Goal: Information Seeking & Learning: Understand process/instructions

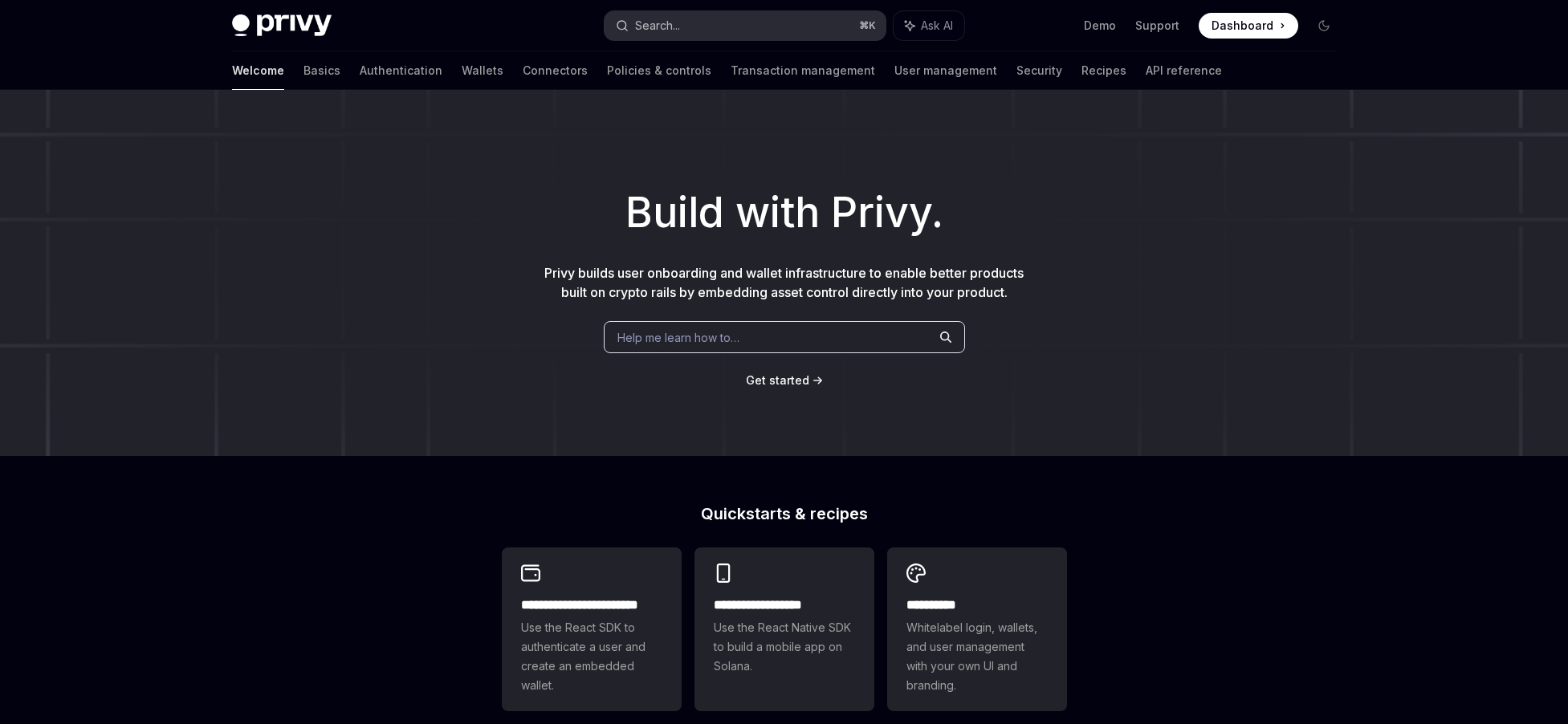
click at [779, 19] on button "Search... ⌘ K" at bounding box center [744, 25] width 281 height 29
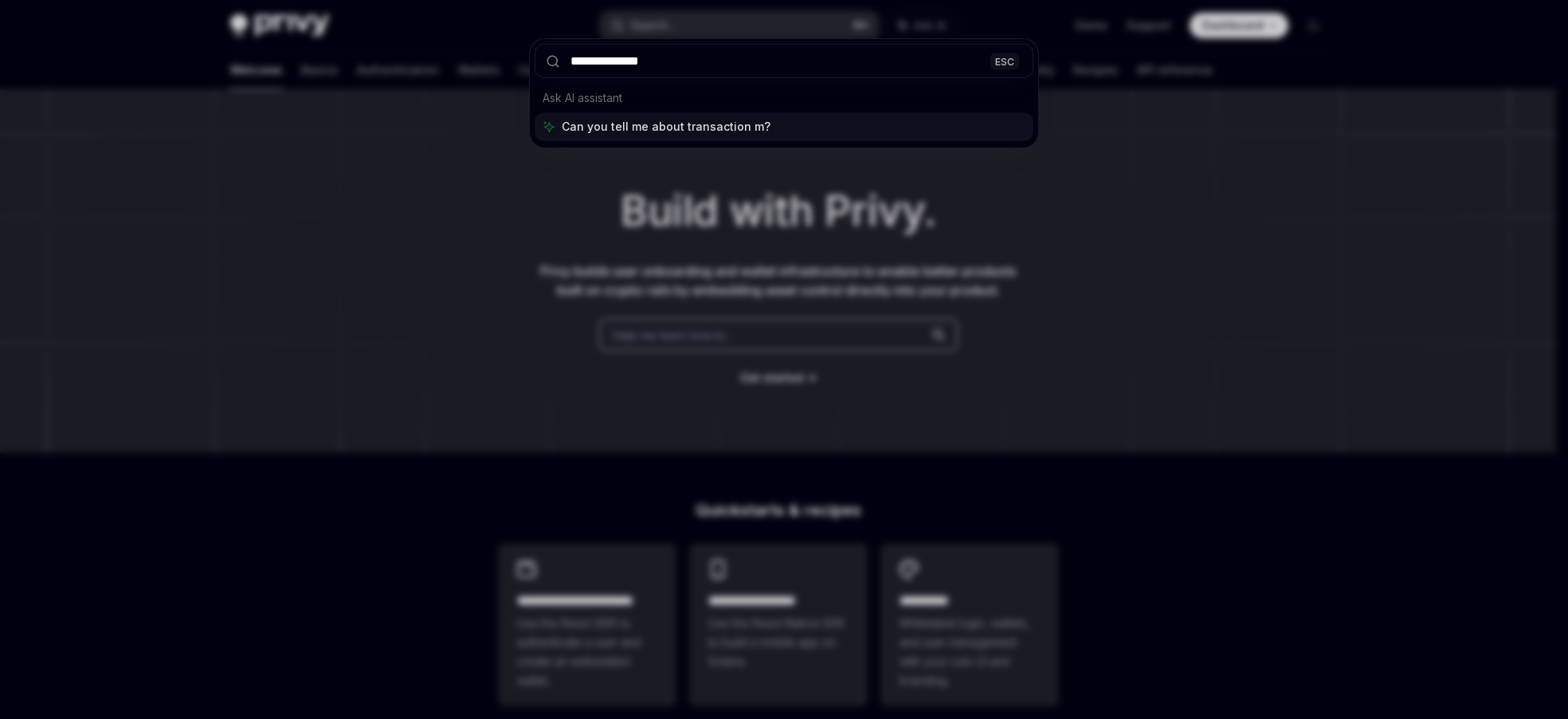
type input "**********"
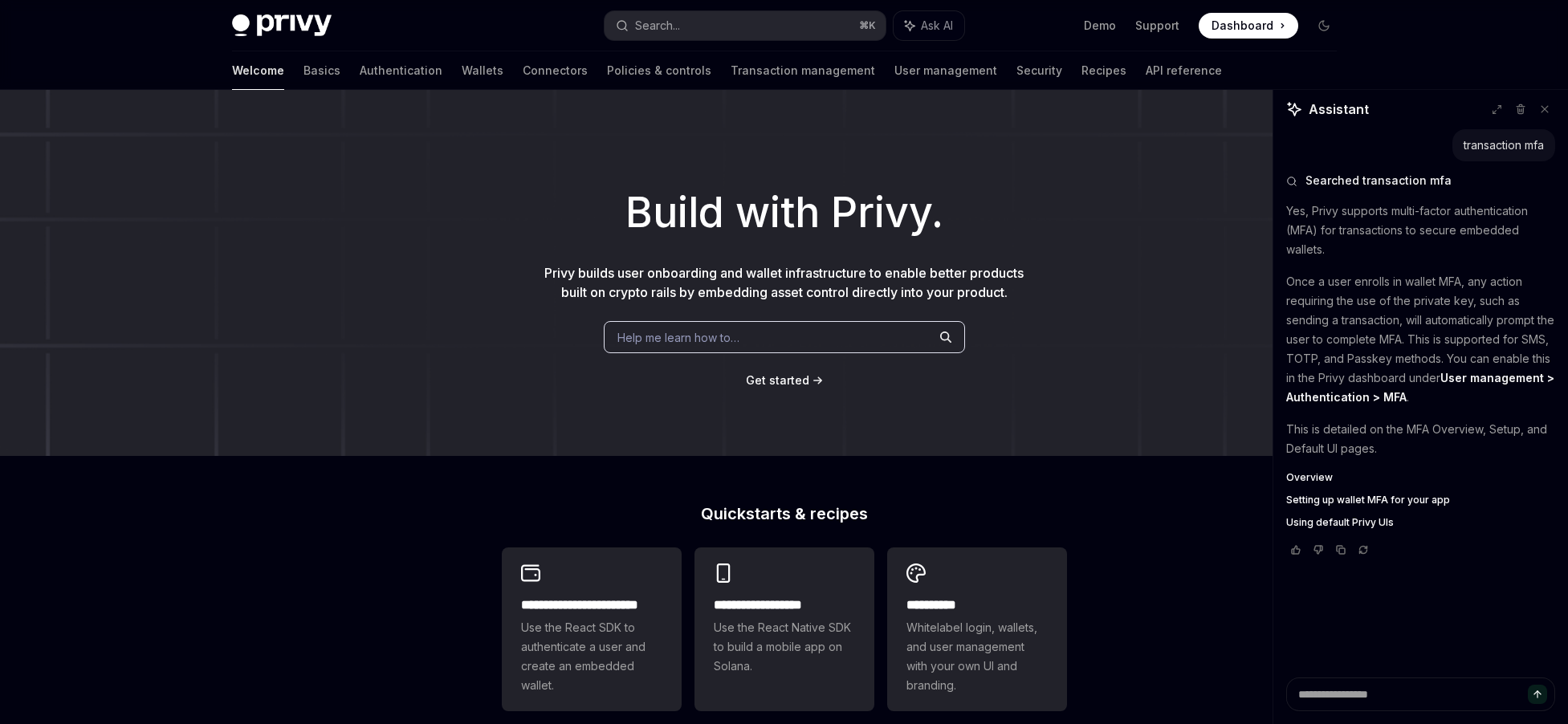
click at [289, 294] on div "Build with Privy. Privy builds user onboarding and wallet infrastructure to ena…" at bounding box center [784, 272] width 1568 height 365
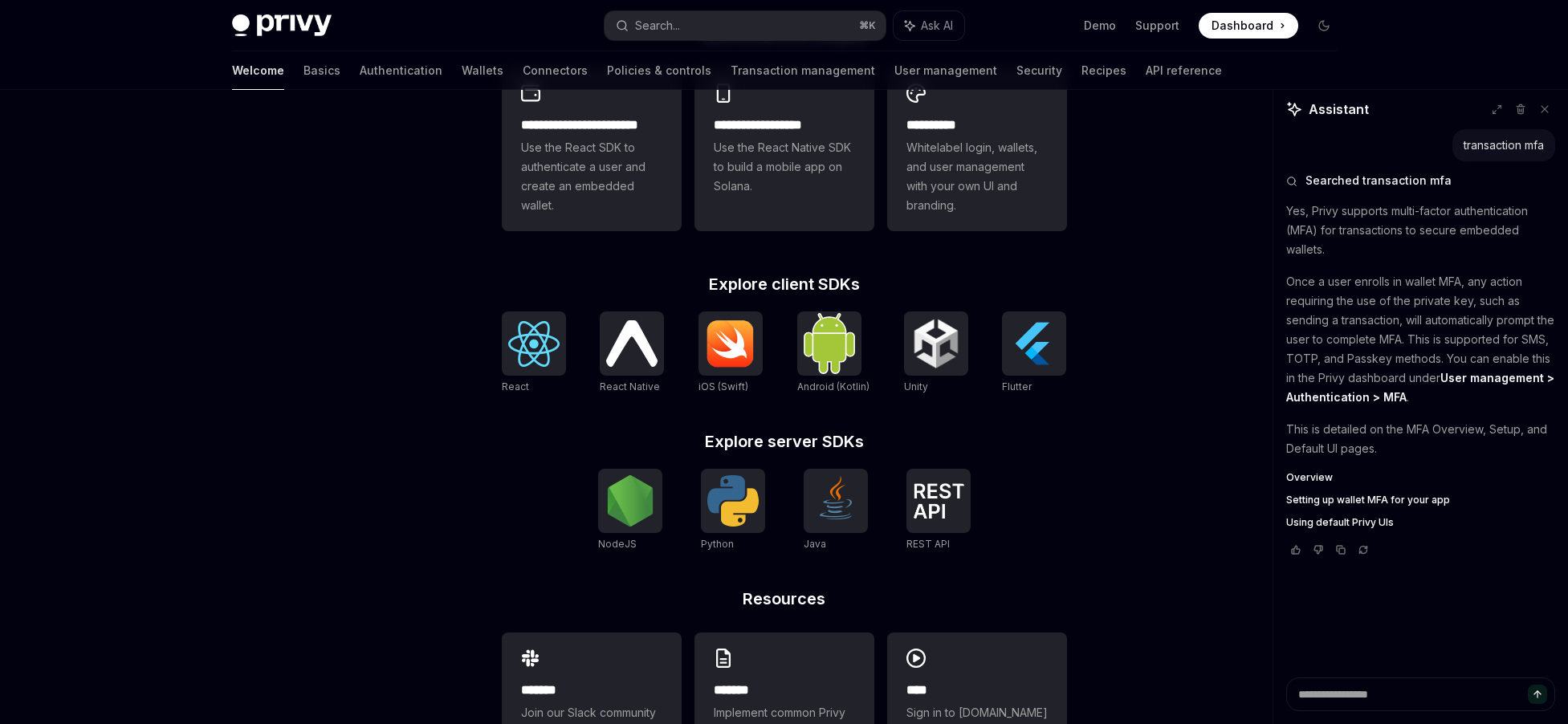
scroll to position [491, 0]
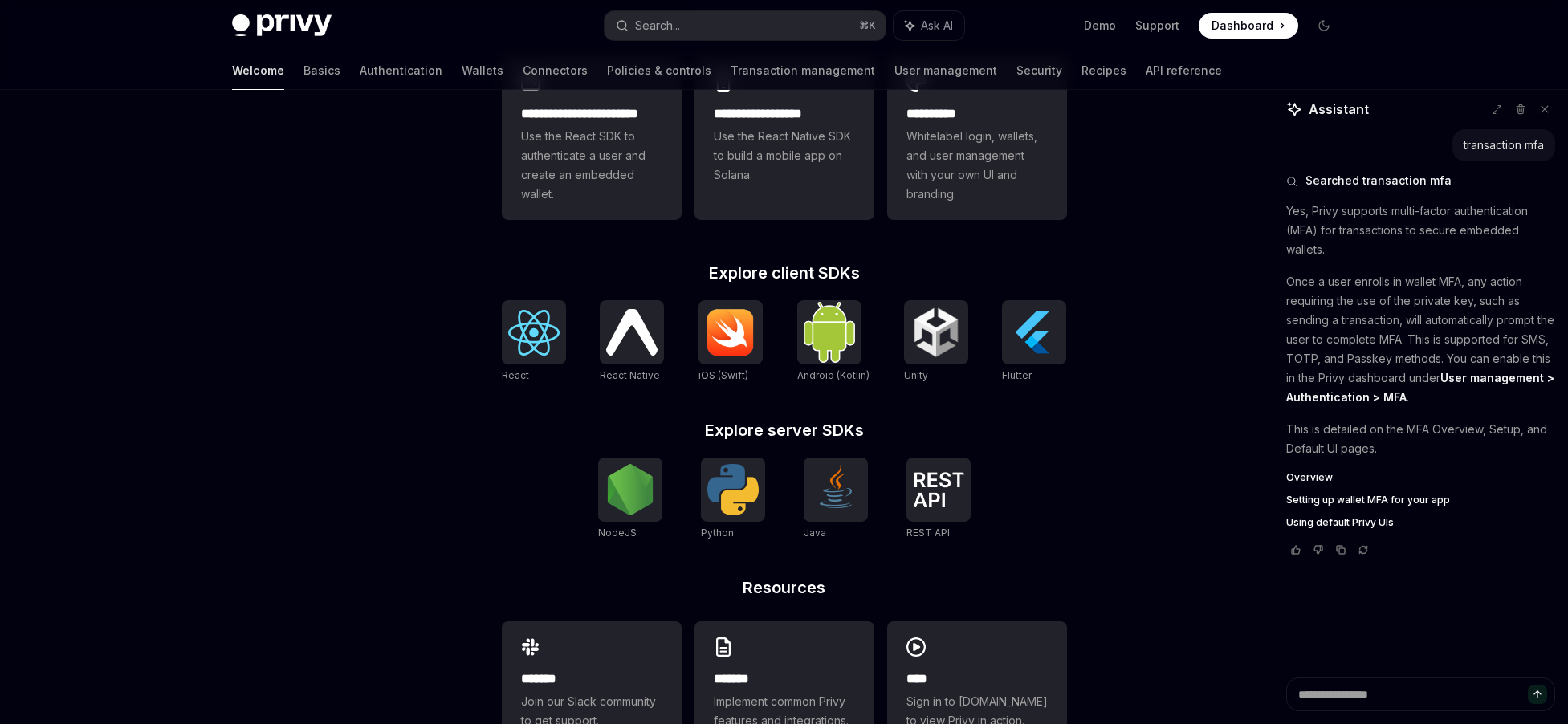
click at [1143, 285] on div "**********" at bounding box center [784, 192] width 1568 height 1186
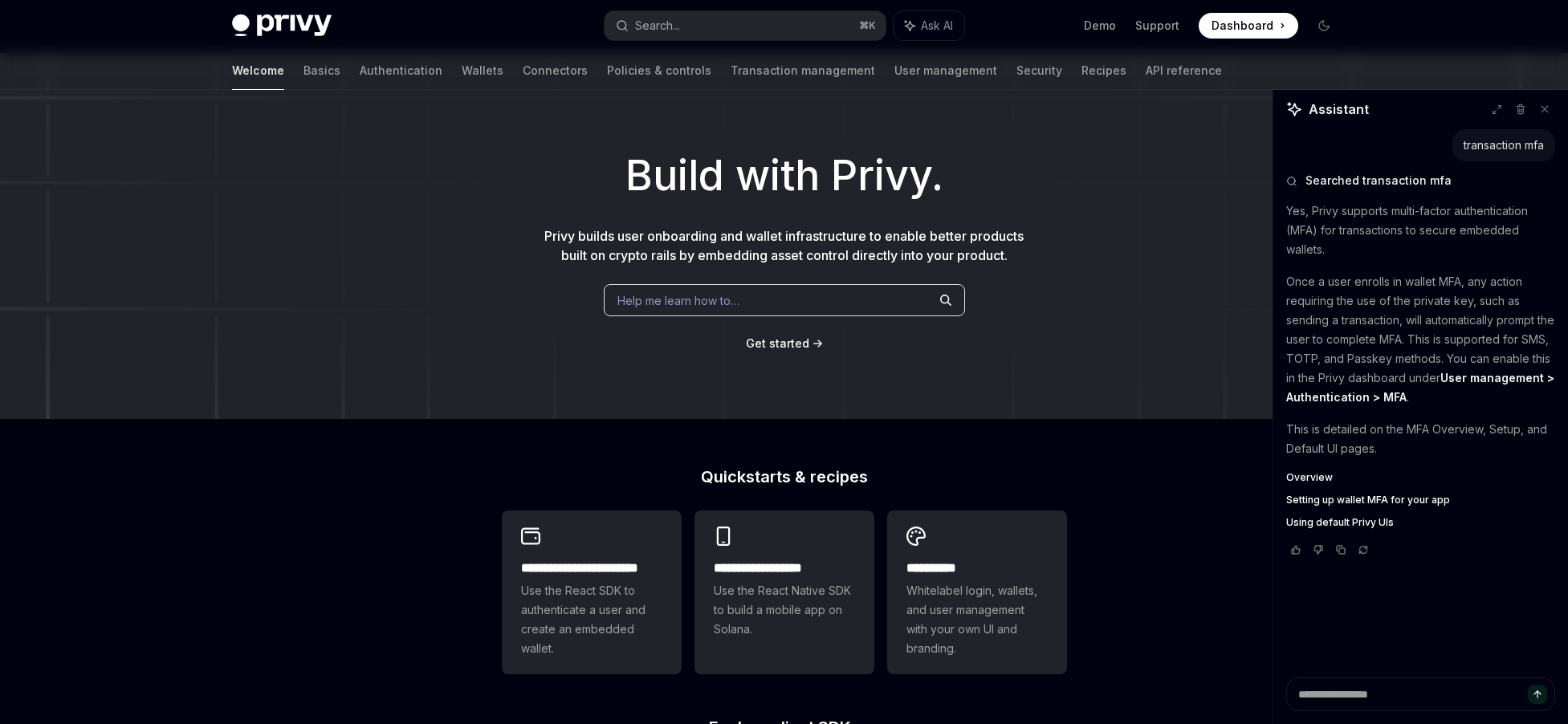
scroll to position [0, 0]
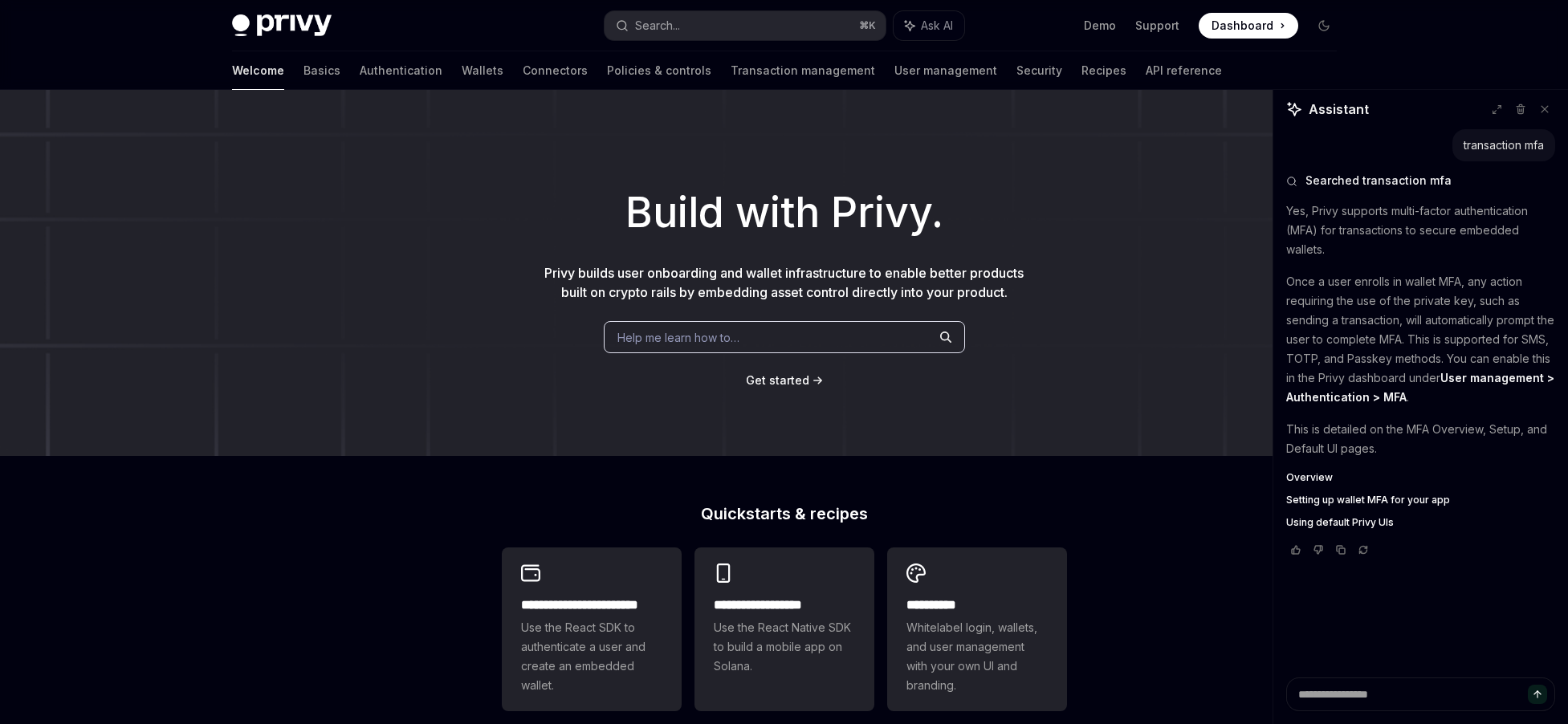
click at [673, 340] on span "Help me learn how to…" at bounding box center [678, 337] width 122 height 17
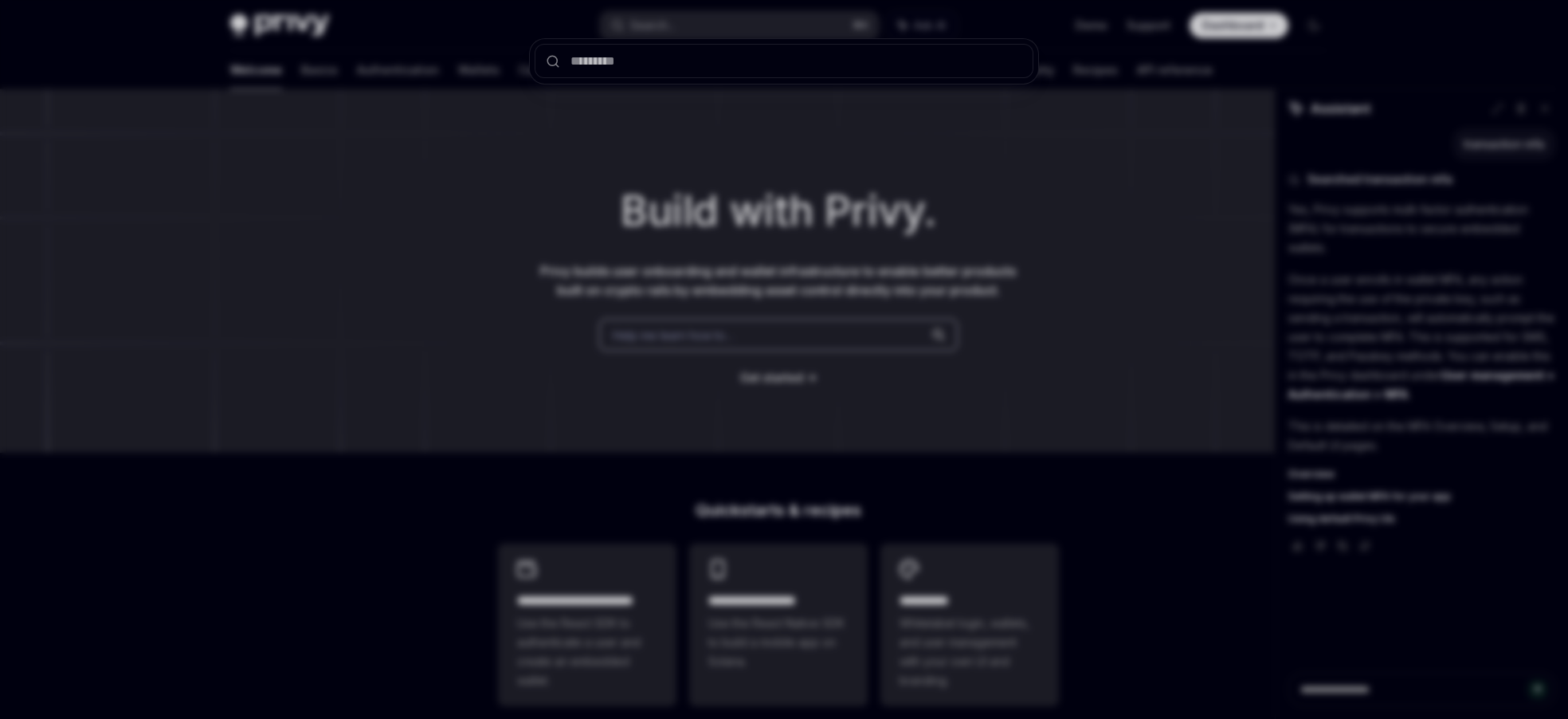
click at [1131, 310] on div at bounding box center [784, 359] width 1568 height 719
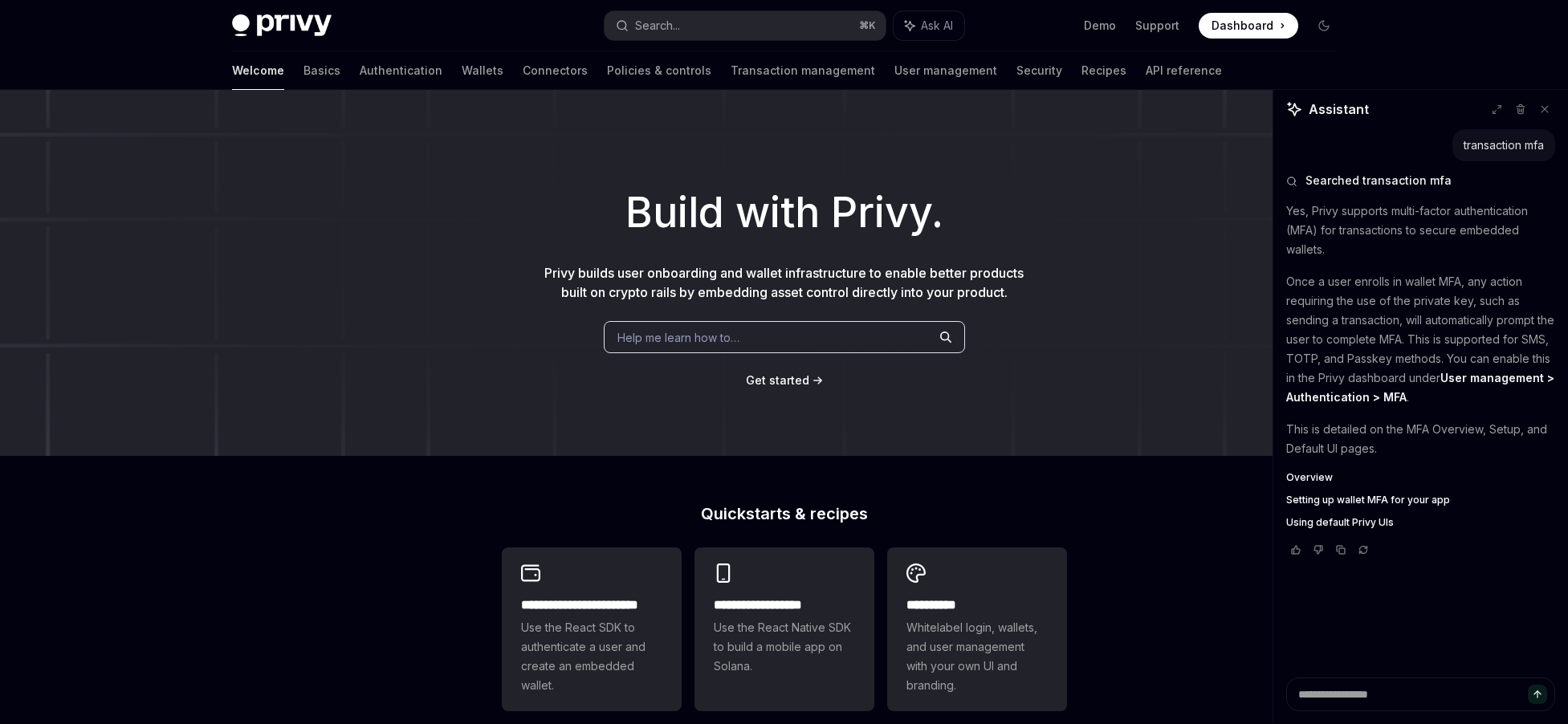
click at [1467, 396] on strong "User management > Authentication > MFA" at bounding box center [1420, 386] width 268 height 33
click at [1466, 431] on p "This is detailed on the MFA Overview, Setup, and Default UI pages." at bounding box center [1420, 438] width 269 height 39
click at [1327, 475] on span "Overview" at bounding box center [1309, 477] width 47 height 13
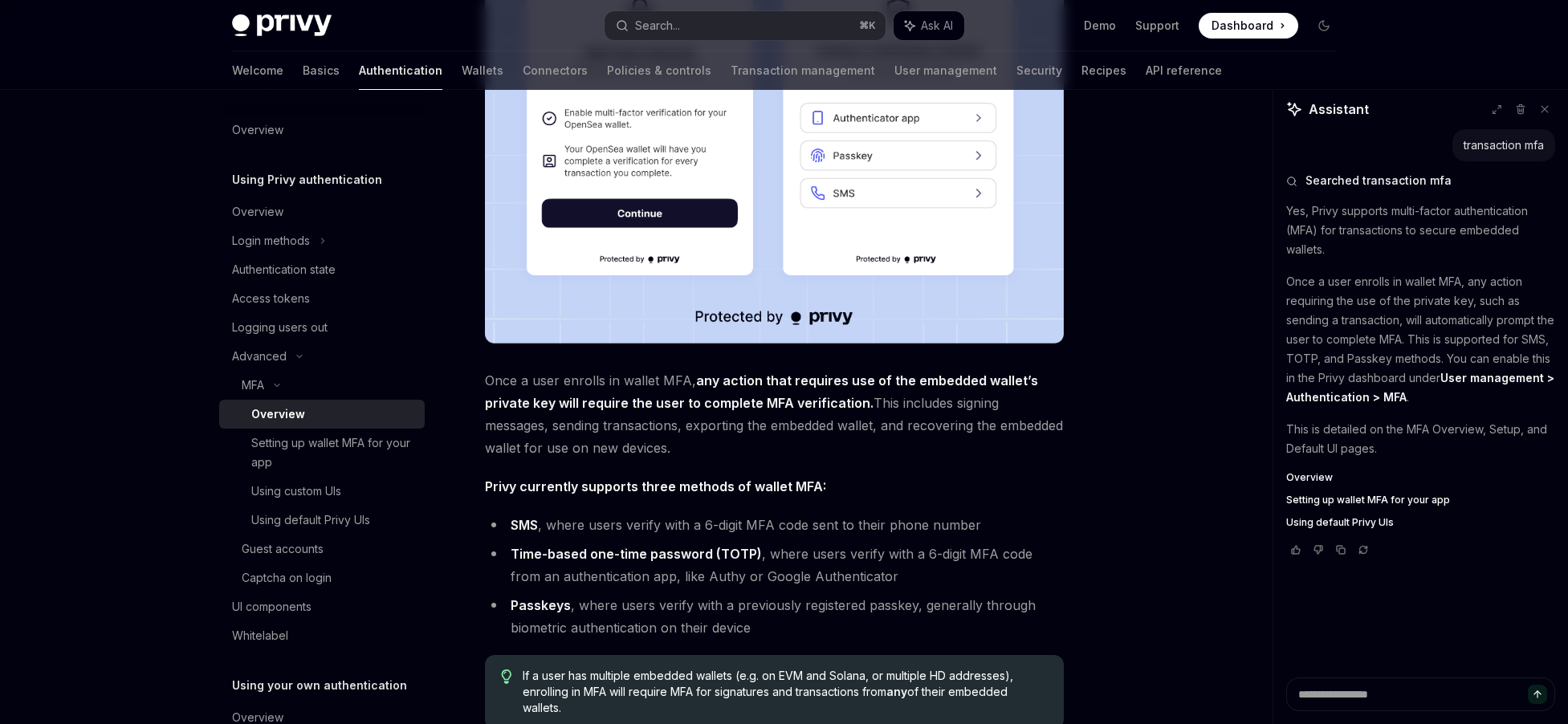
scroll to position [376, 0]
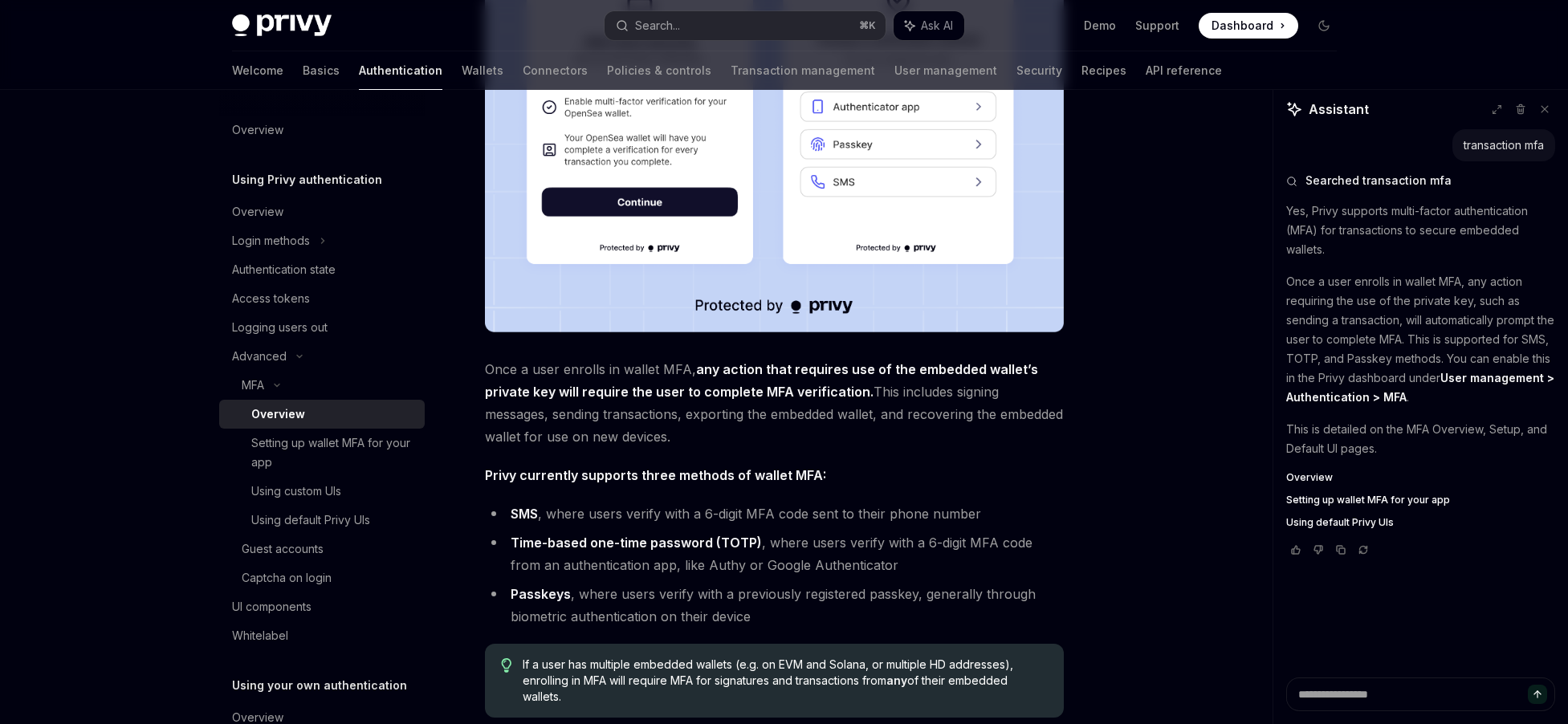
click at [583, 396] on strong "any action that requires use of the embedded wallet’s private key will require …" at bounding box center [761, 380] width 553 height 39
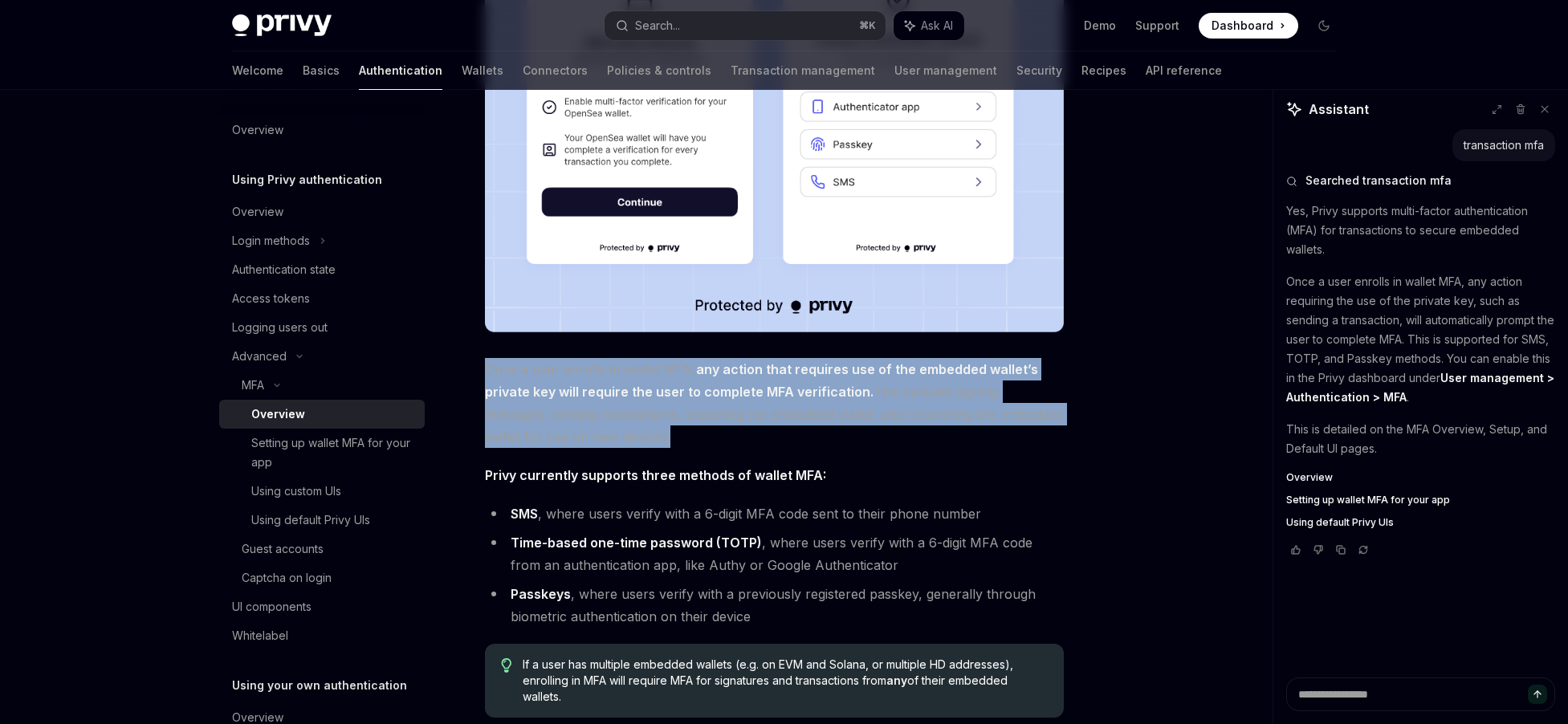
drag, startPoint x: 583, startPoint y: 396, endPoint x: 720, endPoint y: 398, distance: 137.0
click at [583, 396] on strong "any action that requires use of the embedded wallet’s private key will require …" at bounding box center [761, 380] width 553 height 39
click at [835, 401] on span "Once a user enrolls in wallet MFA, any action that requires use of the embedded…" at bounding box center [774, 402] width 578 height 89
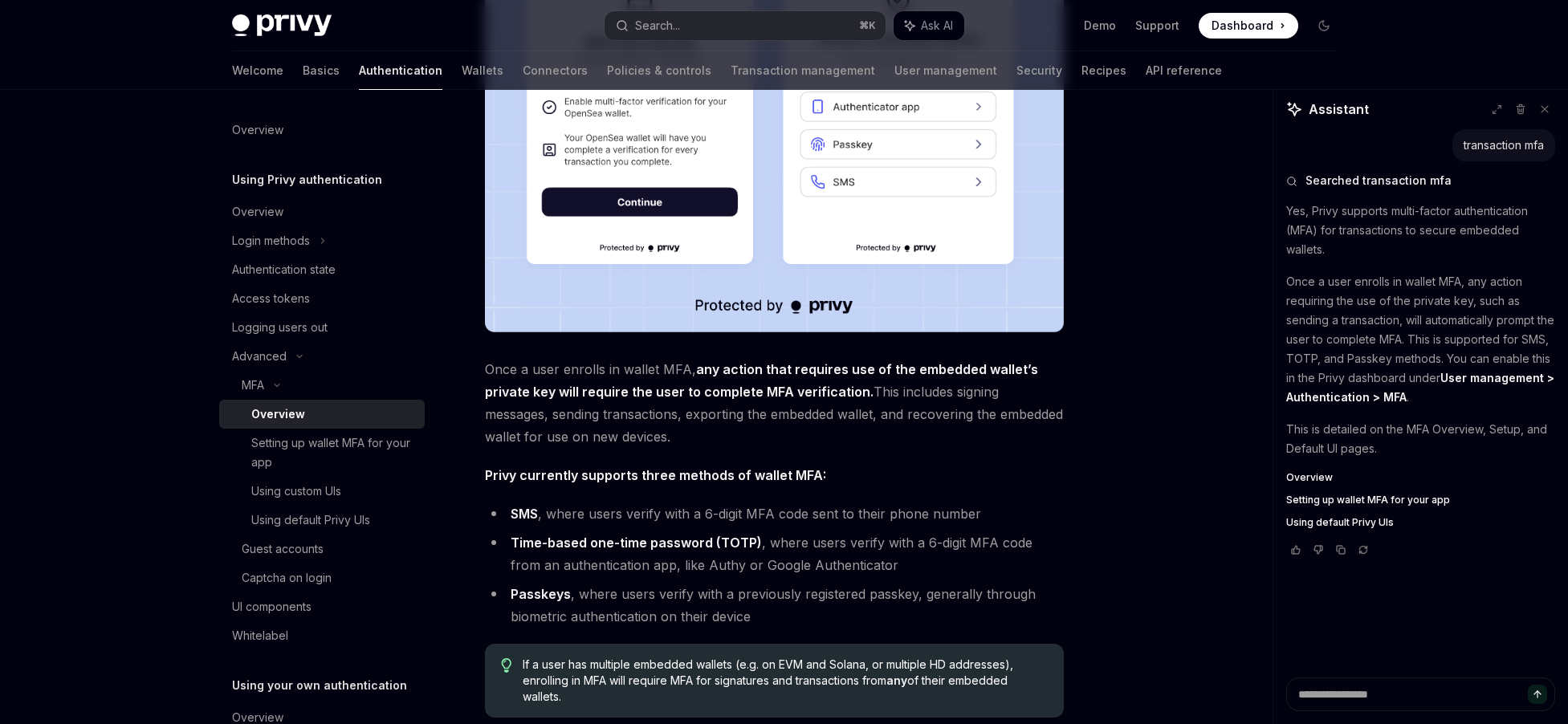
drag, startPoint x: 483, startPoint y: 369, endPoint x: 793, endPoint y: 439, distance: 317.8
click at [793, 439] on div "MFA Overview OpenAI Open in ChatGPT OpenAI Open in ChatGPT Privy enables users …" at bounding box center [624, 351] width 886 height 1210
copy span "Once a user enrolls in wallet MFA, any action that requires use of the embedded…"
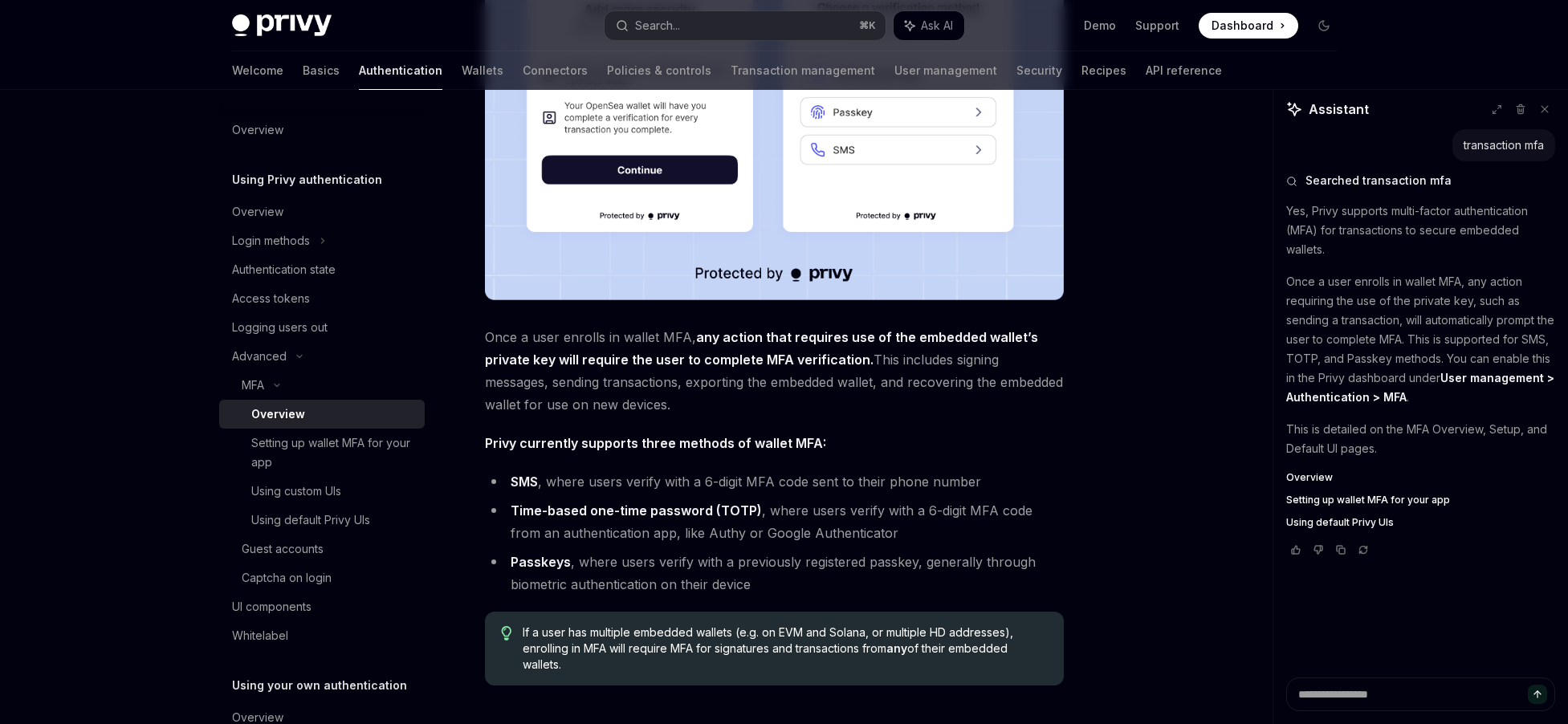
scroll to position [0, 0]
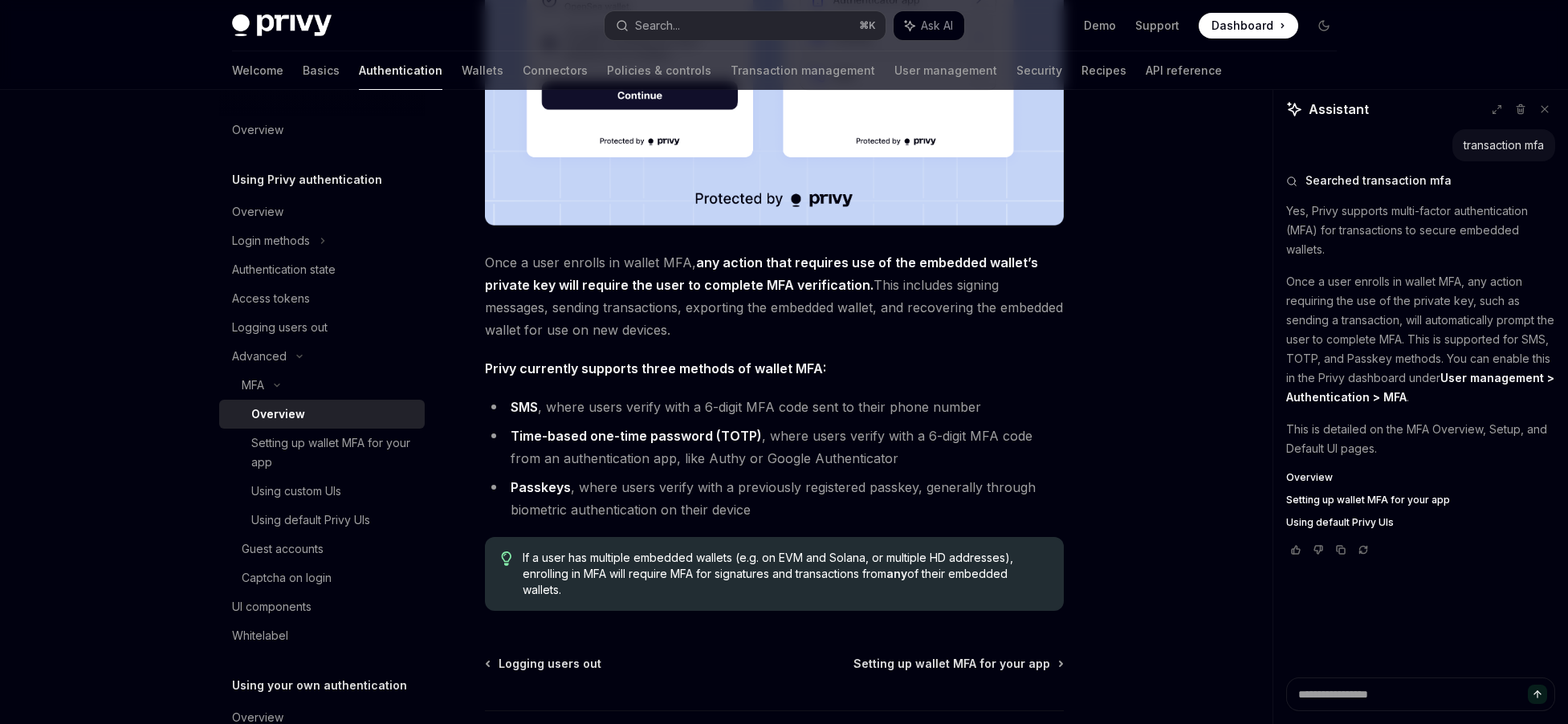
scroll to position [582, 0]
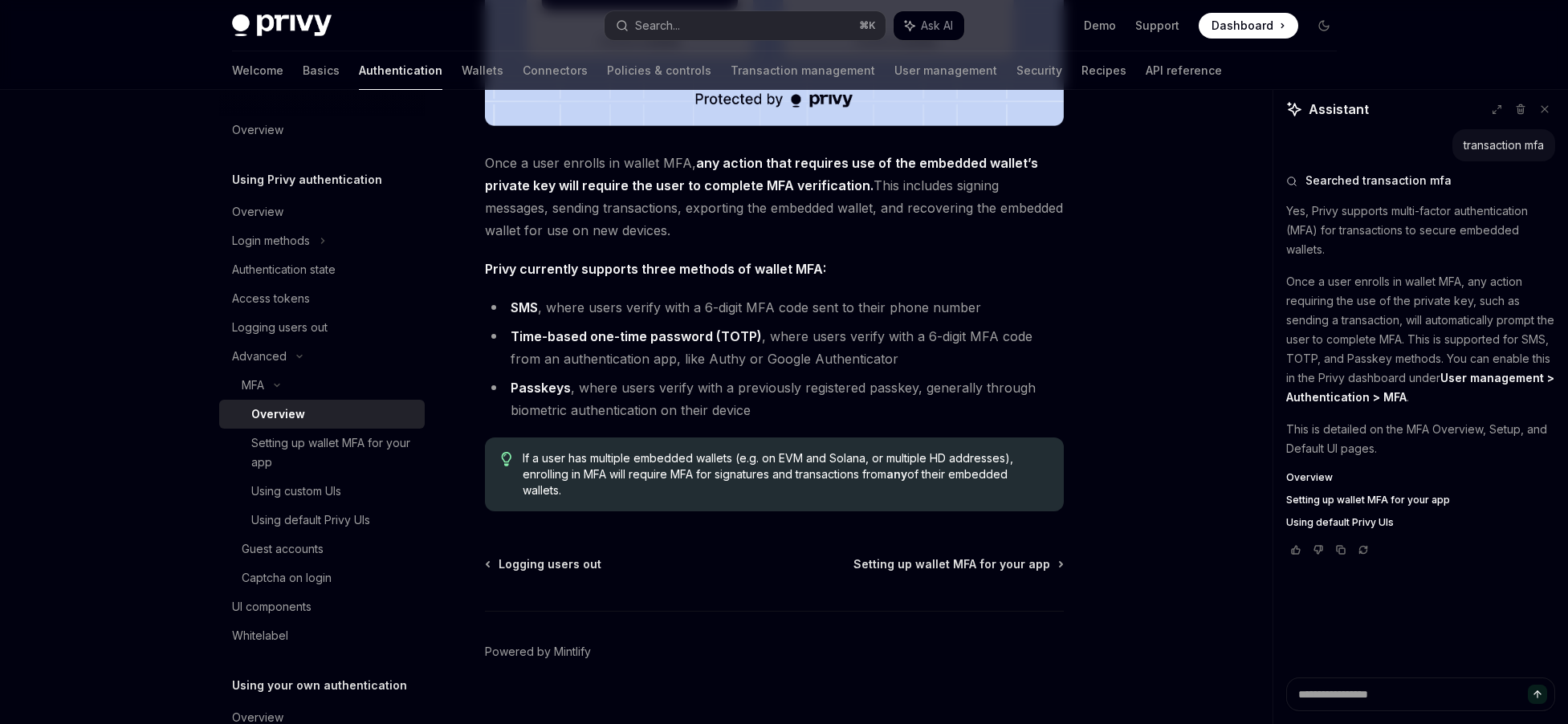
click at [583, 309] on li "SMS , where users verify with a 6-digit MFA code sent to their phone number" at bounding box center [774, 307] width 578 height 23
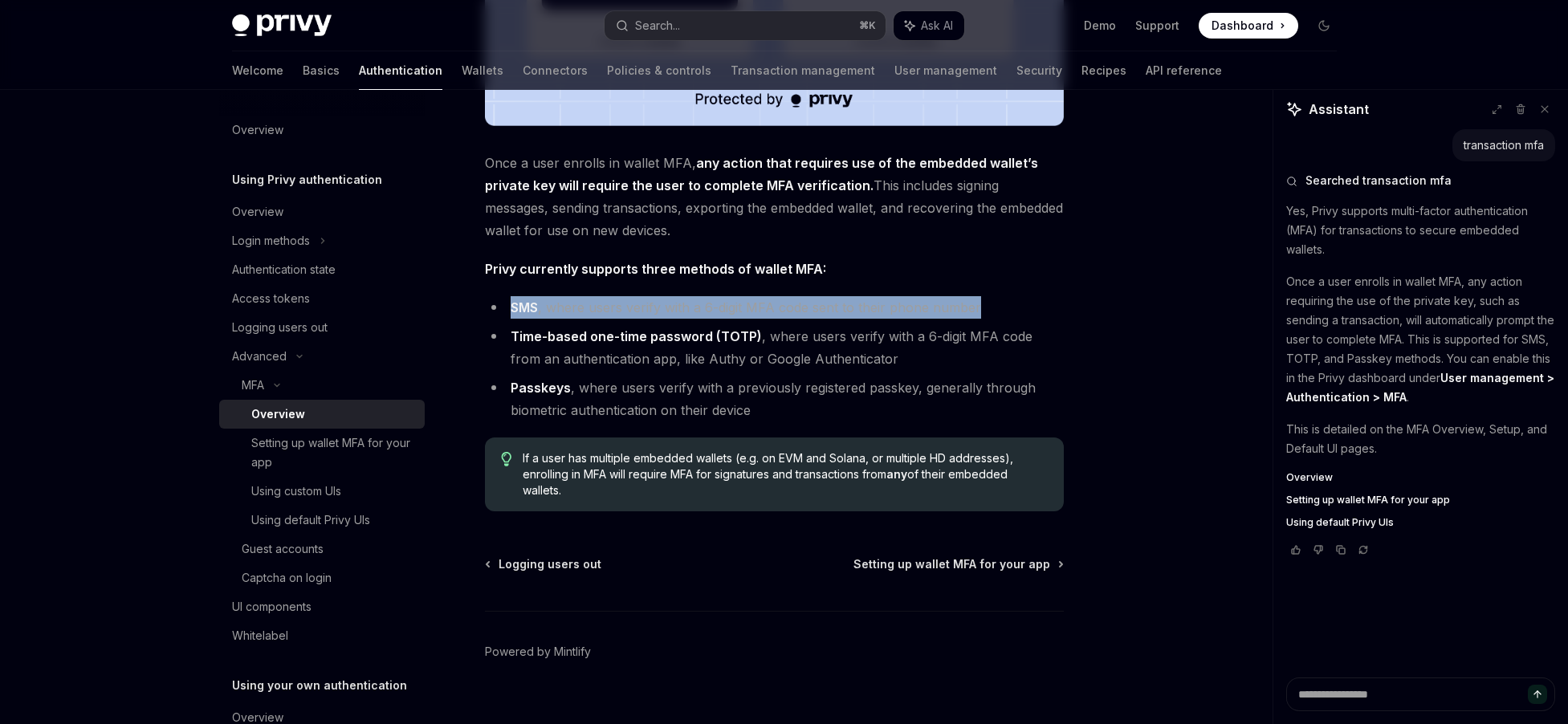
click at [583, 309] on li "SMS , where users verify with a 6-digit MFA code sent to their phone number" at bounding box center [774, 307] width 578 height 23
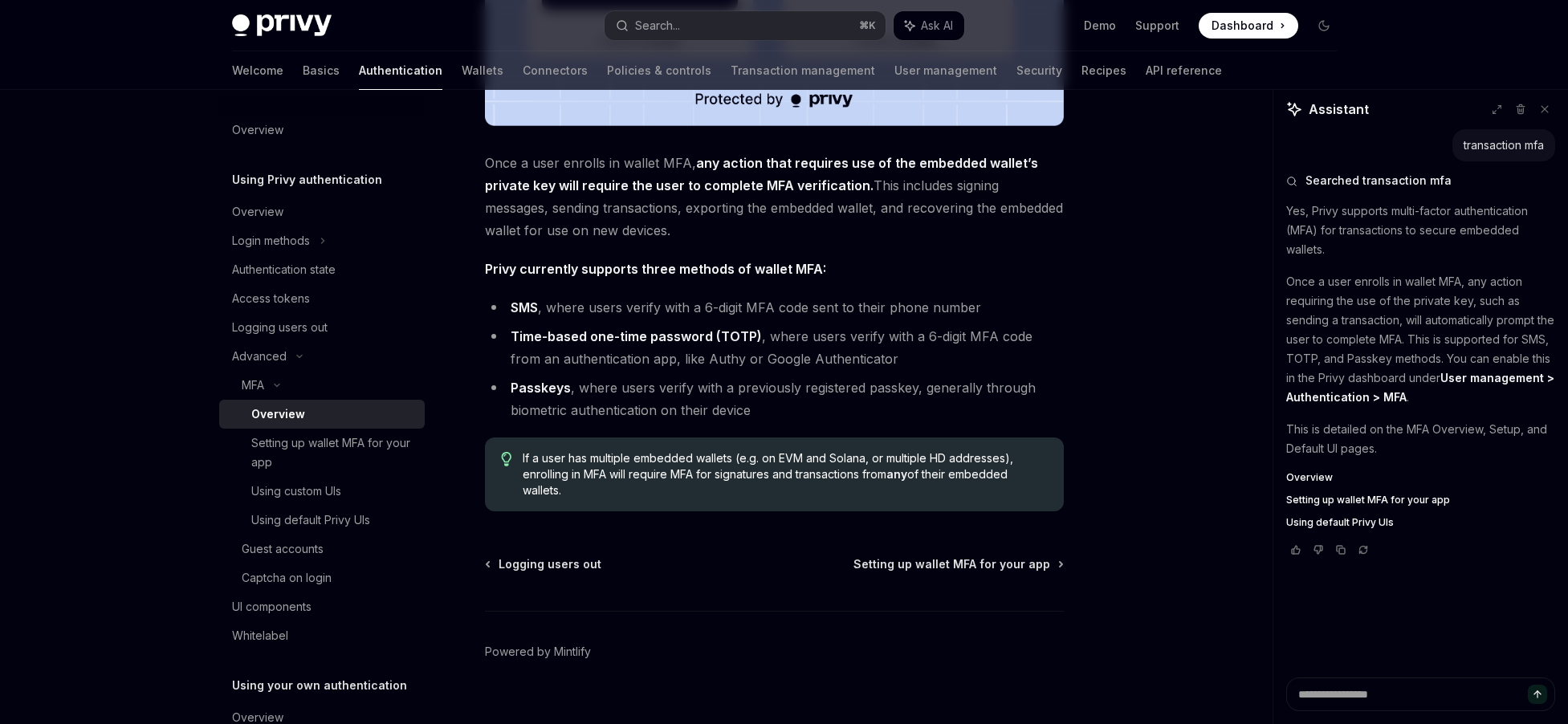
click at [672, 357] on li "Time-based one-time password (TOTP) , where users verify with a 6-digit MFA cod…" at bounding box center [774, 347] width 578 height 45
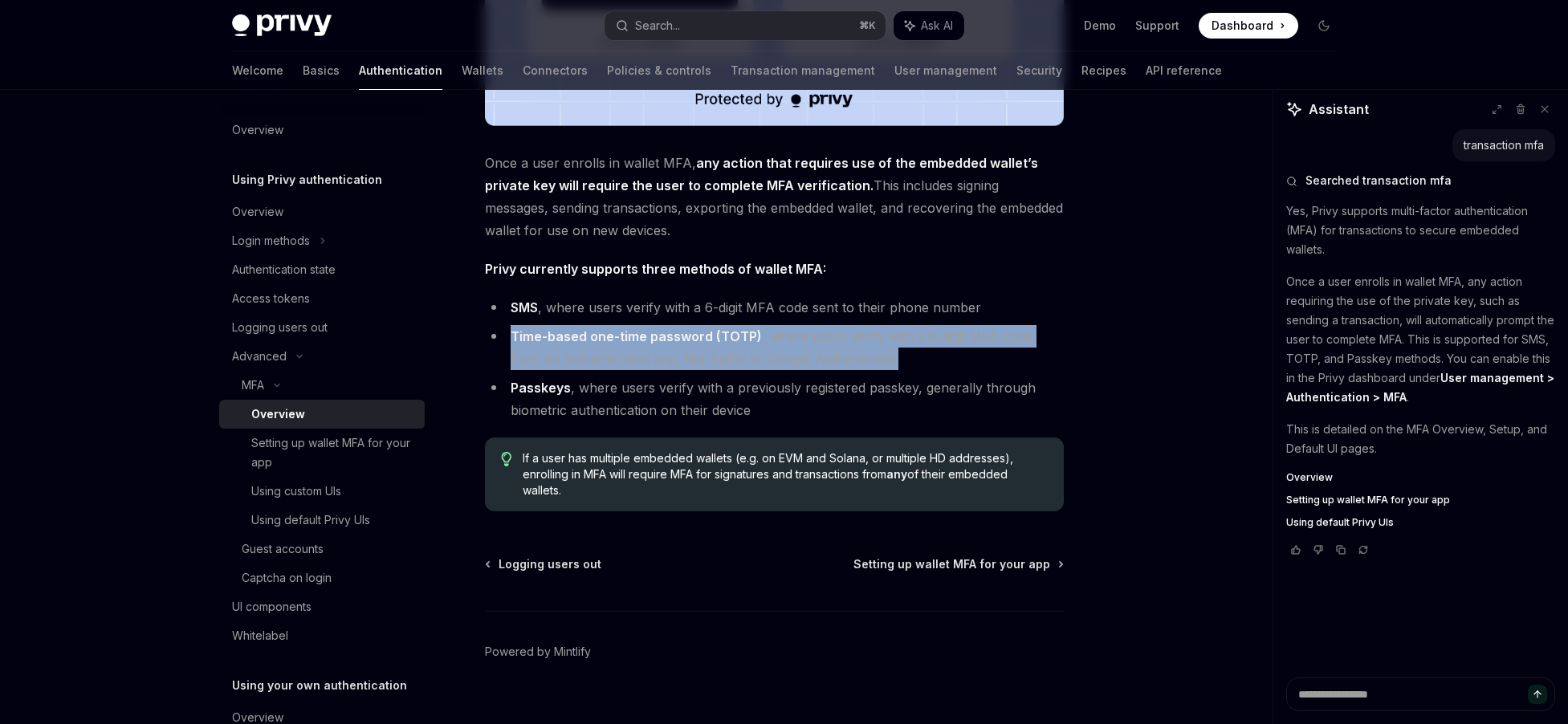
click at [672, 357] on li "Time-based one-time password (TOTP) , where users verify with a 6-digit MFA cod…" at bounding box center [774, 347] width 578 height 45
click at [841, 362] on li "Time-based one-time password (TOTP) , where users verify with a 6-digit MFA cod…" at bounding box center [774, 347] width 578 height 45
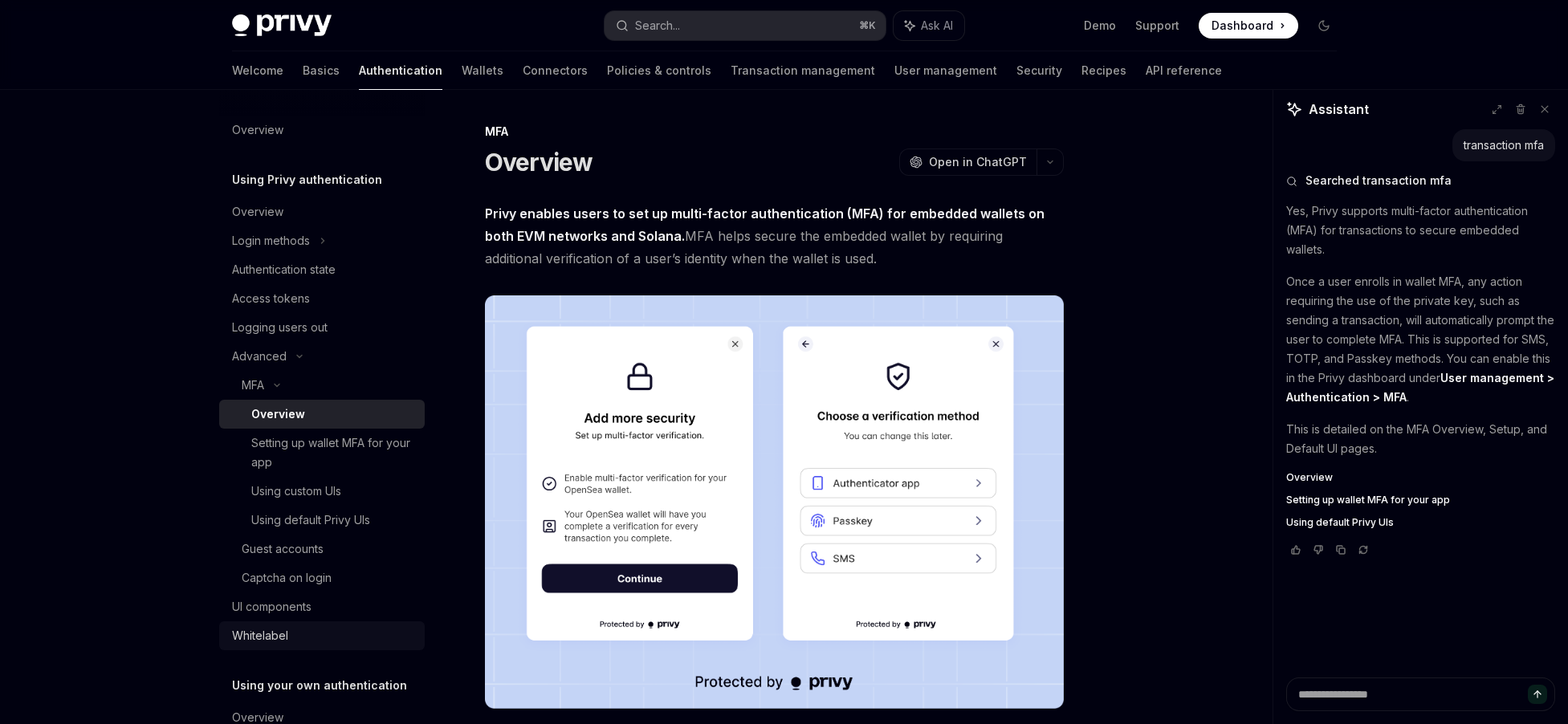
scroll to position [608, 0]
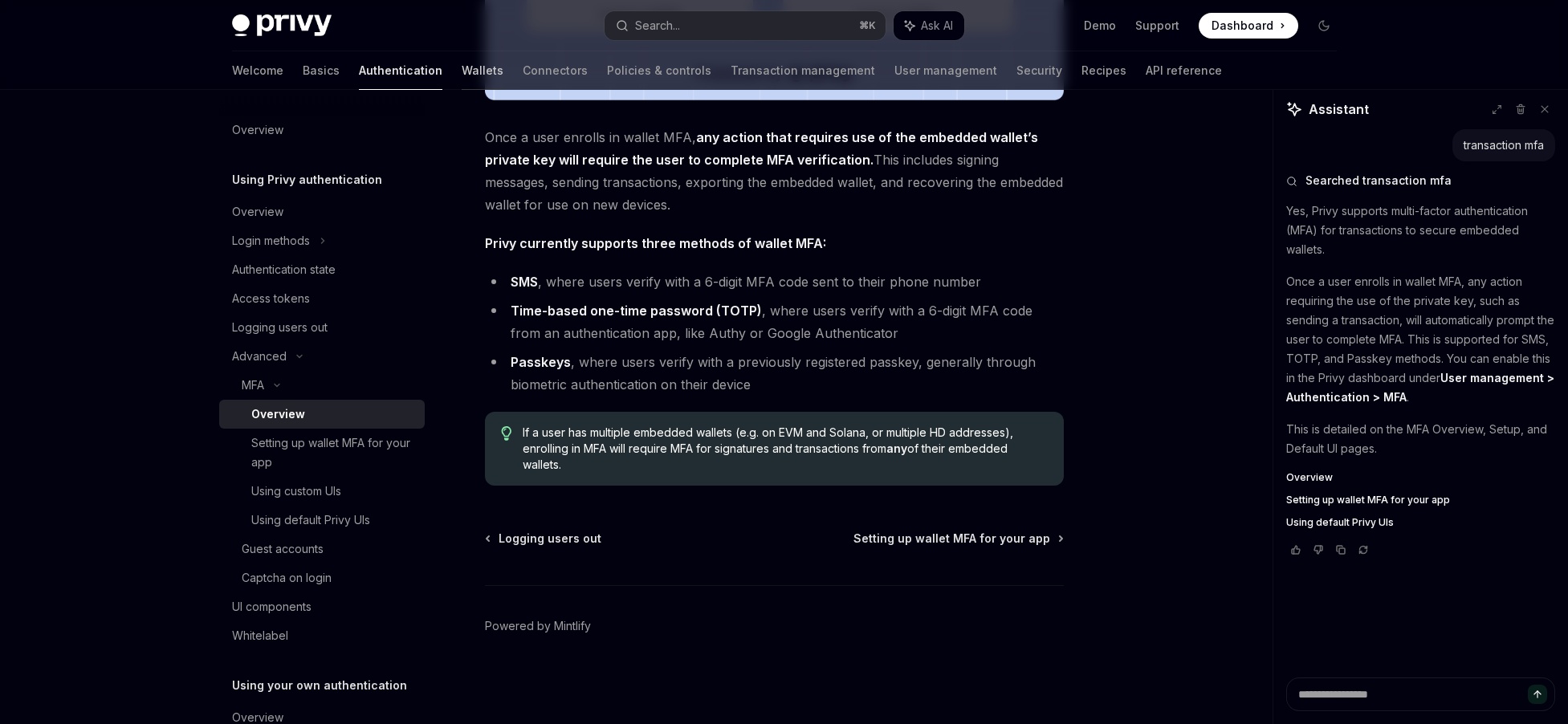
click at [462, 74] on link "Wallets" at bounding box center [483, 71] width 42 height 39
type textarea "*"
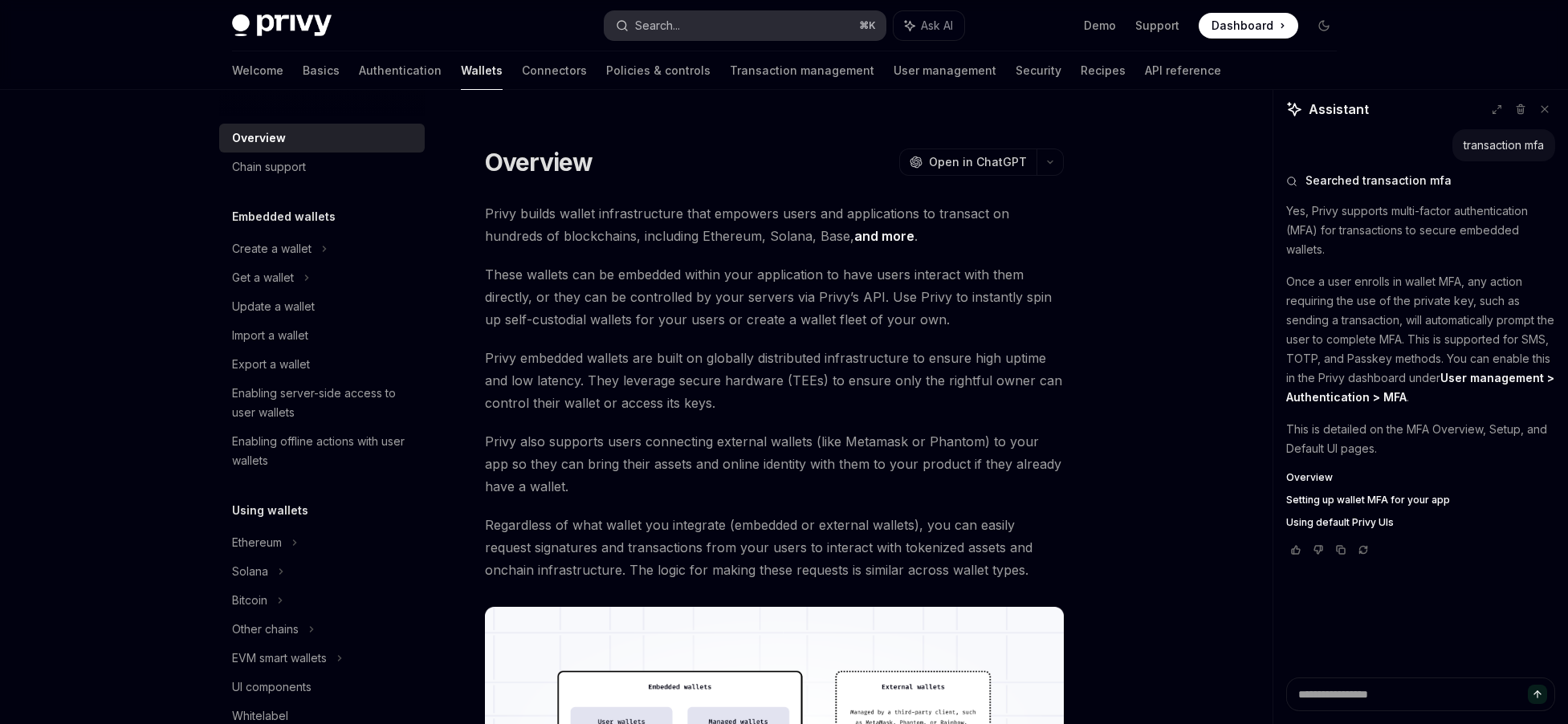
click at [762, 35] on button "Search... ⌘ K" at bounding box center [744, 25] width 281 height 29
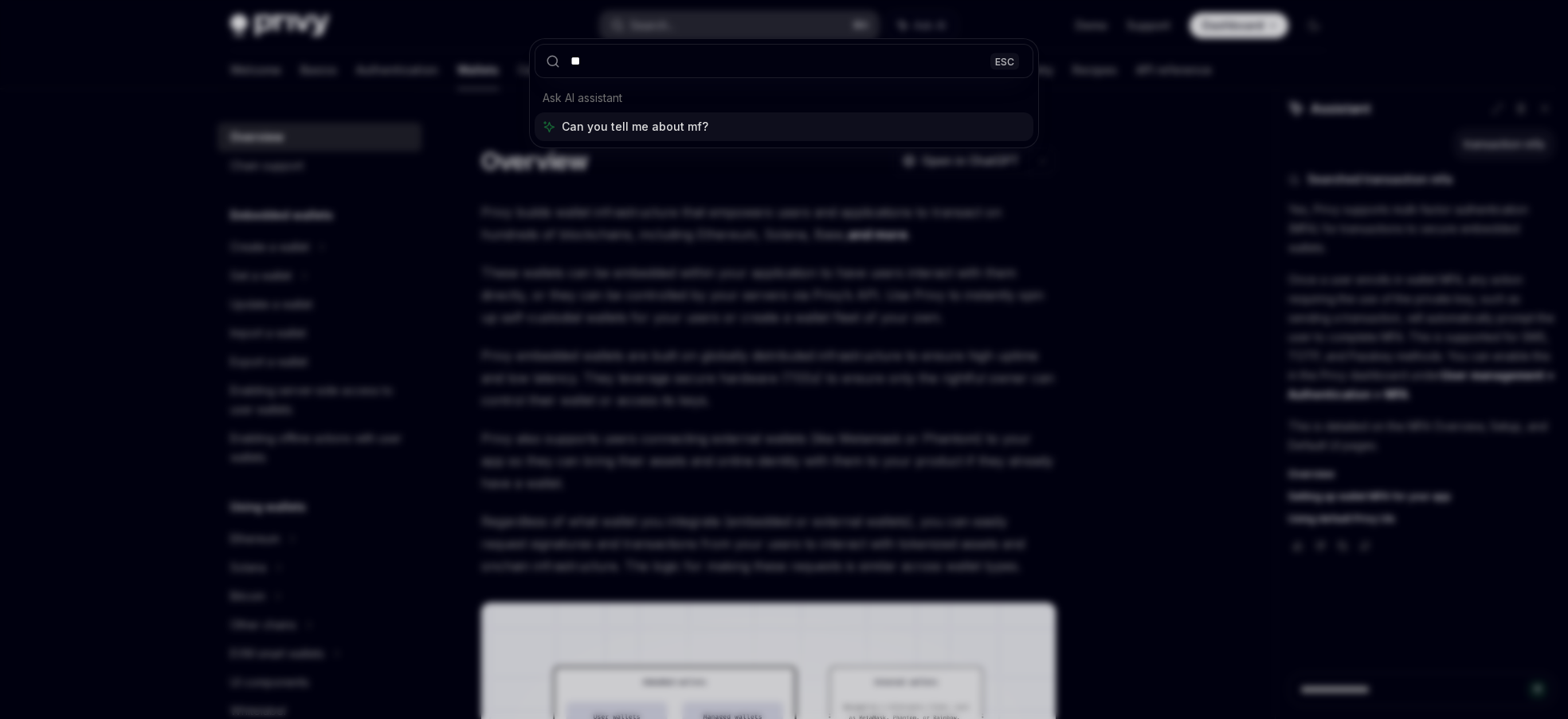
type input "***"
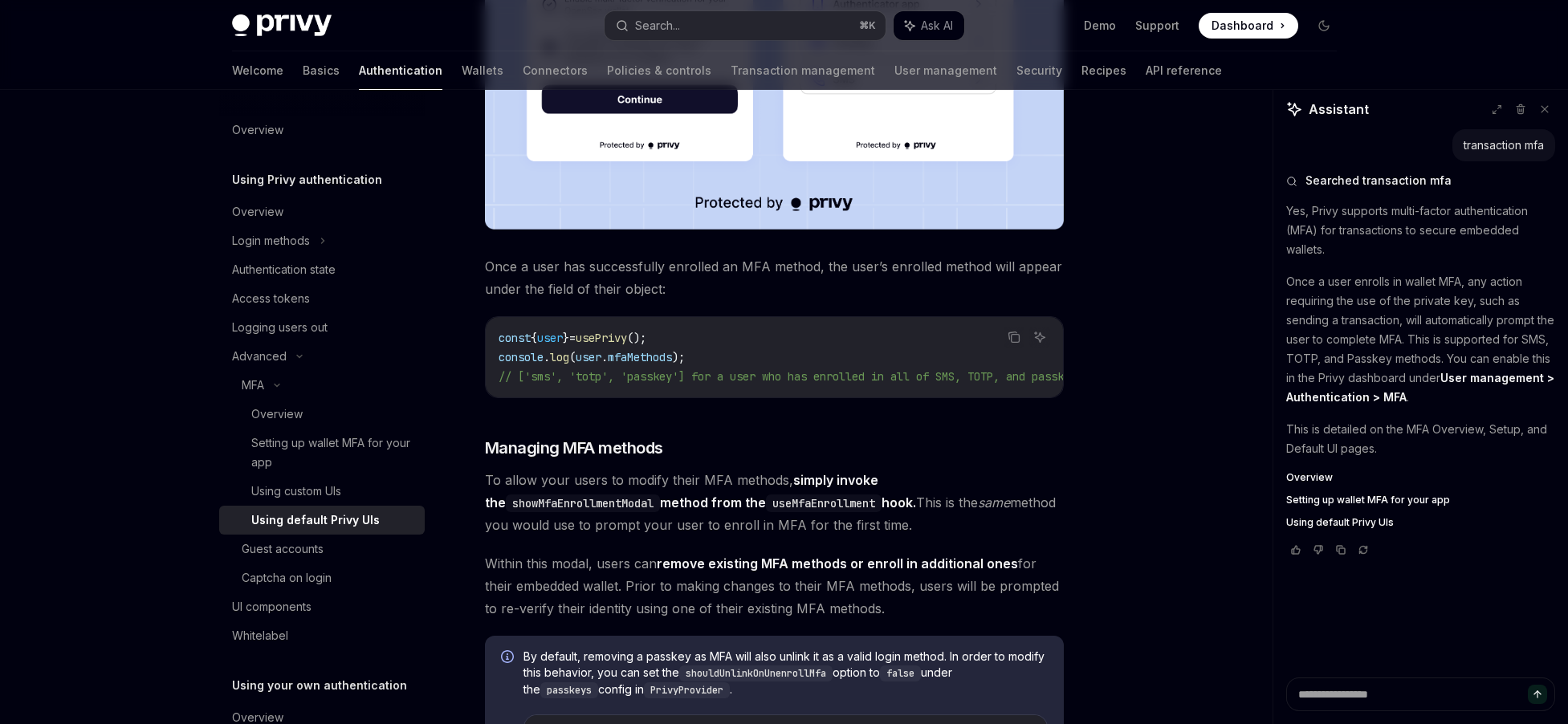
scroll to position [1031, 0]
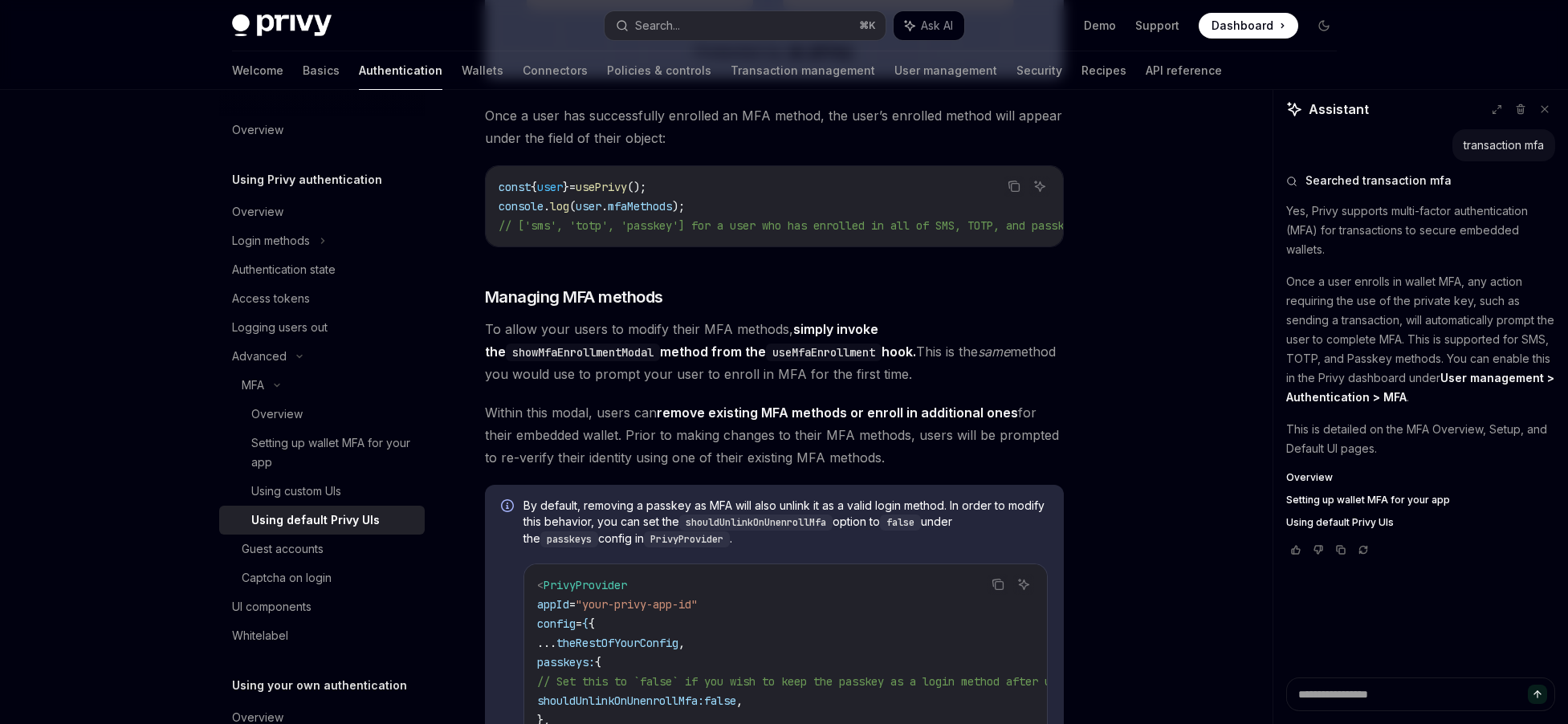
click at [631, 246] on div "const { user } = usePrivy (); console . log ( user . mfaMethods ); // ['sms', '…" at bounding box center [774, 206] width 577 height 80
drag, startPoint x: 644, startPoint y: 268, endPoint x: 859, endPoint y: 269, distance: 215.0
click at [859, 246] on div "const { user } = usePrivy (); console . log ( user . mfaMethods ); // ['sms', '…" at bounding box center [774, 206] width 577 height 80
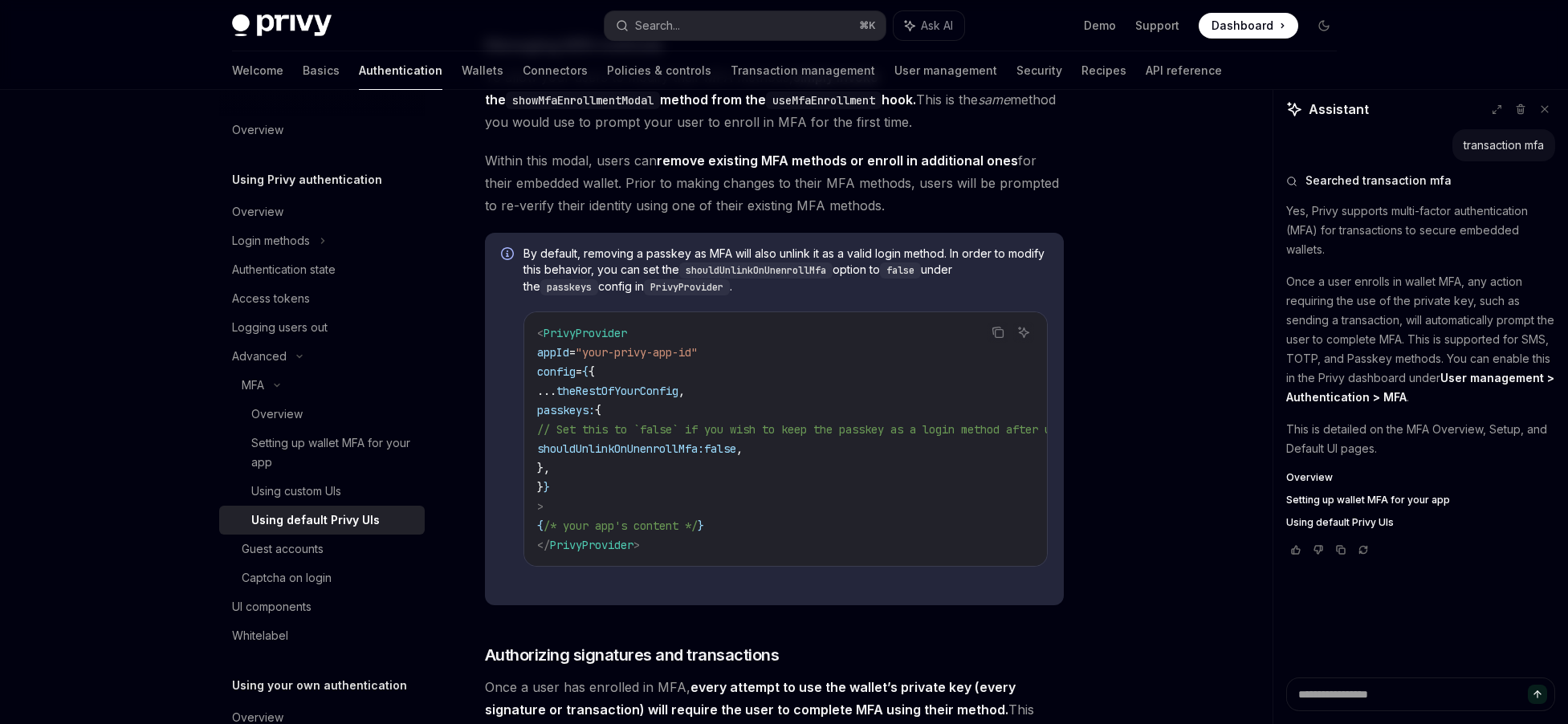
scroll to position [1279, 0]
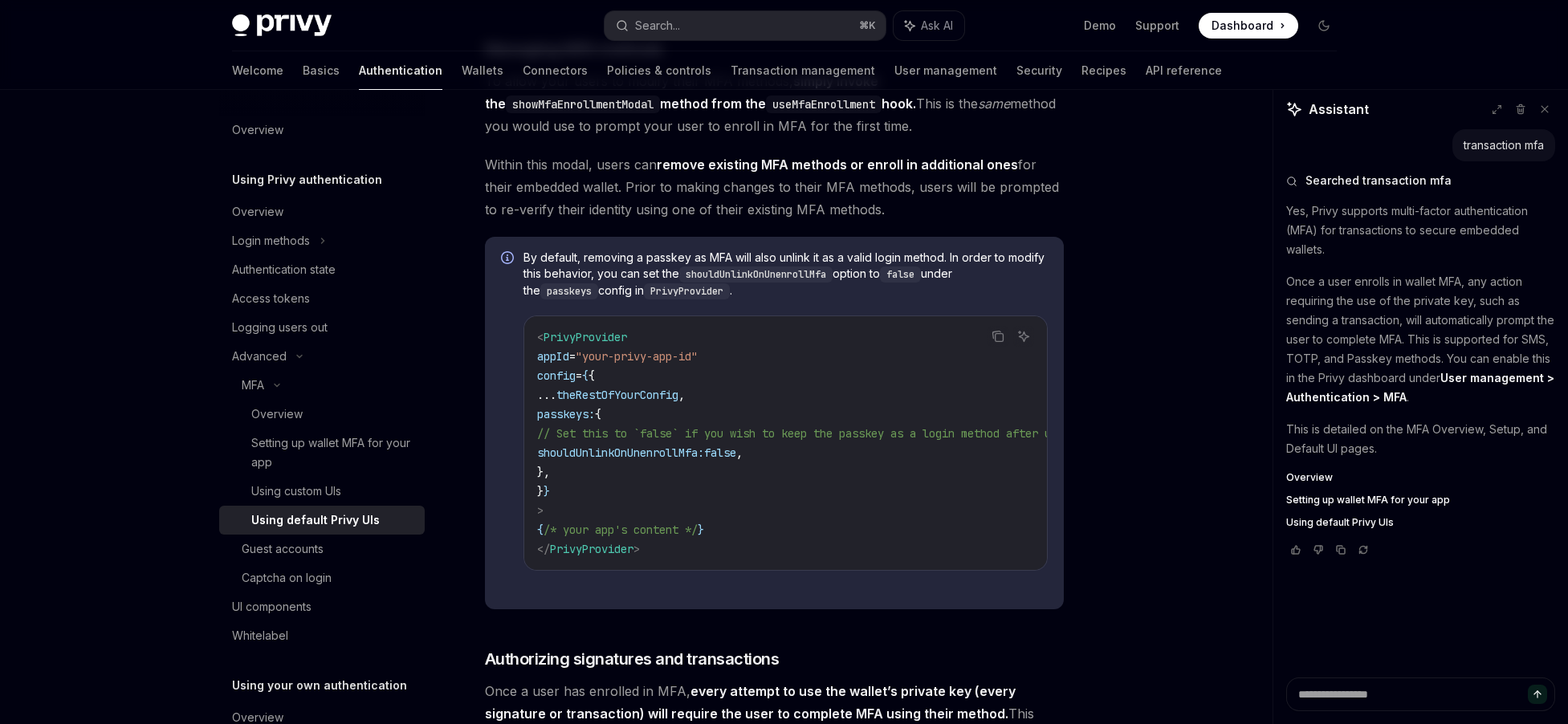
click at [658, 394] on code "< PrivyProvider appId = "your-privy-app-id" config = { { ... theRestOfYourConfi…" at bounding box center [876, 443] width 681 height 231
click at [661, 363] on span ""your-privy-app-id"" at bounding box center [636, 356] width 122 height 15
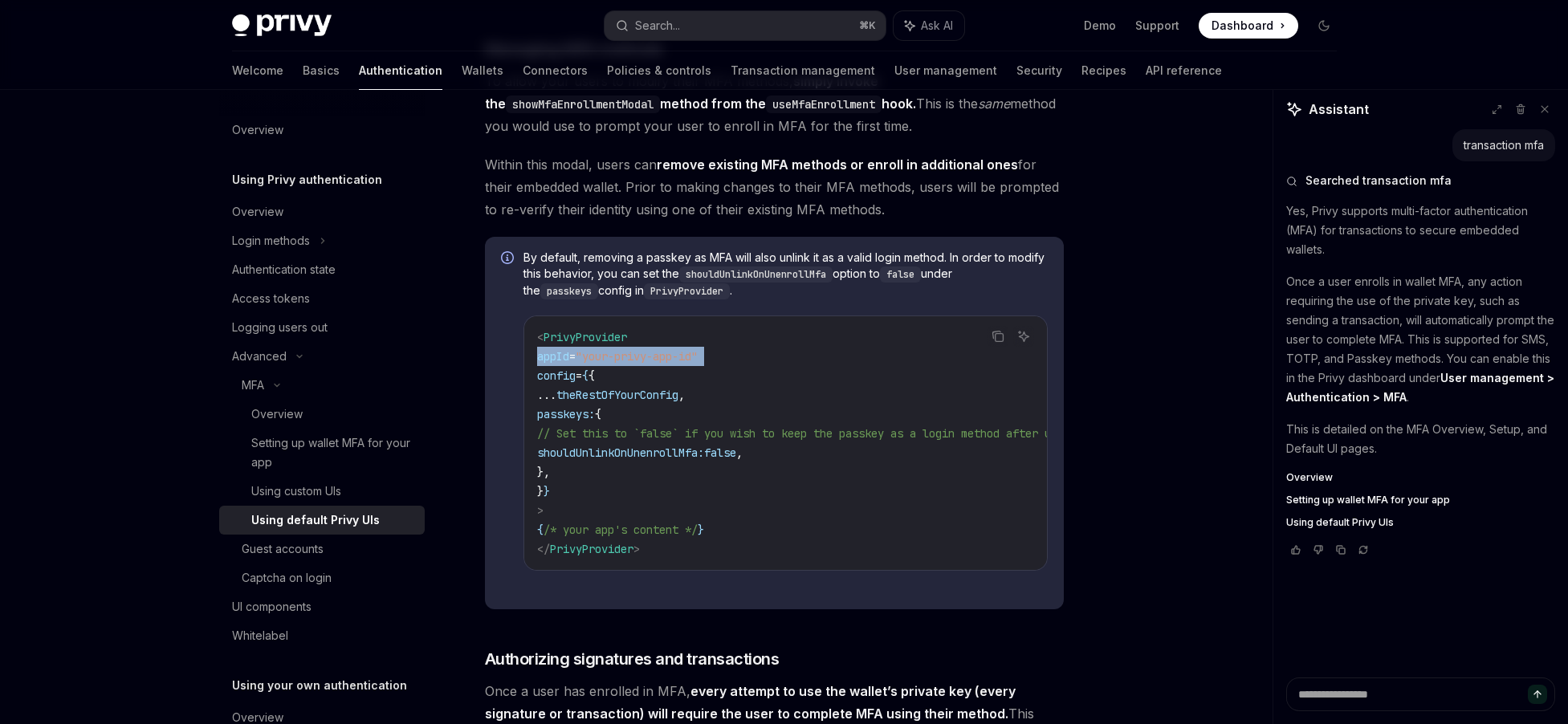
click at [661, 363] on span ""your-privy-app-id"" at bounding box center [636, 356] width 122 height 15
click at [665, 432] on code "< PrivyProvider appId = "your-privy-app-id" config = { { ... theRestOfYourConfi…" at bounding box center [876, 443] width 681 height 231
click at [692, 441] on span "// Set this to `false` if you wish to keep the passkey as a login method after …" at bounding box center [858, 433] width 642 height 15
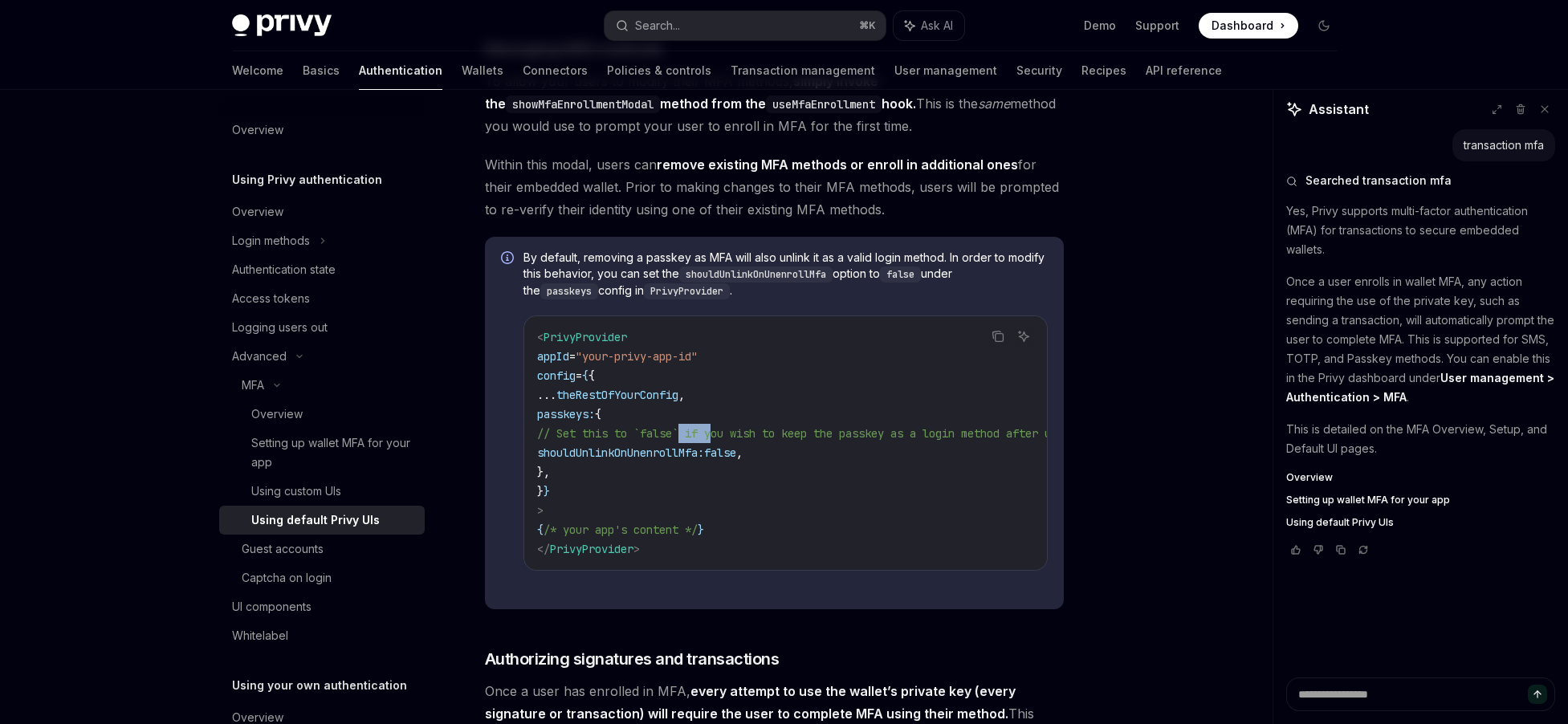
click at [692, 441] on span "// Set this to `false` if you wish to keep the passkey as a login method after …" at bounding box center [858, 433] width 642 height 15
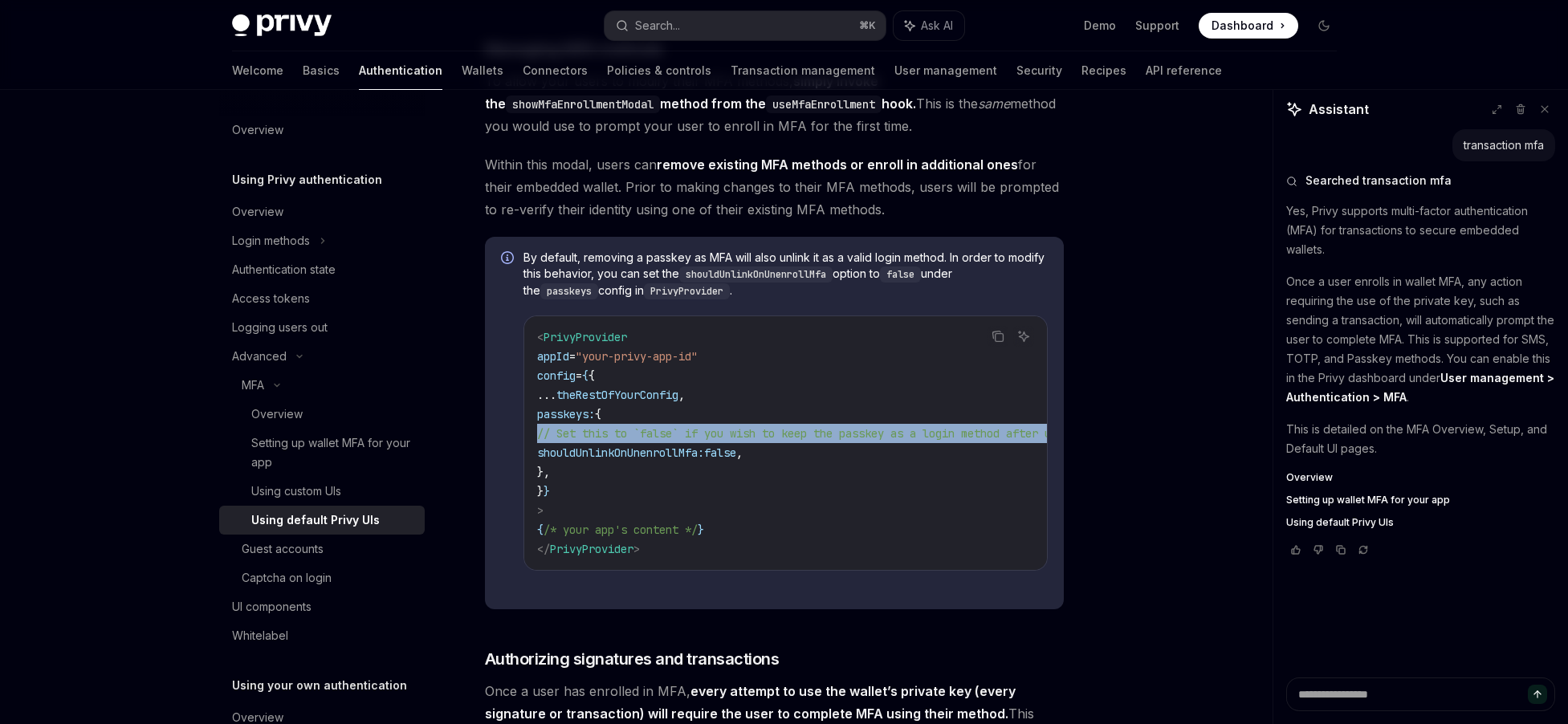
click at [693, 441] on span "// Set this to `false` if you wish to keep the passkey as a login method after …" at bounding box center [858, 433] width 642 height 15
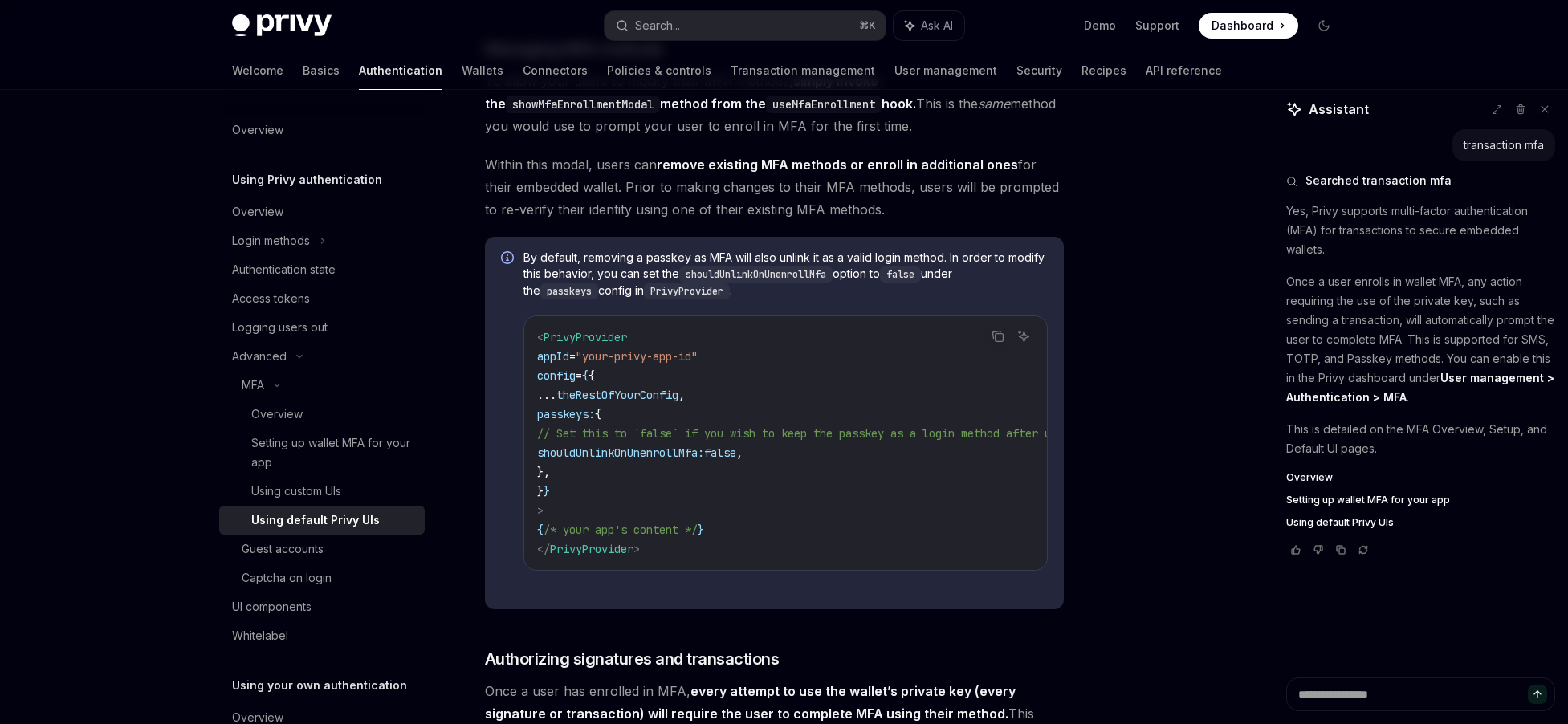
click at [736, 460] on span "false" at bounding box center [719, 452] width 32 height 15
drag, startPoint x: 754, startPoint y: 483, endPoint x: 818, endPoint y: 495, distance: 65.1
click at [736, 460] on span "false" at bounding box center [719, 452] width 32 height 15
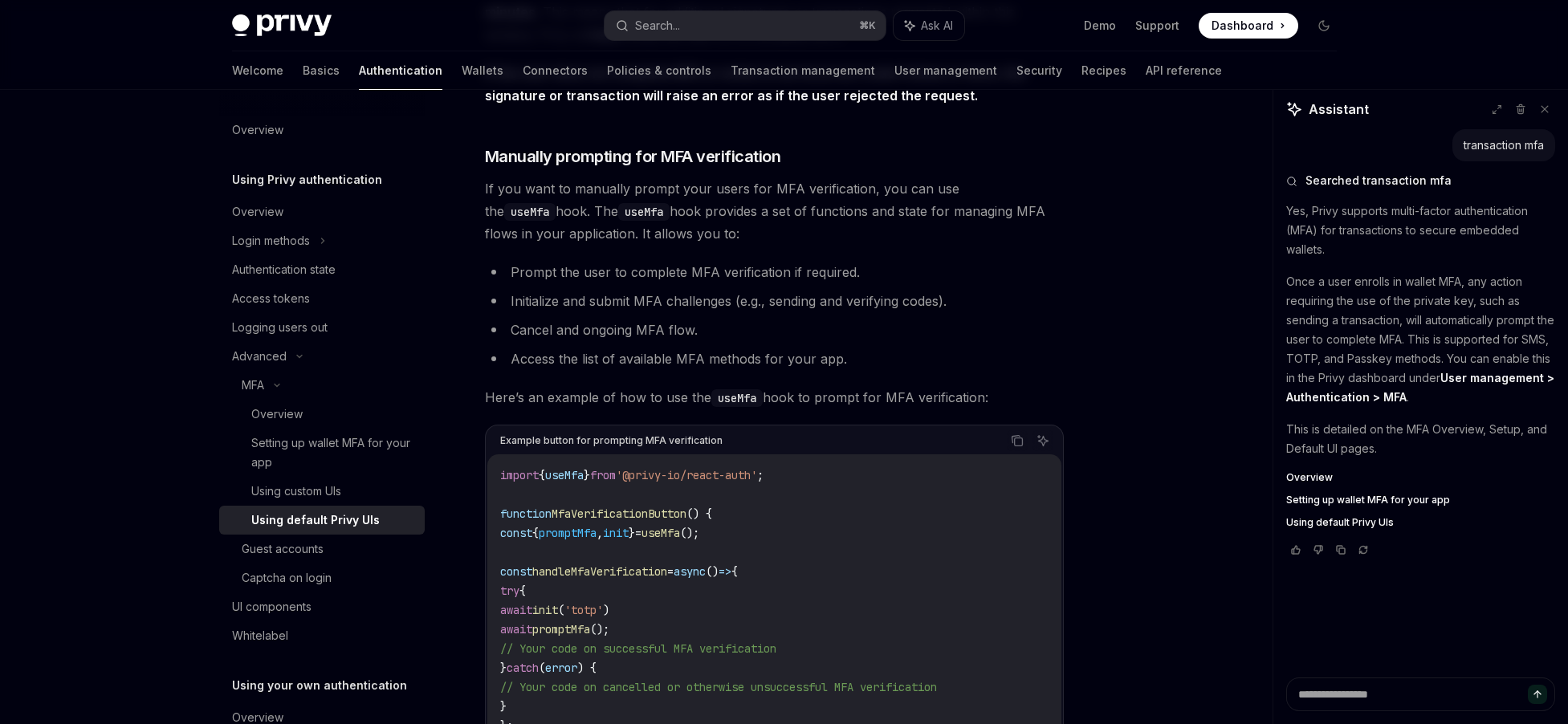
scroll to position [2713, 0]
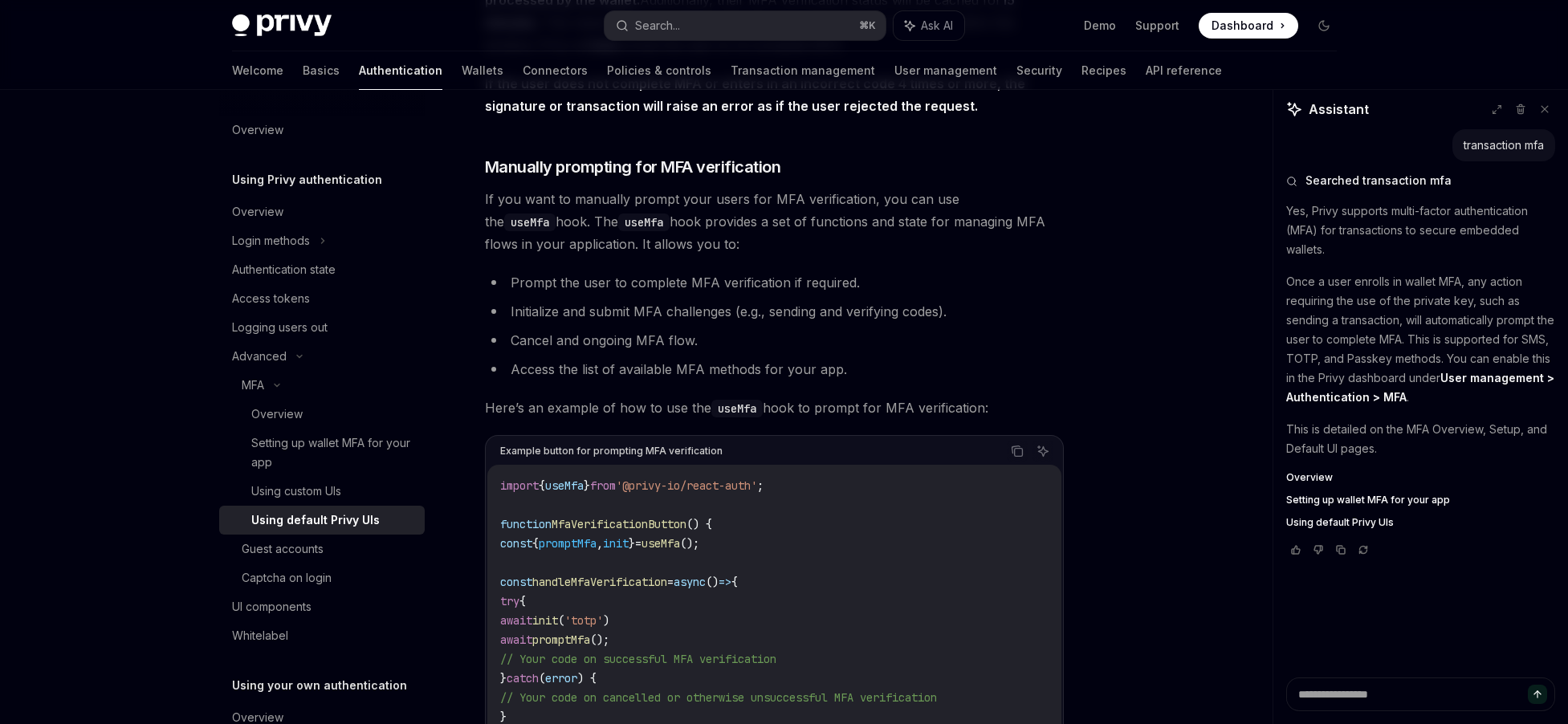
click at [526, 213] on span "If you want to manually prompt your users for MFA verification, you can use the…" at bounding box center [774, 221] width 578 height 68
click at [811, 223] on span "If you want to manually prompt your users for MFA verification, you can use the…" at bounding box center [774, 221] width 578 height 68
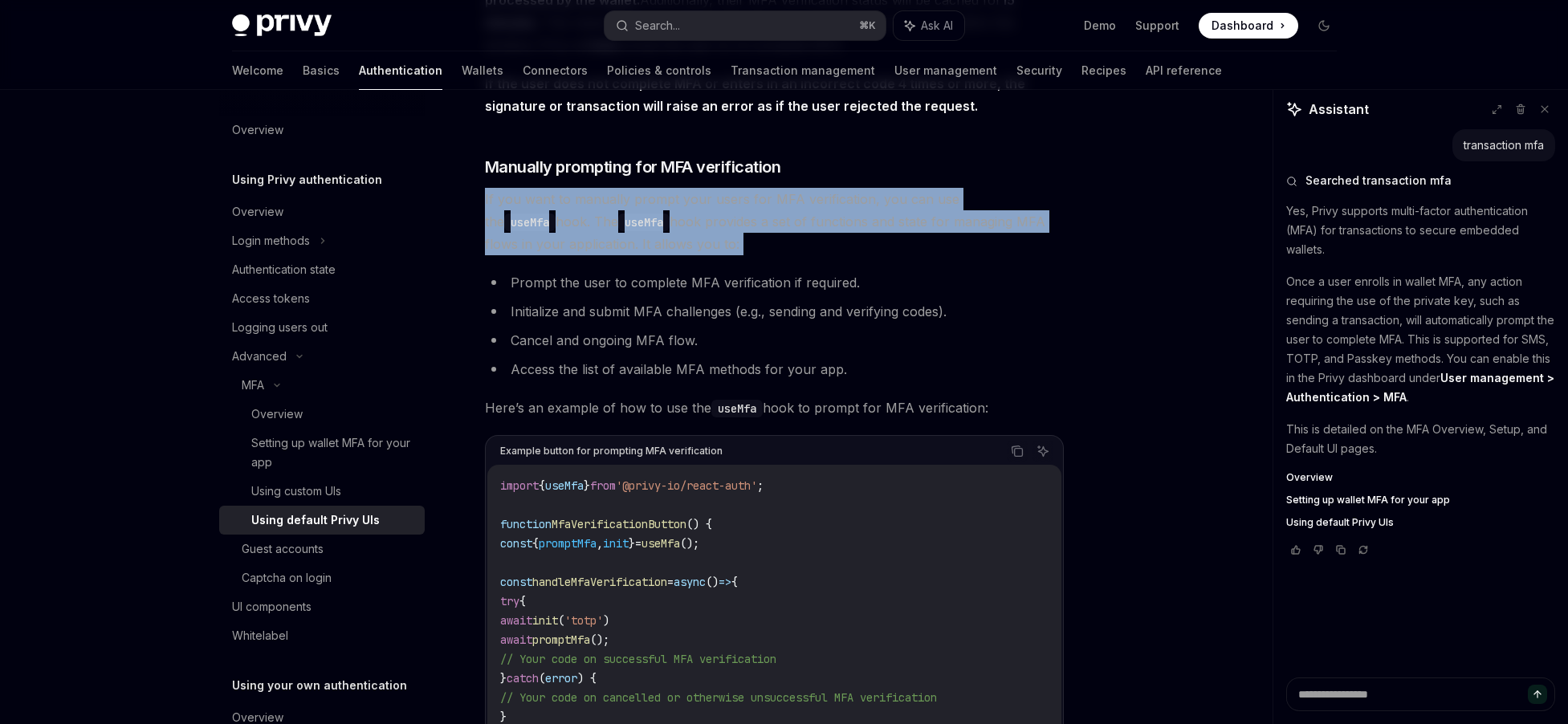
click at [811, 223] on span "If you want to manually prompt your users for MFA verification, you can use the…" at bounding box center [774, 221] width 578 height 68
click at [917, 255] on span "If you want to manually prompt your users for MFA verification, you can use the…" at bounding box center [774, 221] width 578 height 68
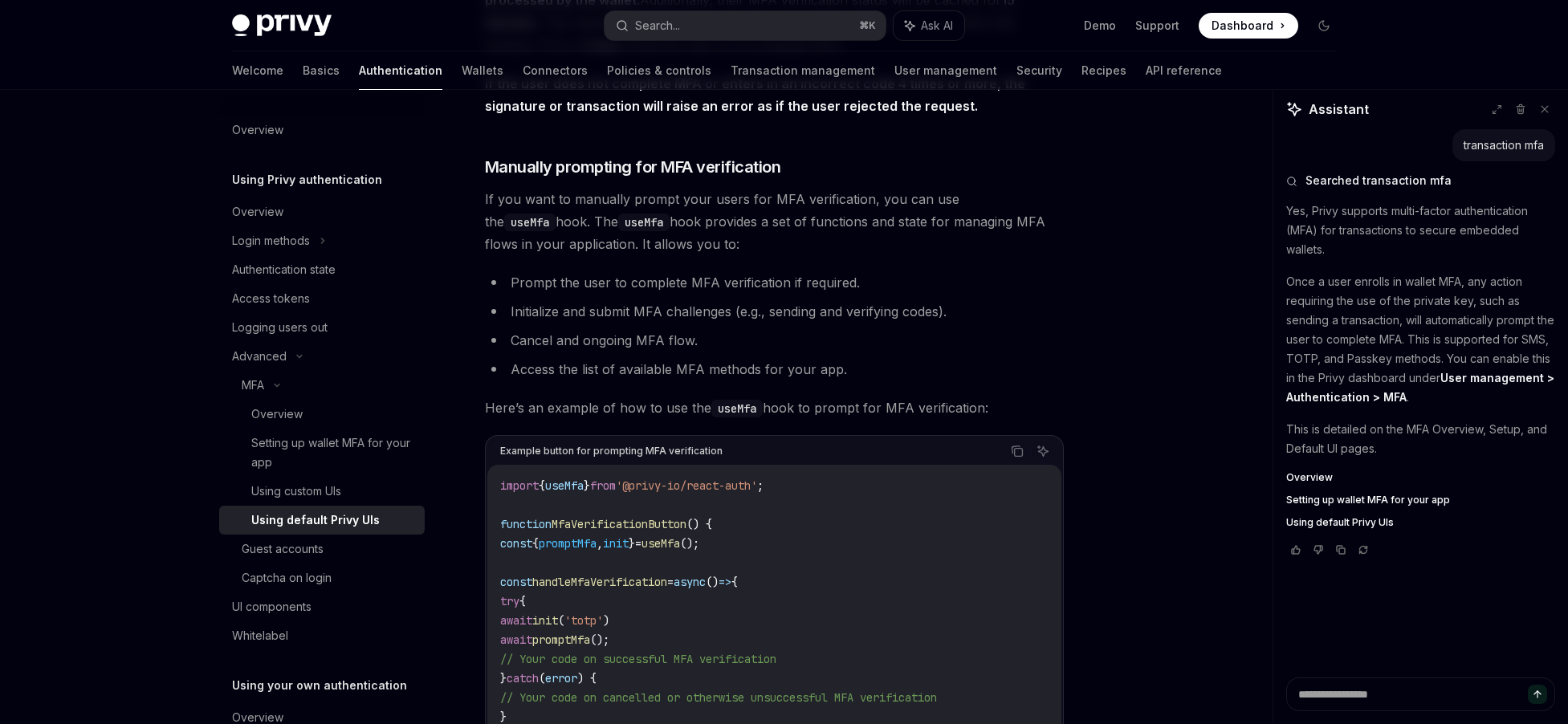
click at [717, 213] on span "If you want to manually prompt your users for MFA verification, you can use the…" at bounding box center [774, 221] width 578 height 68
click at [834, 207] on span "If you want to manually prompt your users for MFA verification, you can use the…" at bounding box center [774, 221] width 578 height 68
click at [555, 214] on code "useMfa" at bounding box center [530, 222] width 52 height 18
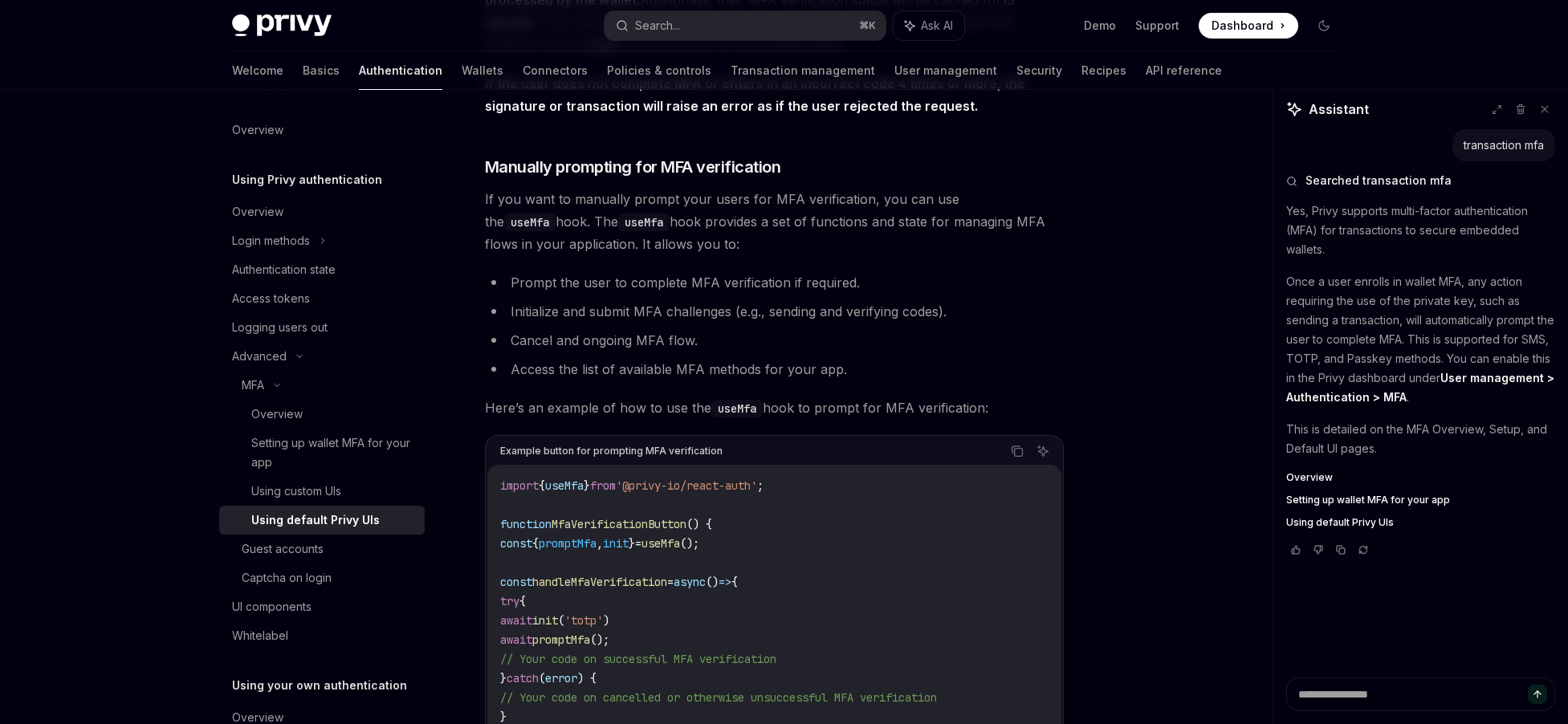
click at [1043, 244] on span "If you want to manually prompt your users for MFA verification, you can use the…" at bounding box center [774, 221] width 578 height 68
drag, startPoint x: 570, startPoint y: 235, endPoint x: 863, endPoint y: 241, distance: 293.1
click at [863, 241] on span "If you want to manually prompt your users for MFA verification, you can use the…" at bounding box center [774, 221] width 578 height 68
click at [864, 250] on span "If you want to manually prompt your users for MFA verification, you can use the…" at bounding box center [774, 221] width 578 height 68
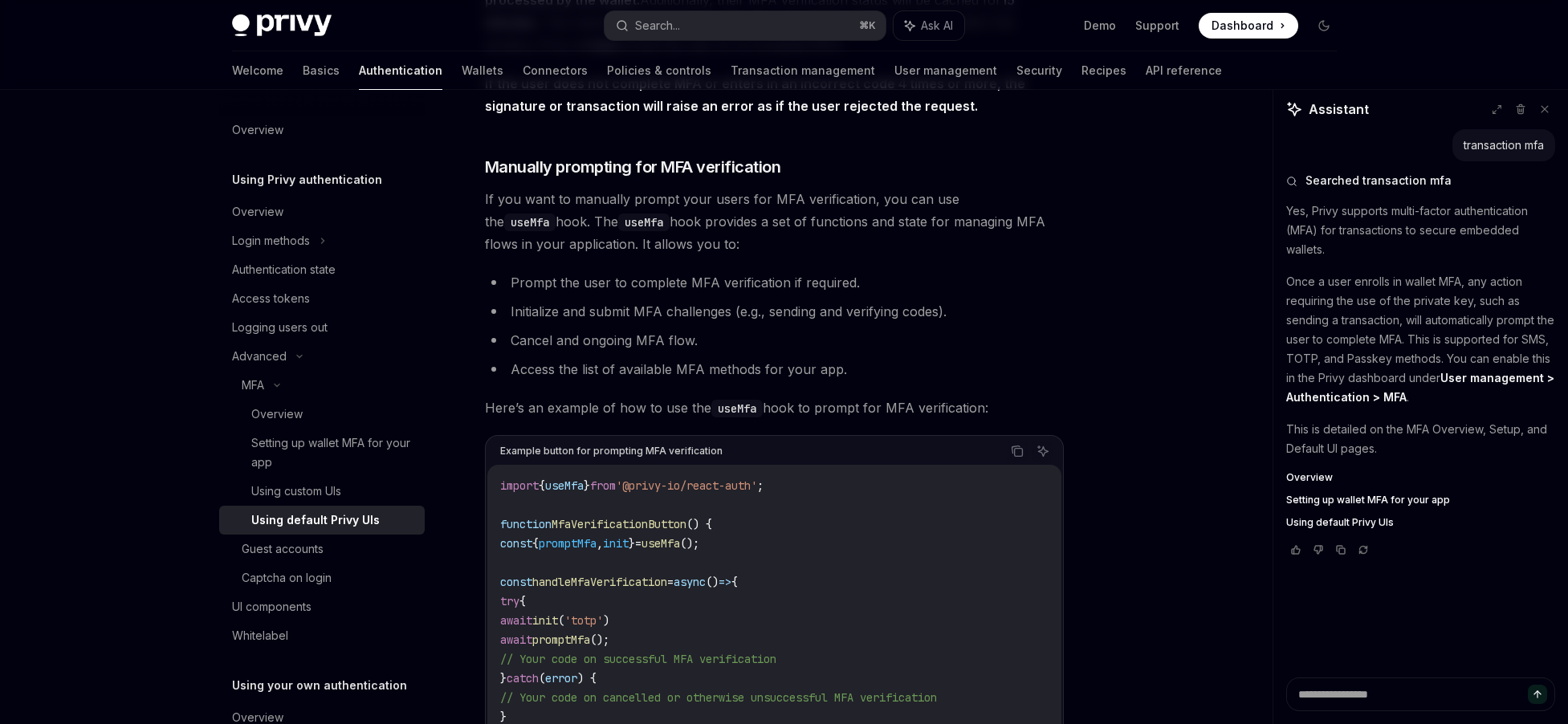
click at [864, 250] on span "If you want to manually prompt your users for MFA verification, you can use the…" at bounding box center [774, 221] width 578 height 68
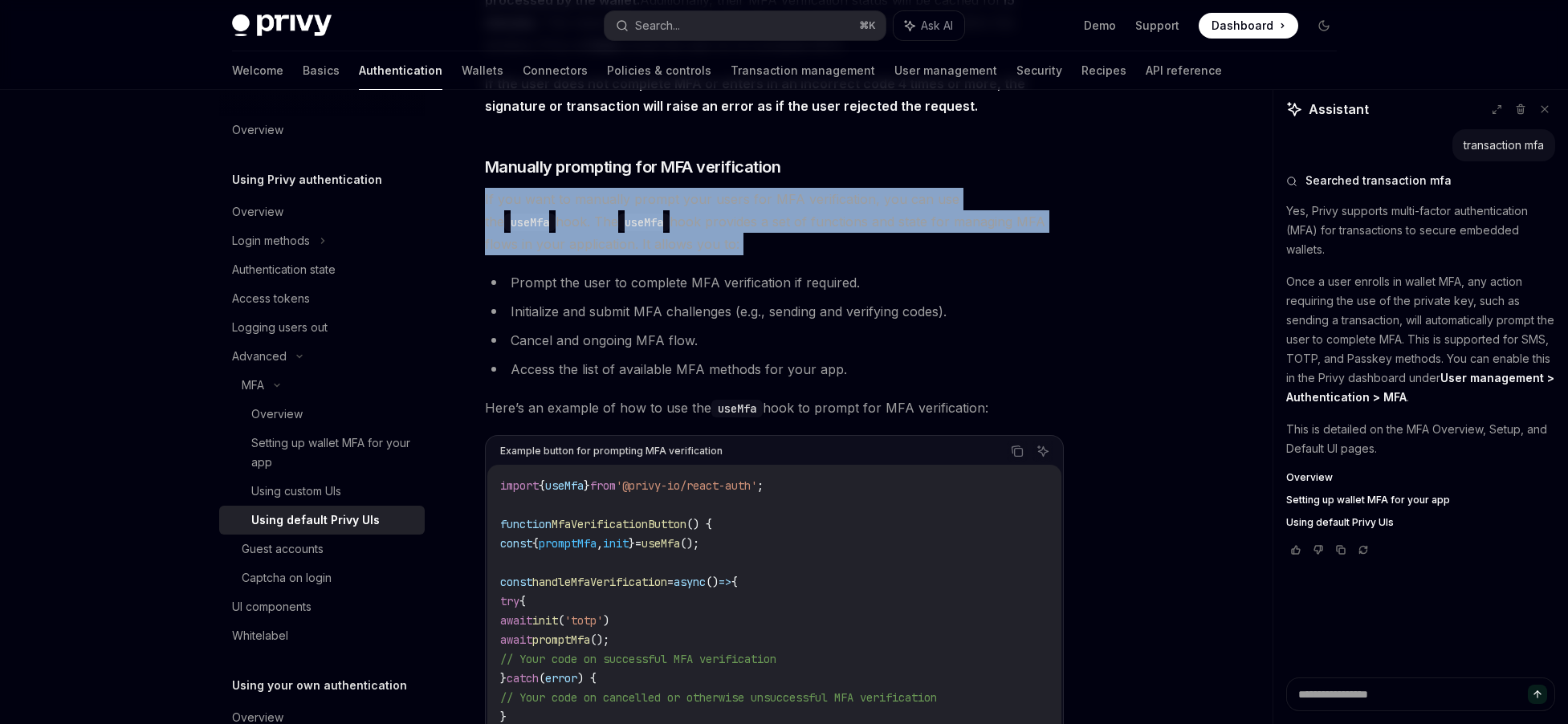
click at [864, 250] on span "If you want to manually prompt your users for MFA verification, you can use the…" at bounding box center [774, 221] width 578 height 68
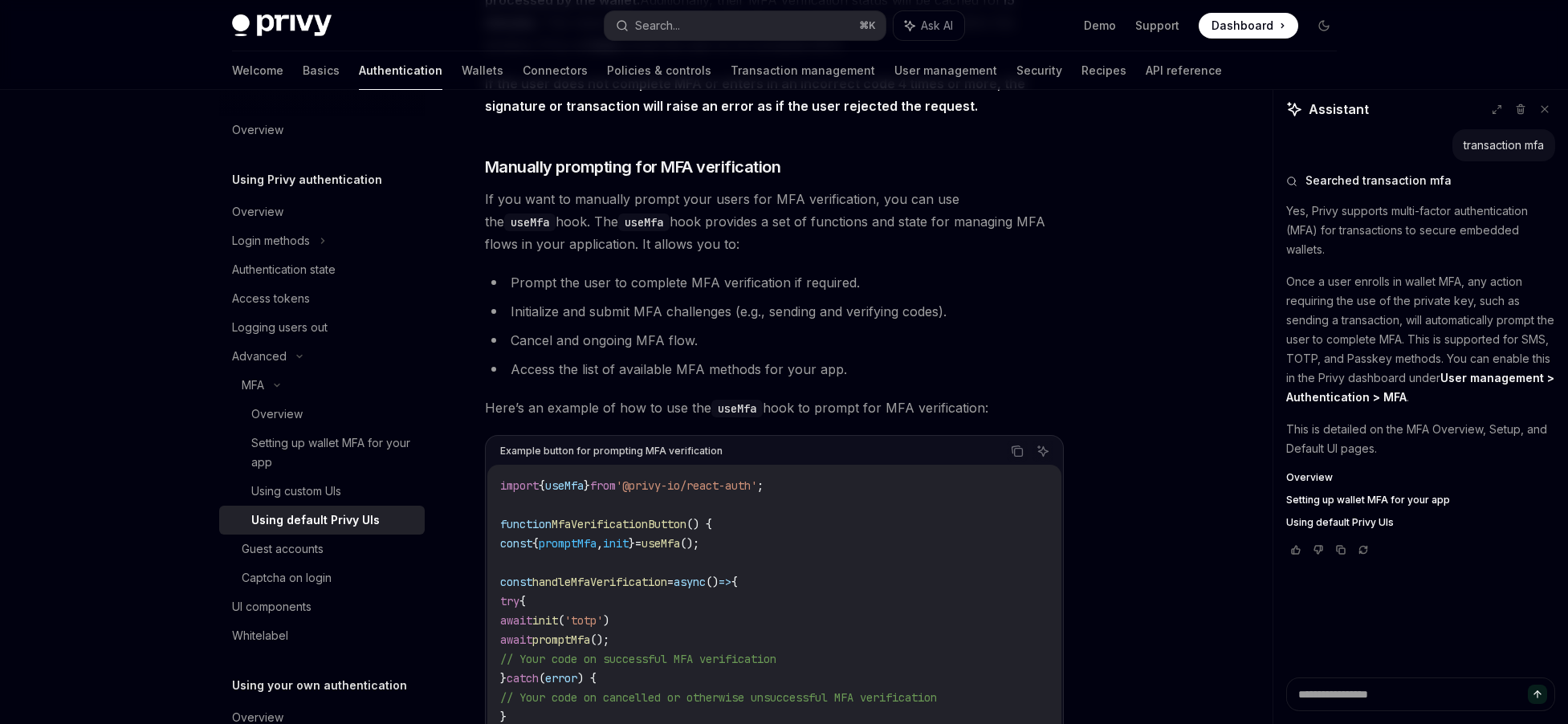
scroll to position [2710, 0]
click at [686, 297] on li "Prompt the user to complete MFA verification if required." at bounding box center [774, 285] width 578 height 23
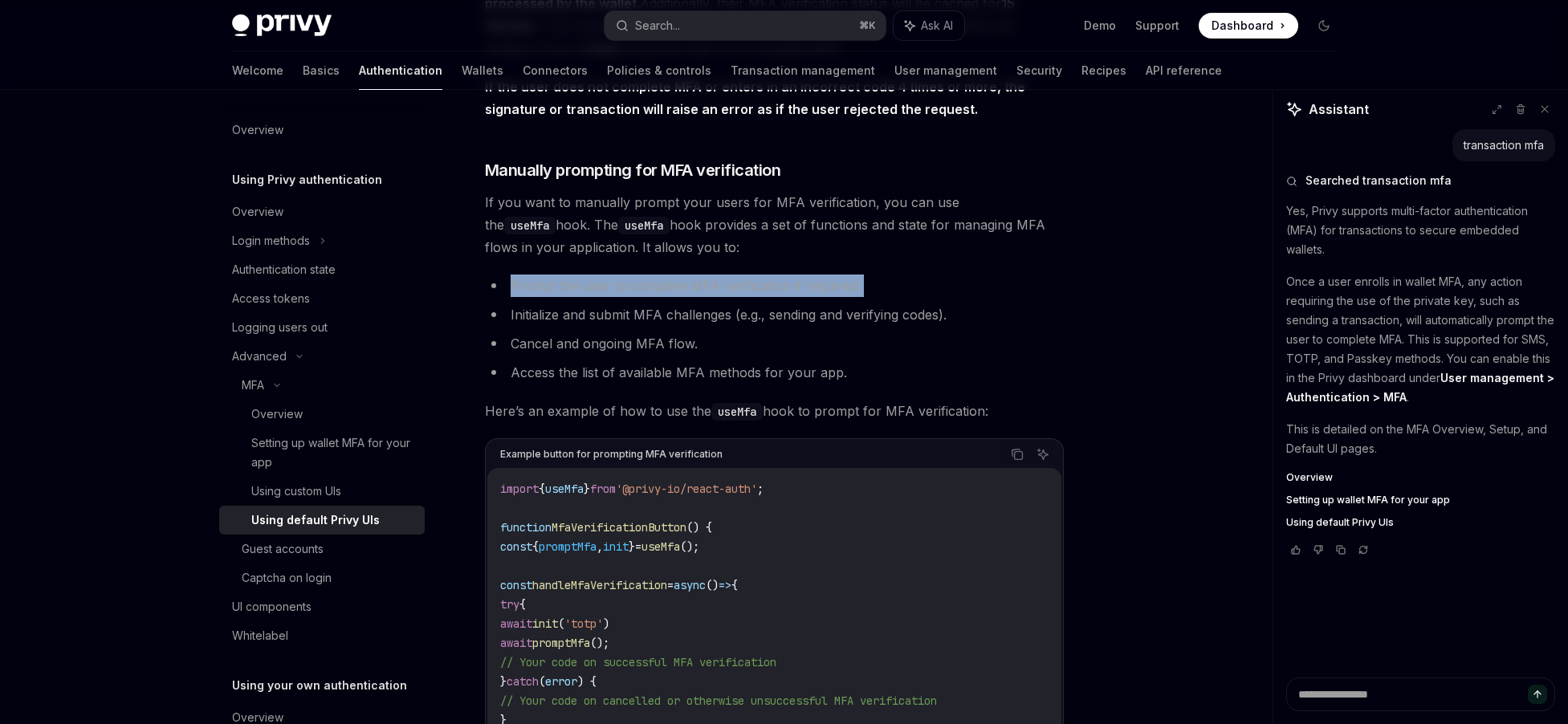
click at [733, 297] on li "Prompt the user to complete MFA verification if required." at bounding box center [774, 285] width 578 height 23
click at [830, 297] on li "Prompt the user to complete MFA verification if required." at bounding box center [774, 285] width 578 height 23
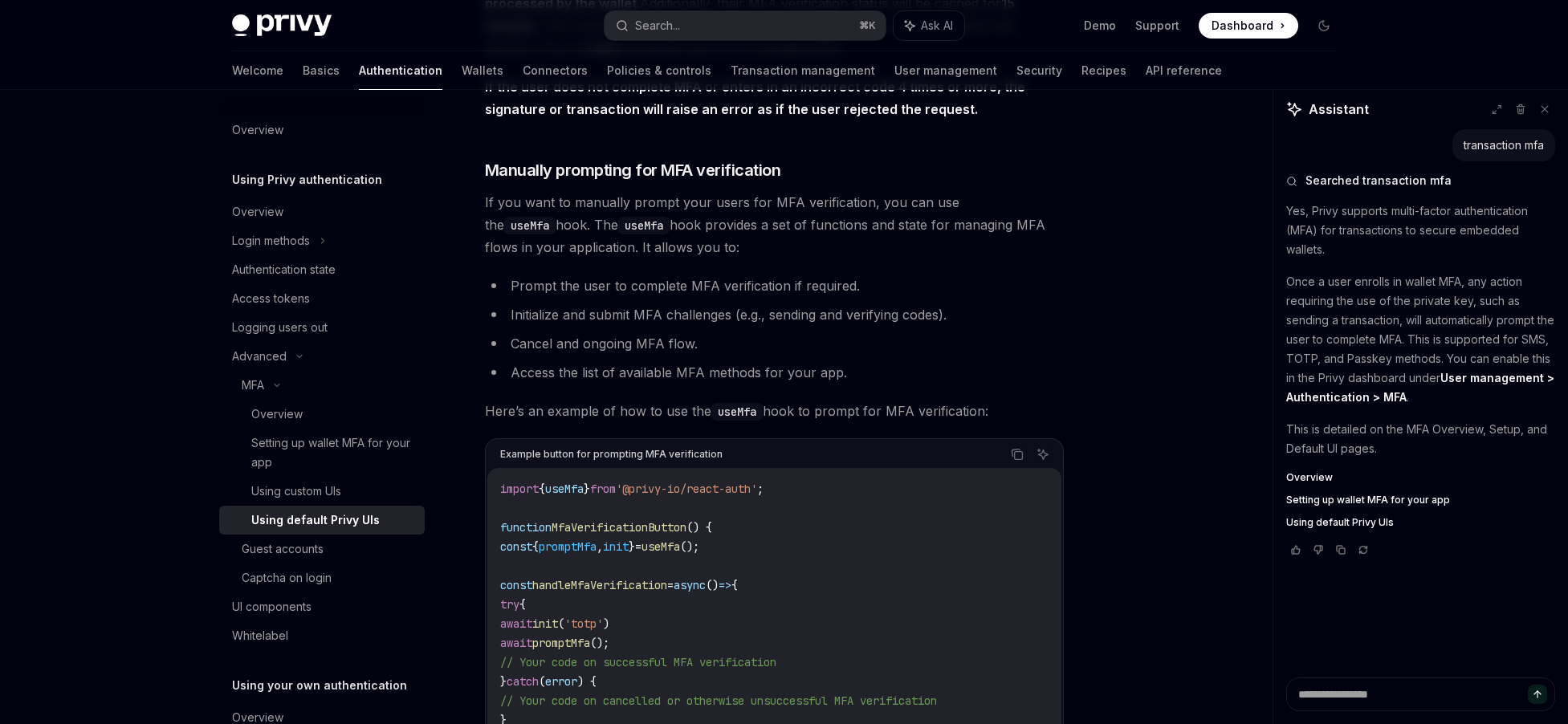
click at [951, 355] on li "Cancel and ongoing MFA flow." at bounding box center [774, 343] width 578 height 23
click at [712, 326] on li "Initialize and submit MFA challenges (e.g., sending and verifying codes)." at bounding box center [774, 314] width 578 height 23
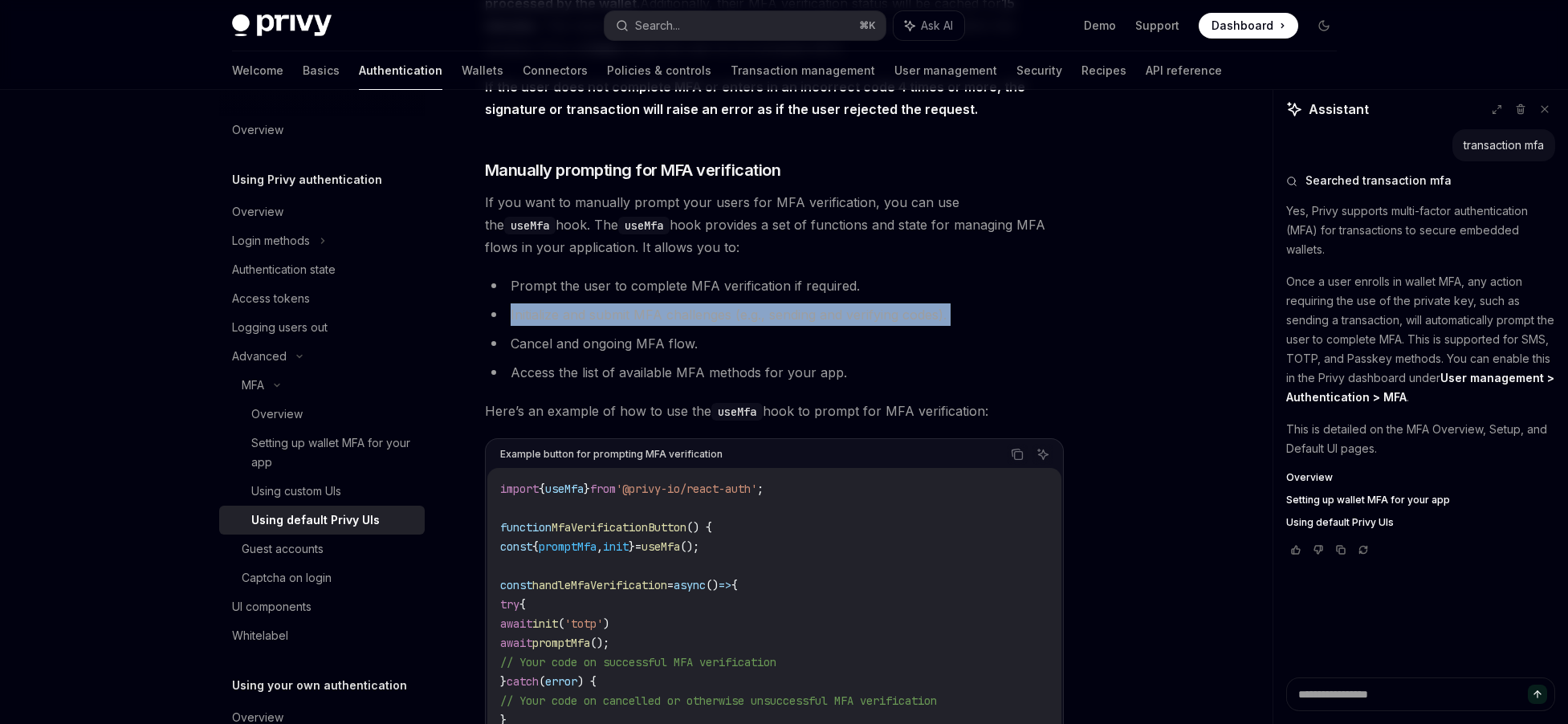
drag, startPoint x: 712, startPoint y: 329, endPoint x: 875, endPoint y: 332, distance: 163.0
click at [739, 326] on li "Initialize and submit MFA challenges (e.g., sending and verifying codes)." at bounding box center [774, 314] width 578 height 23
click at [875, 326] on li "Initialize and submit MFA challenges (e.g., sending and verifying codes)." at bounding box center [774, 314] width 578 height 23
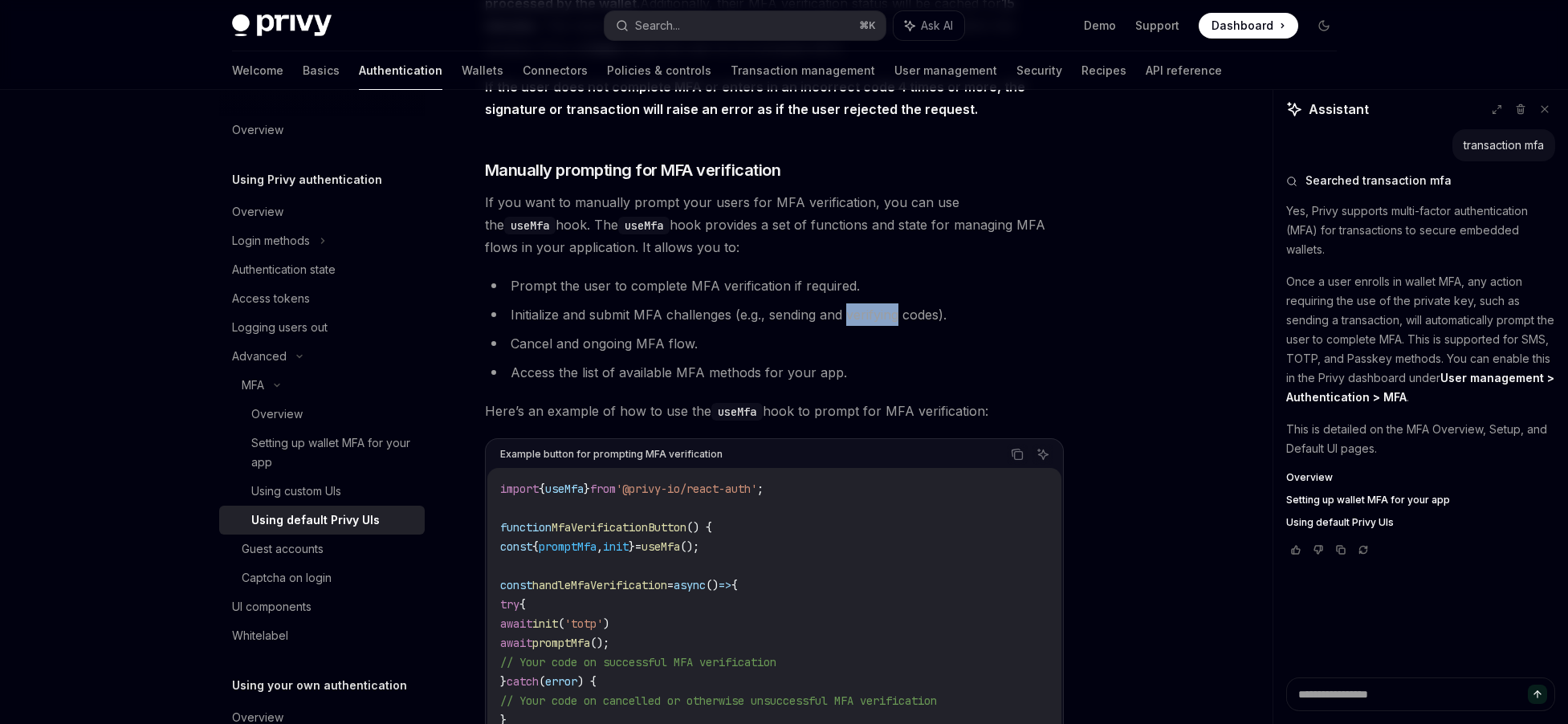
click at [875, 326] on li "Initialize and submit MFA challenges (e.g., sending and verifying codes)." at bounding box center [774, 314] width 578 height 23
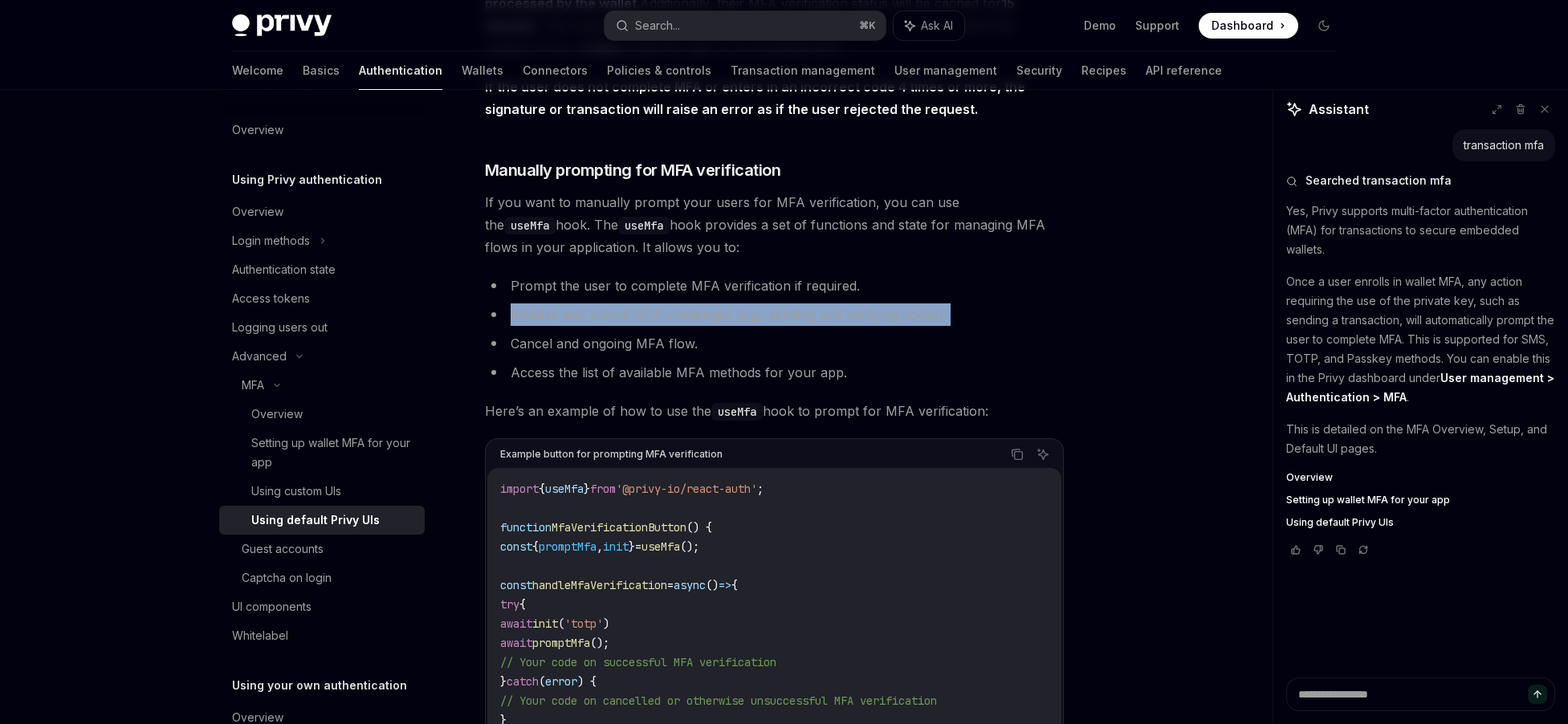
click at [875, 326] on li "Initialize and submit MFA challenges (e.g., sending and verifying codes)." at bounding box center [774, 314] width 578 height 23
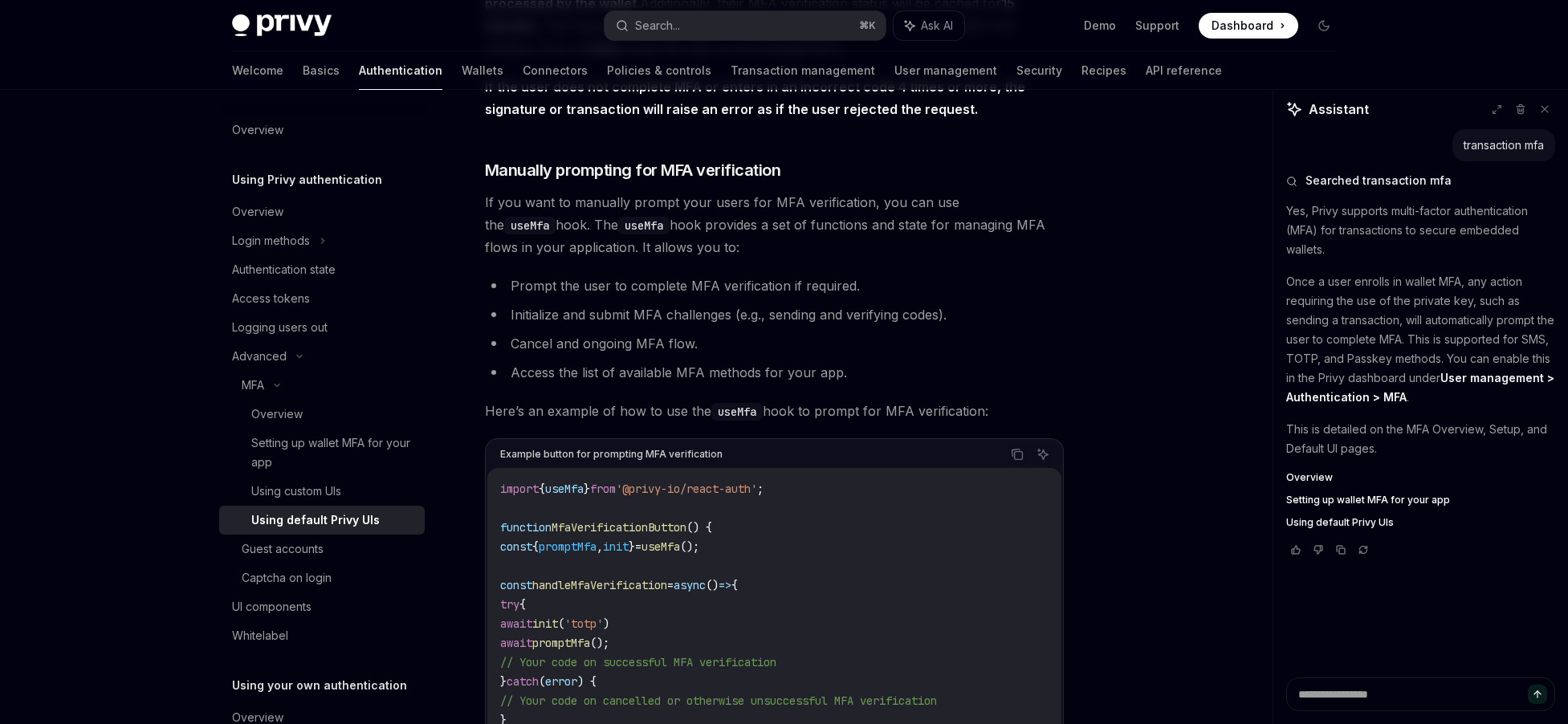
click at [925, 355] on li "Cancel and ongoing MFA flow." at bounding box center [774, 343] width 578 height 23
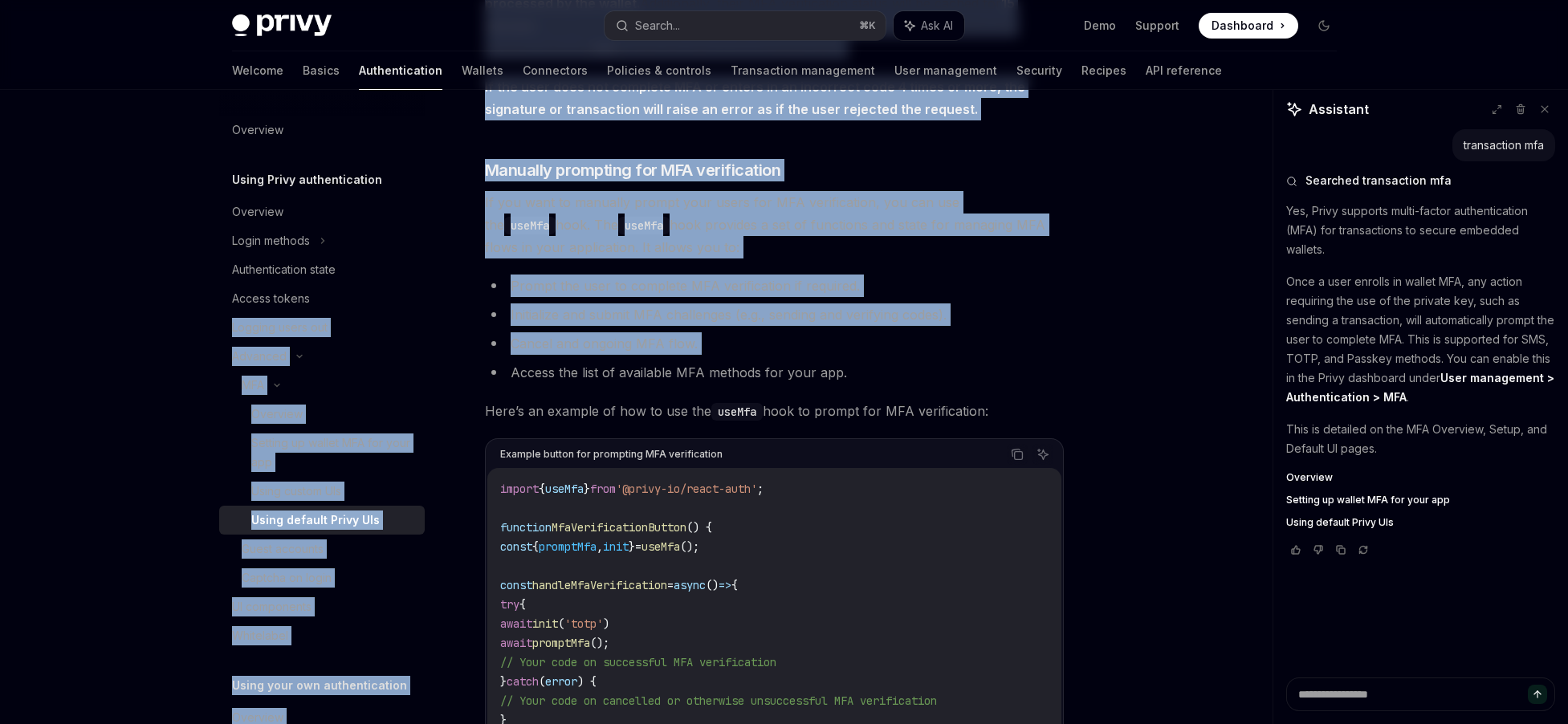
drag, startPoint x: 808, startPoint y: 369, endPoint x: 472, endPoint y: 299, distance: 343.2
click at [700, 322] on li "Initialize and submit MFA challenges (e.g., sending and verifying codes)." at bounding box center [774, 314] width 578 height 23
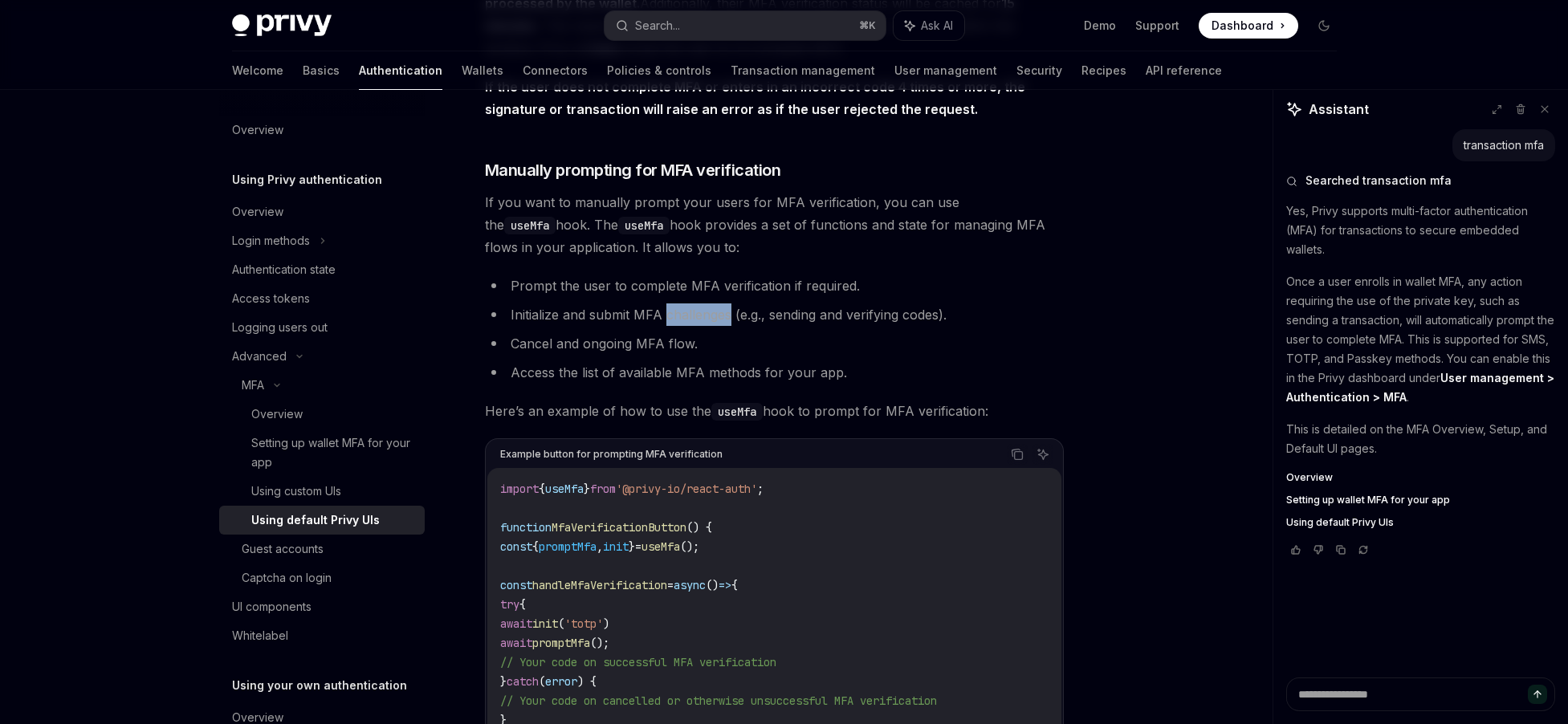
click at [700, 322] on li "Initialize and submit MFA challenges (e.g., sending and verifying codes)." at bounding box center [774, 314] width 578 height 23
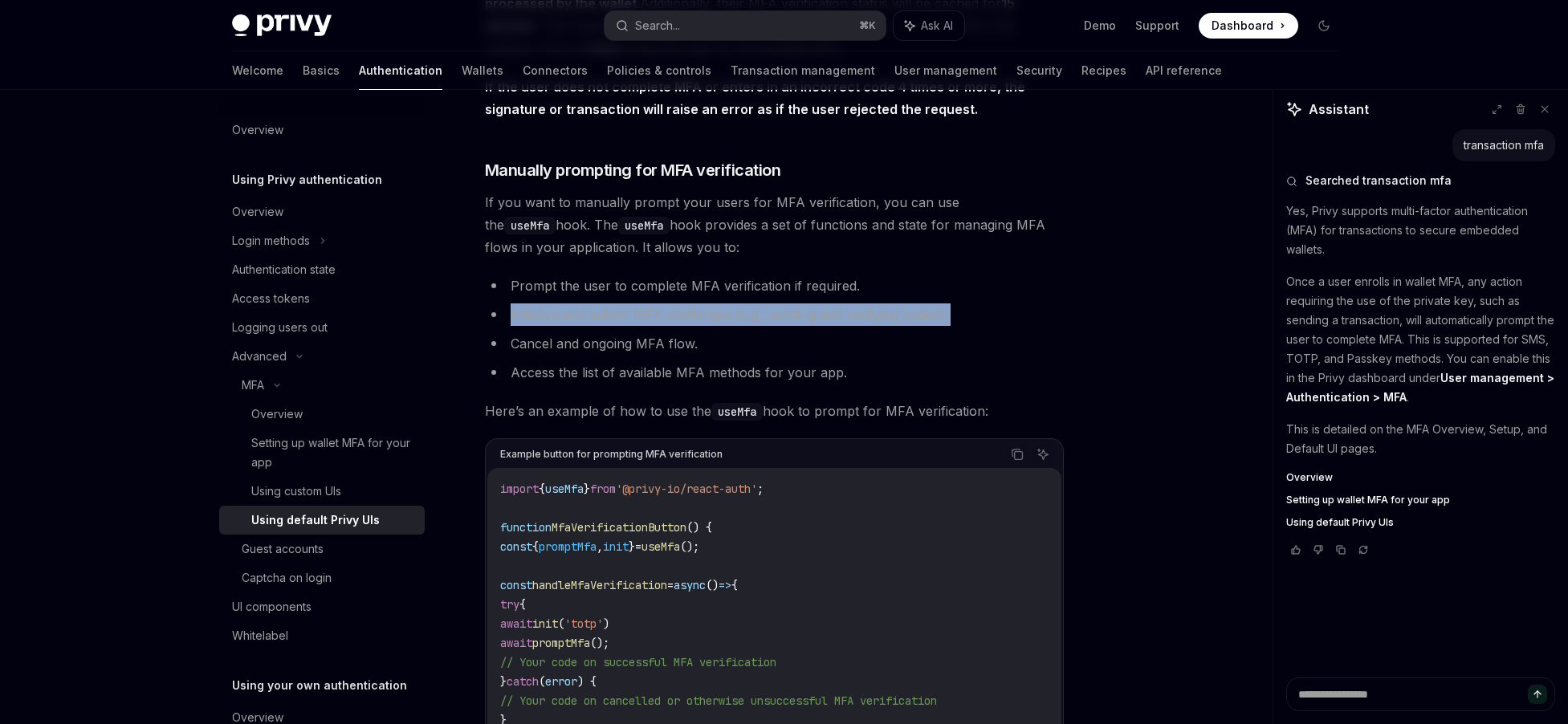
click at [700, 322] on li "Initialize and submit MFA challenges (e.g., sending and verifying codes)." at bounding box center [774, 314] width 578 height 23
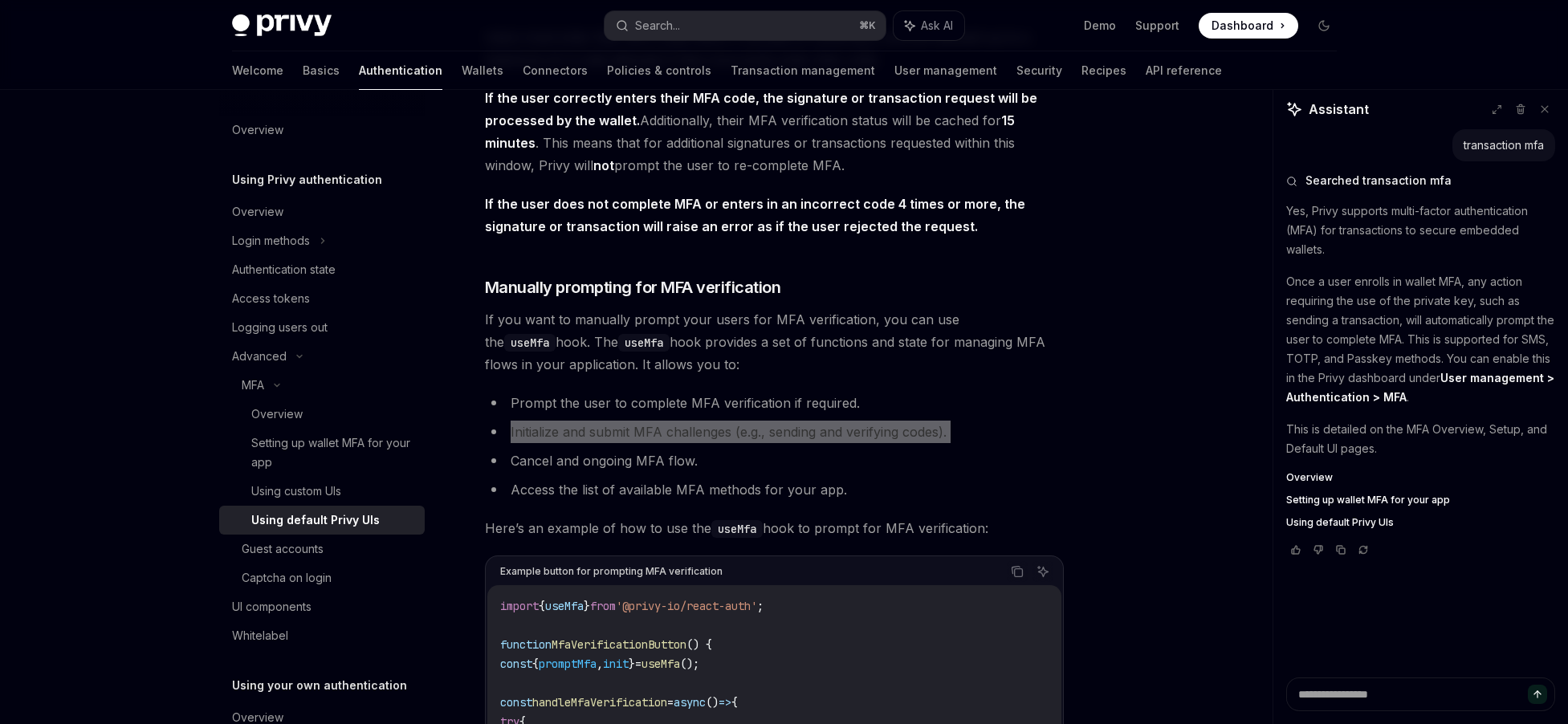
scroll to position [2506, 0]
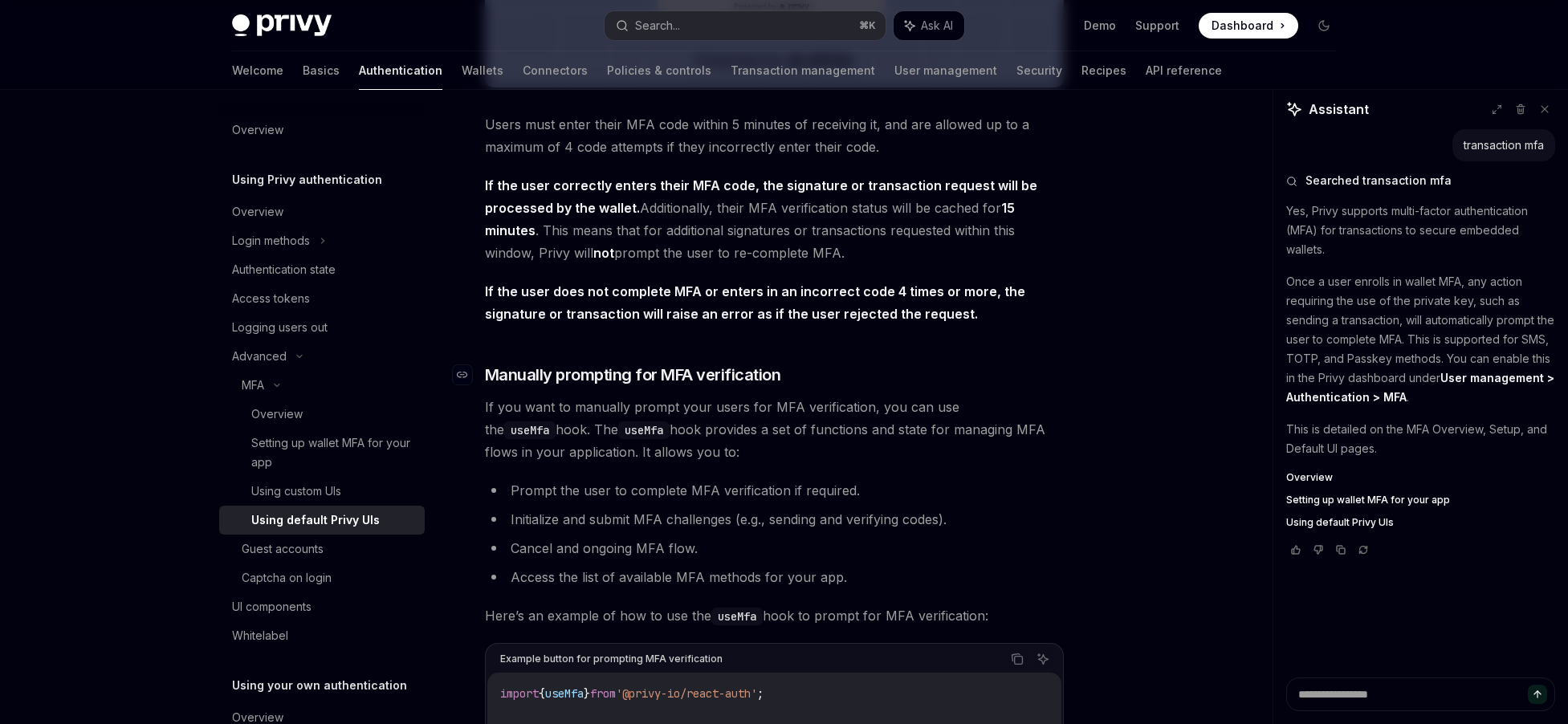
click at [519, 386] on span "Manually prompting for MFA verification" at bounding box center [633, 374] width 296 height 23
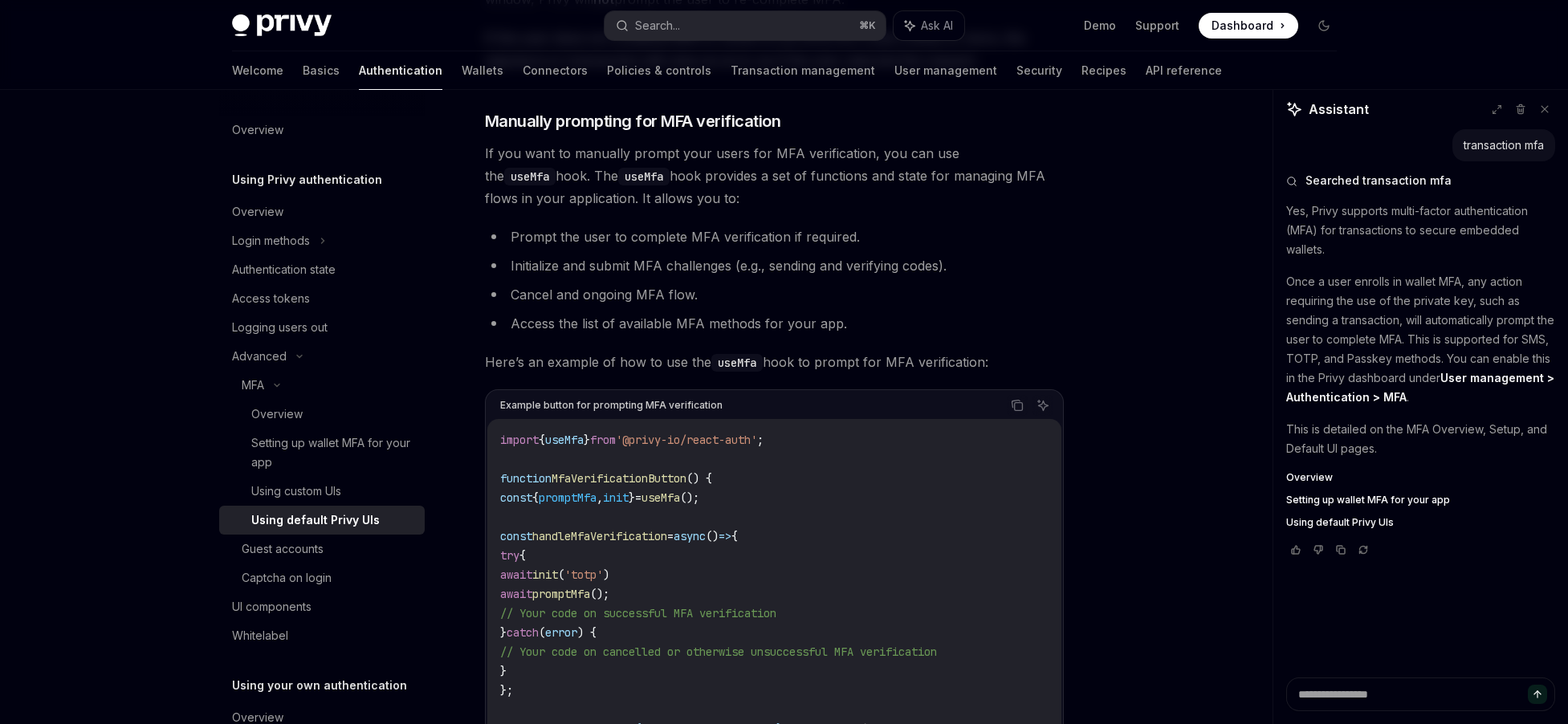
scroll to position [2760, 0]
click at [273, 448] on div "Setting up wallet MFA for your app" at bounding box center [333, 452] width 164 height 39
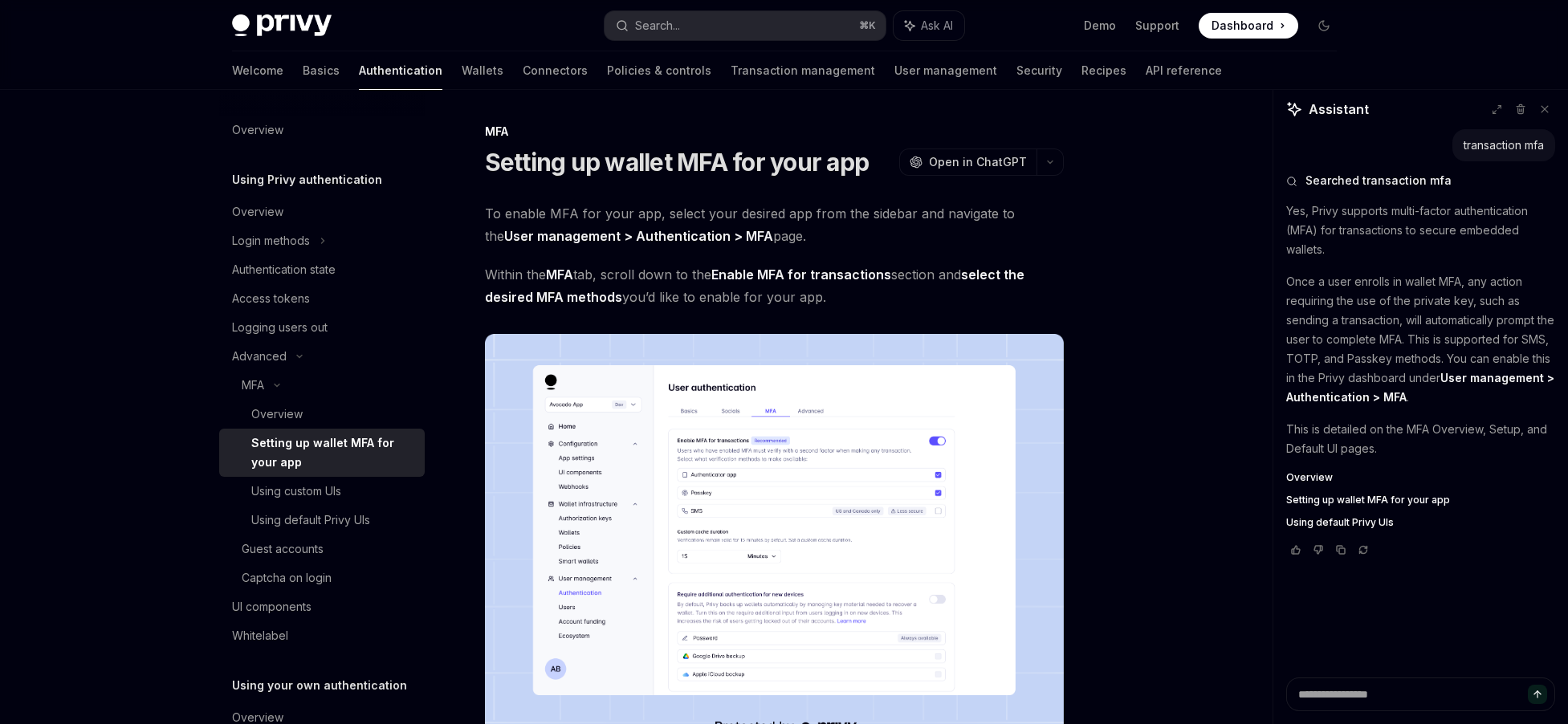
scroll to position [1, 0]
click at [677, 455] on img at bounding box center [774, 539] width 578 height 413
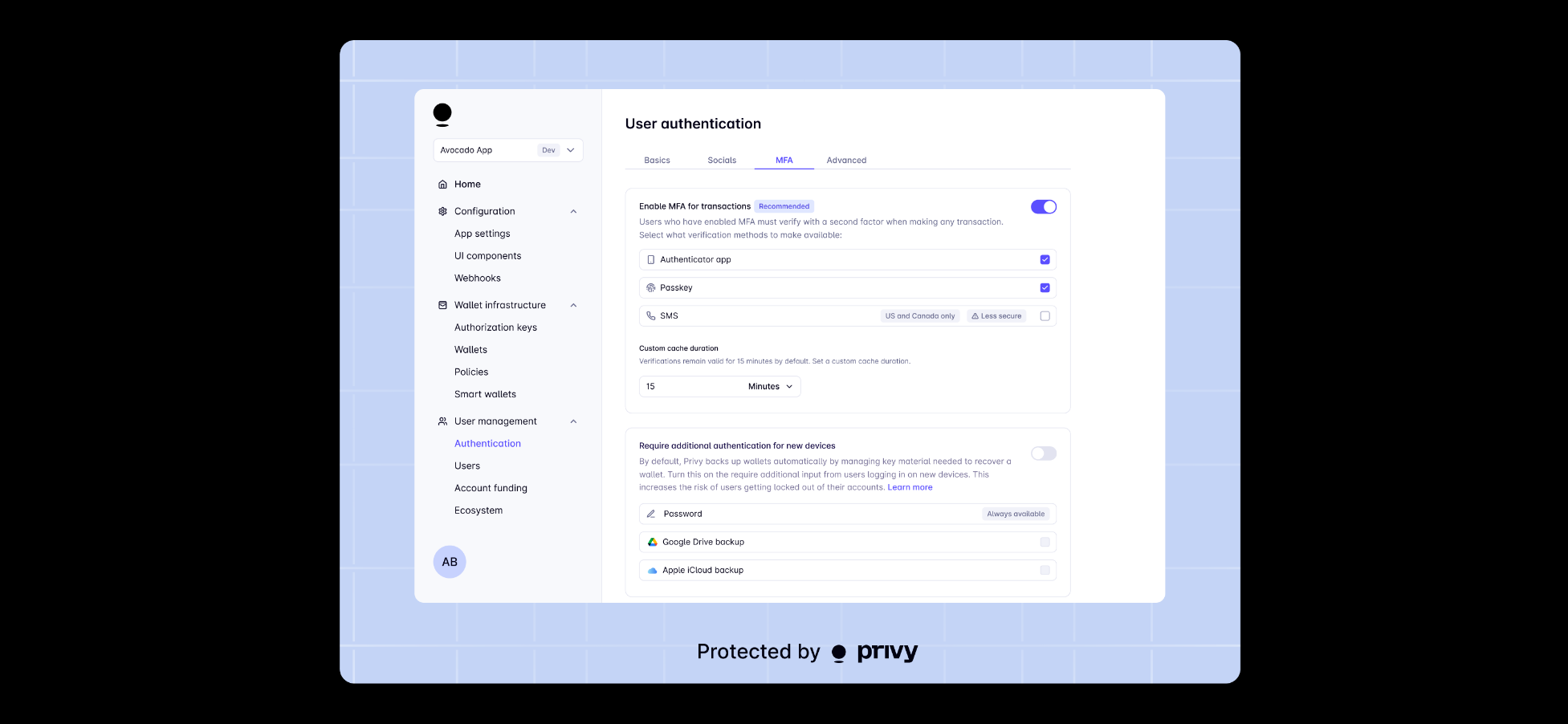
click at [1196, 408] on img at bounding box center [790, 362] width 900 height 644
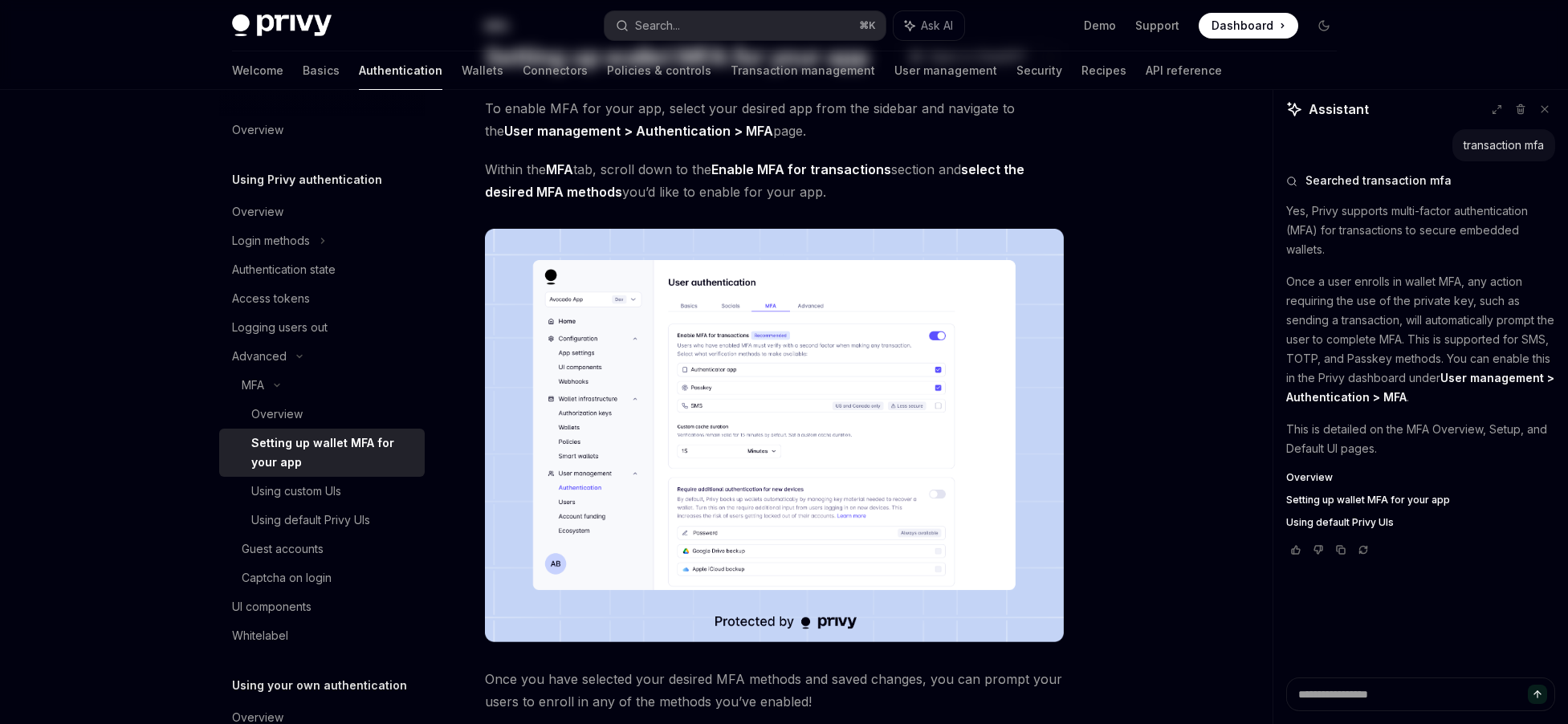
scroll to position [253, 0]
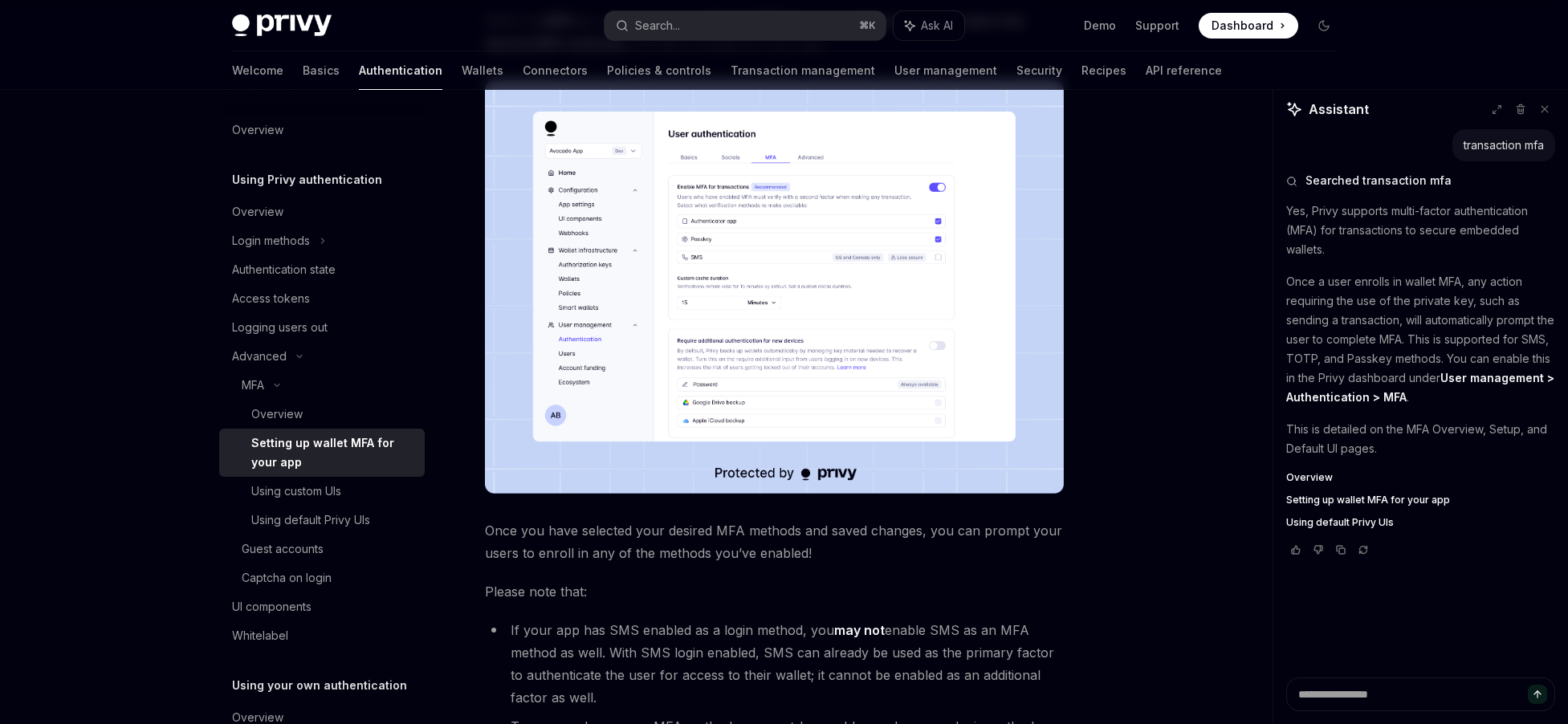
click at [749, 450] on img at bounding box center [774, 287] width 578 height 413
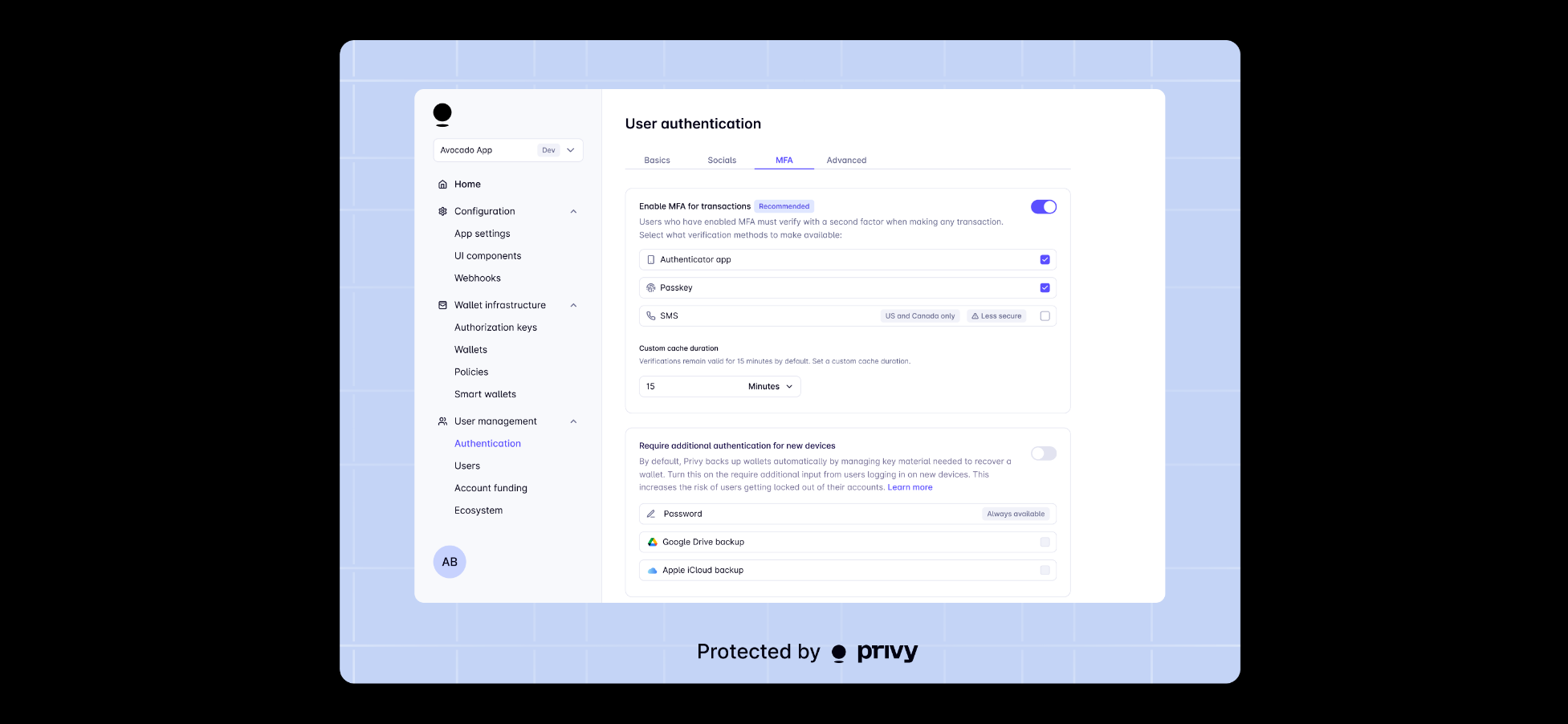
click at [1291, 421] on div at bounding box center [784, 362] width 1568 height 724
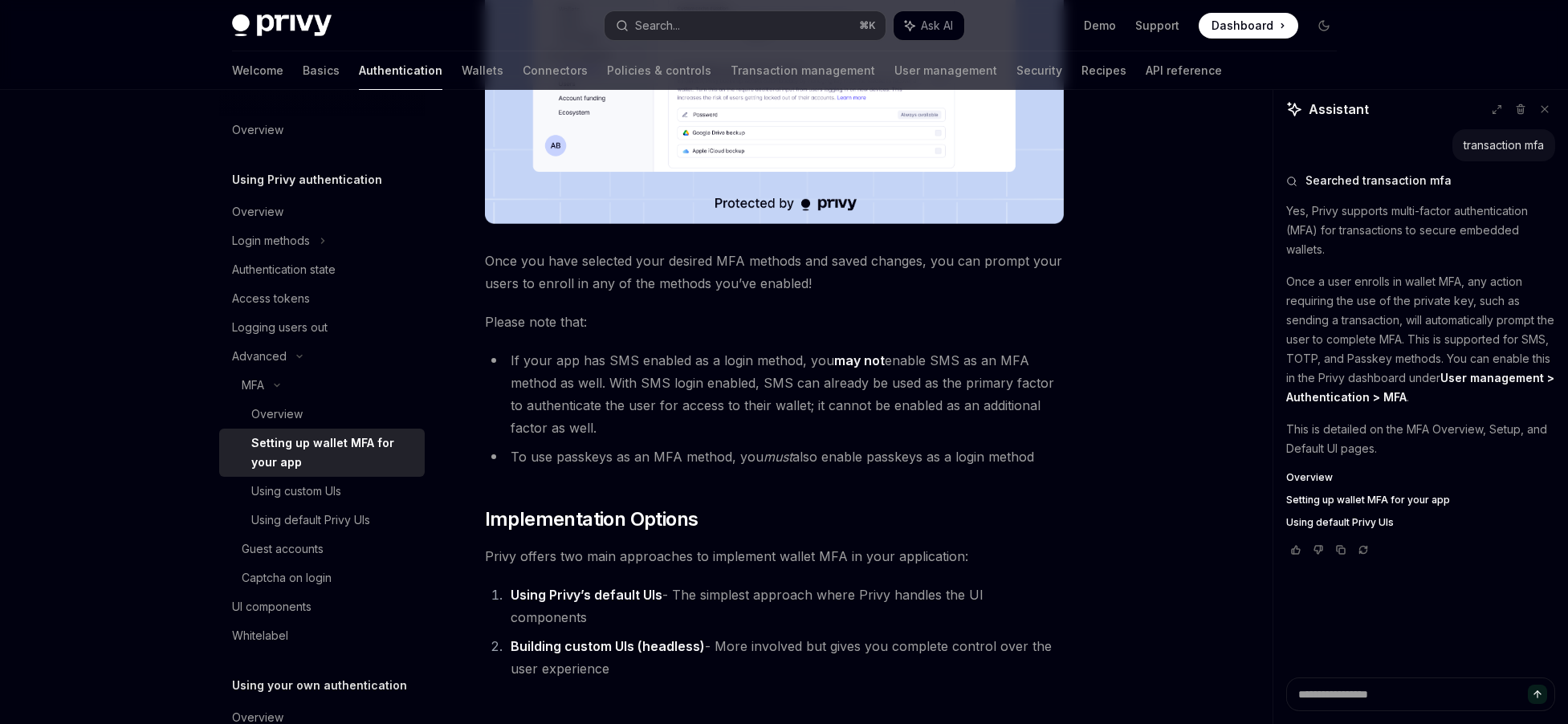
scroll to position [534, 0]
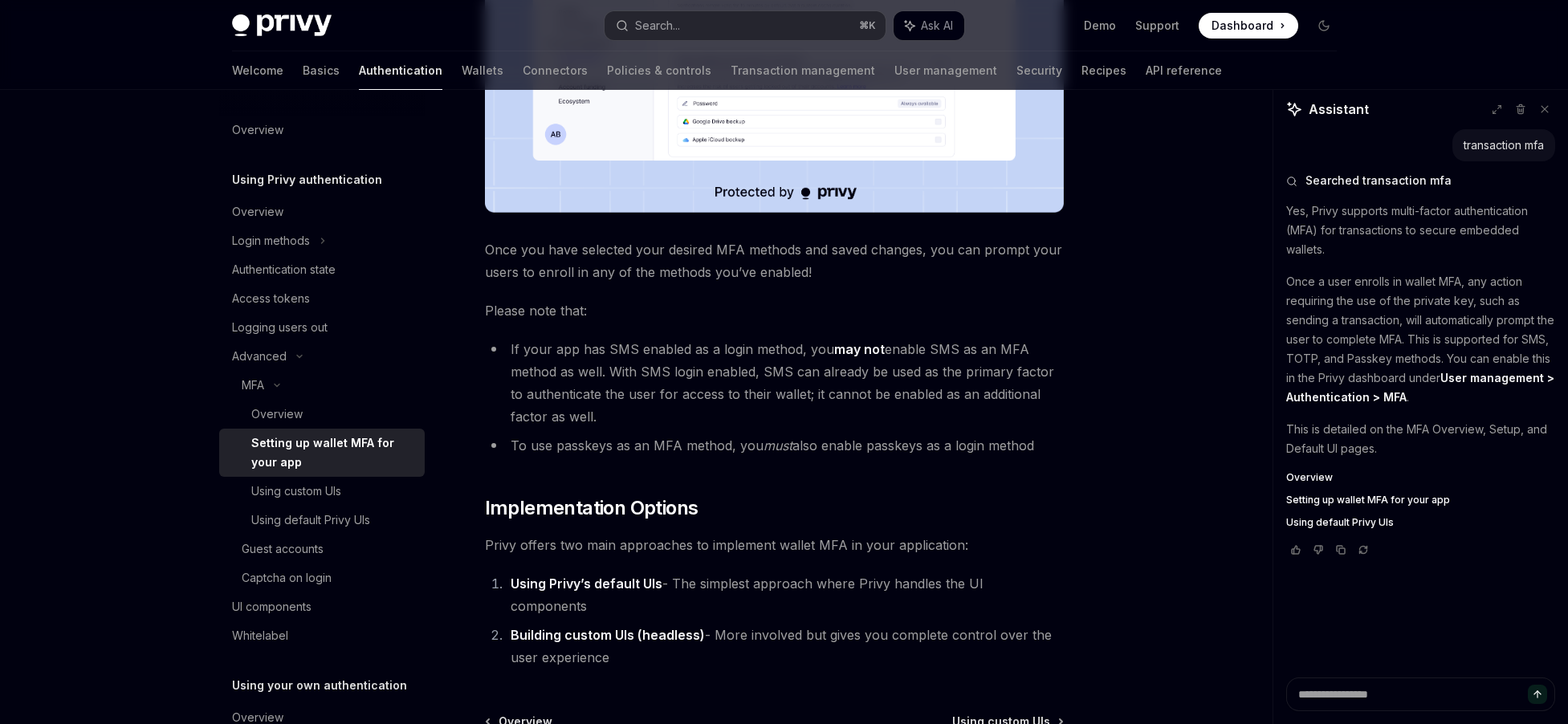
drag, startPoint x: 548, startPoint y: 327, endPoint x: 859, endPoint y: 368, distance: 313.7
click at [825, 365] on div "To enable MFA for your app, select your desired app from the sidebar and naviga…" at bounding box center [774, 168] width 578 height 1000
click at [859, 368] on li "If your app has SMS enabled as a login method, you may not enable SMS as an MFA…" at bounding box center [774, 382] width 578 height 89
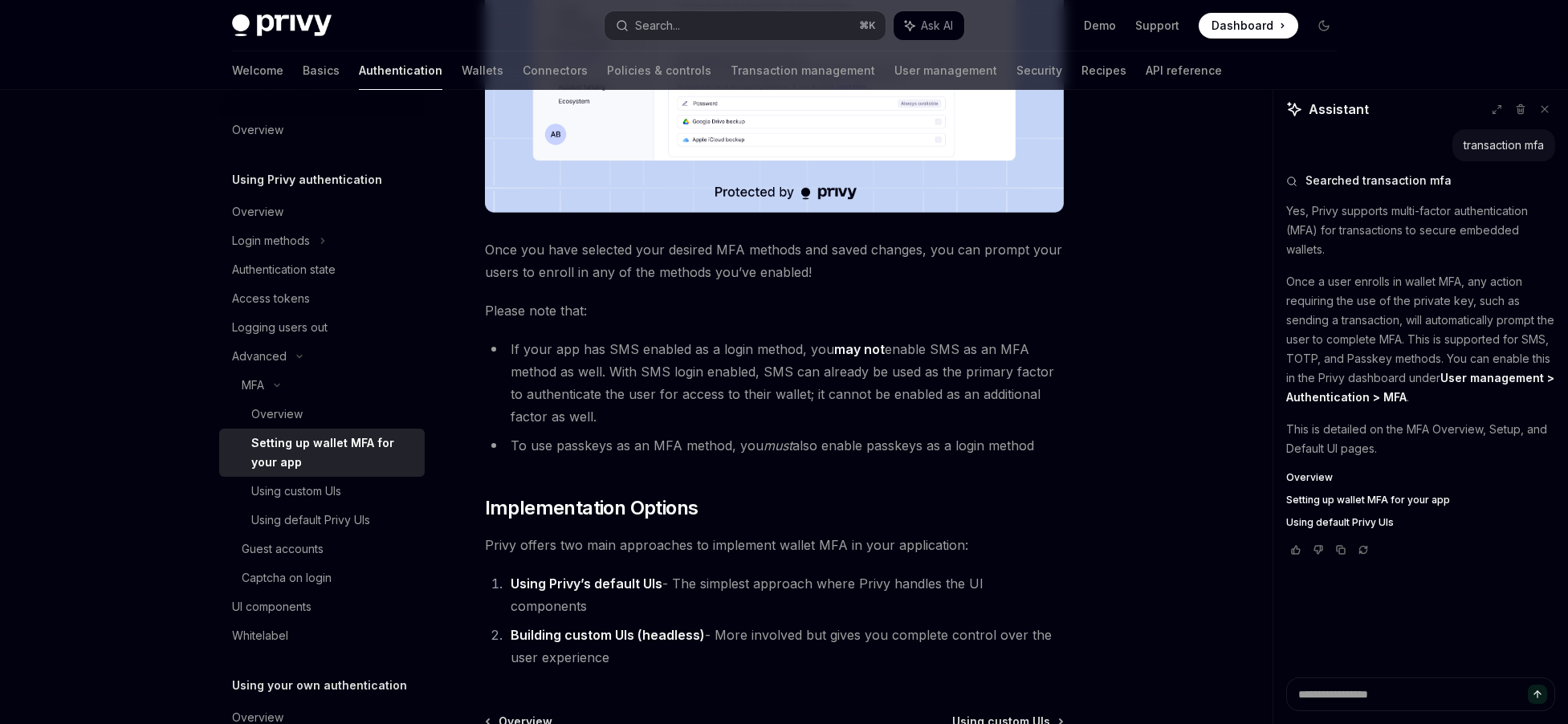
click at [968, 382] on li "If your app has SMS enabled as a login method, you may not enable SMS as an MFA…" at bounding box center [774, 382] width 578 height 89
click at [862, 349] on strong "may not" at bounding box center [859, 349] width 51 height 16
click at [1042, 362] on li "If your app has SMS enabled as a login method, you may not enable SMS as an MFA…" at bounding box center [774, 382] width 578 height 89
click at [828, 375] on li "If your app has SMS enabled as a login method, you may not enable SMS as an MFA…" at bounding box center [774, 382] width 578 height 89
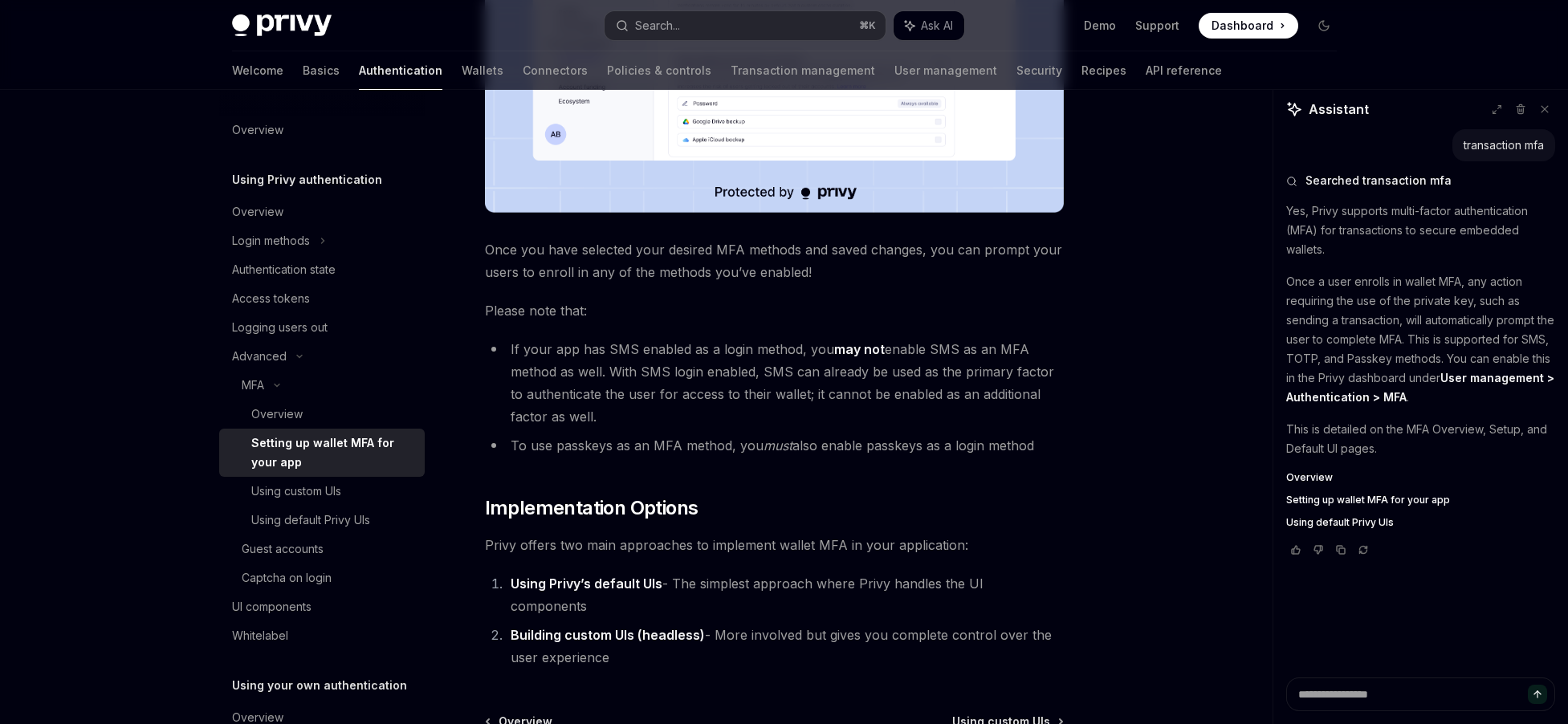
click at [828, 375] on li "If your app has SMS enabled as a login method, you may not enable SMS as an MFA…" at bounding box center [774, 382] width 578 height 89
click at [960, 391] on li "If your app has SMS enabled as a login method, you may not enable SMS as an MFA…" at bounding box center [774, 382] width 578 height 89
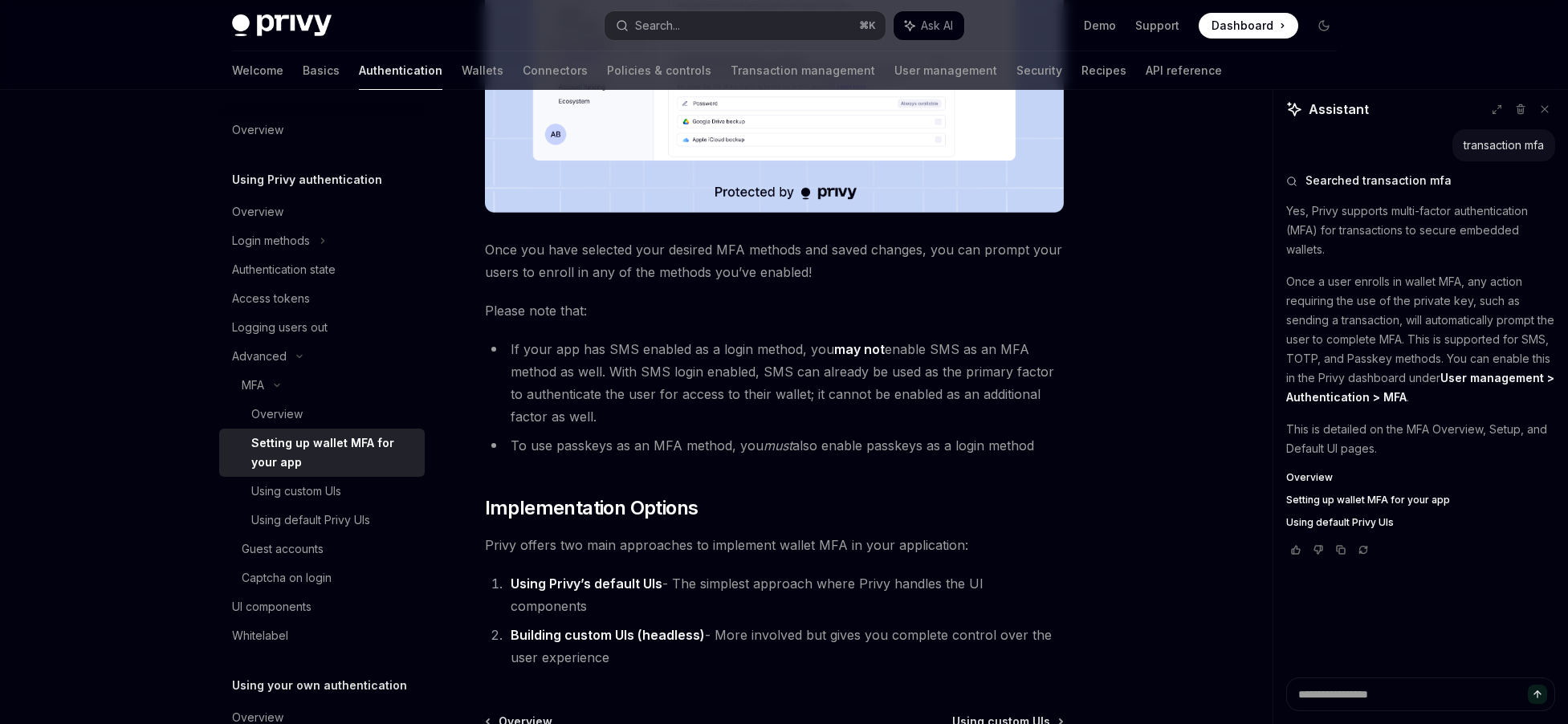
click at [997, 408] on li "If your app has SMS enabled as a login method, you may not enable SMS as an MFA…" at bounding box center [774, 382] width 578 height 89
click at [607, 384] on li "If your app has SMS enabled as a login method, you may not enable SMS as an MFA…" at bounding box center [774, 382] width 578 height 89
click at [862, 405] on li "If your app has SMS enabled as a login method, you may not enable SMS as an MFA…" at bounding box center [774, 382] width 578 height 89
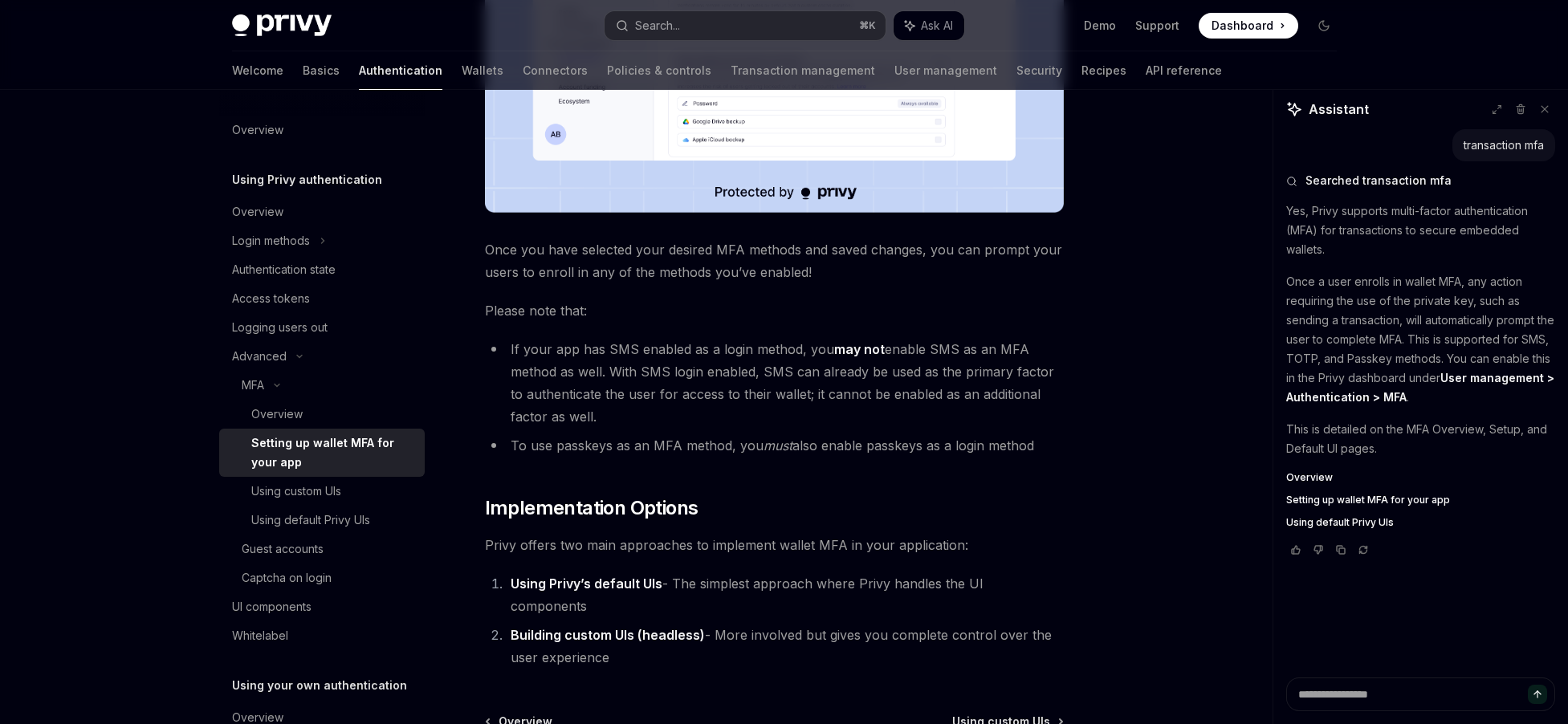
click at [862, 405] on li "If your app has SMS enabled as a login method, you may not enable SMS as an MFA…" at bounding box center [774, 382] width 578 height 89
click at [963, 427] on li "If your app has SMS enabled as a login method, you may not enable SMS as an MFA…" at bounding box center [774, 382] width 578 height 89
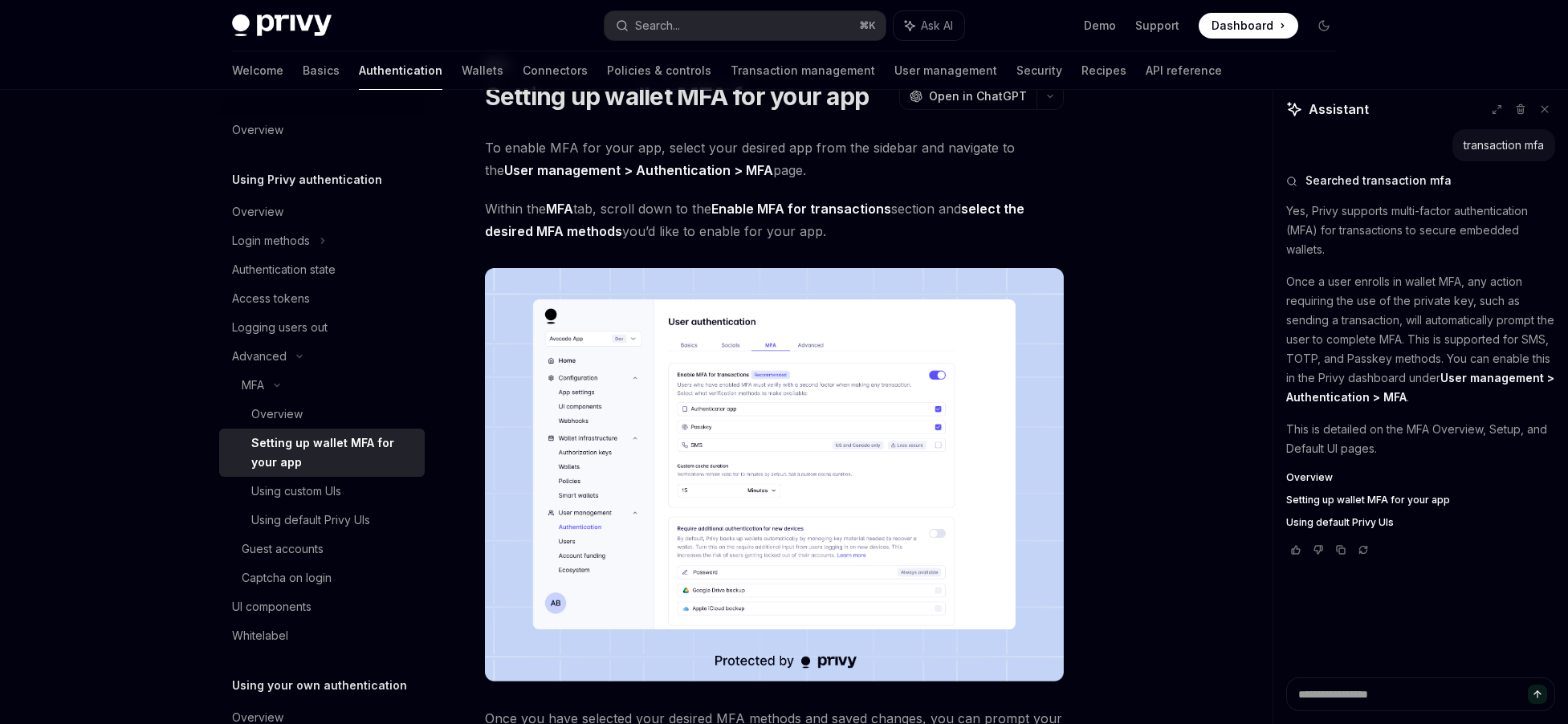
scroll to position [65, 0]
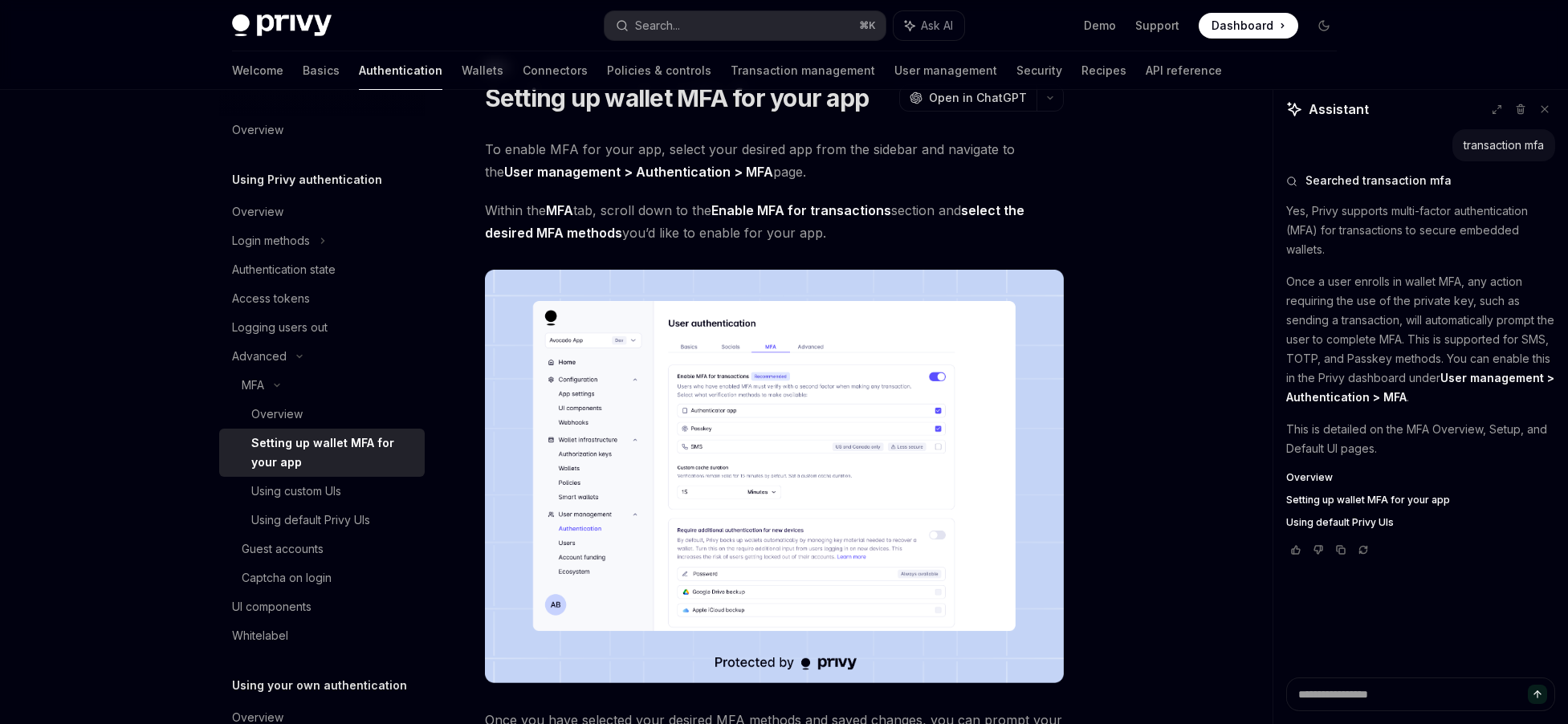
click at [695, 395] on img at bounding box center [774, 476] width 578 height 413
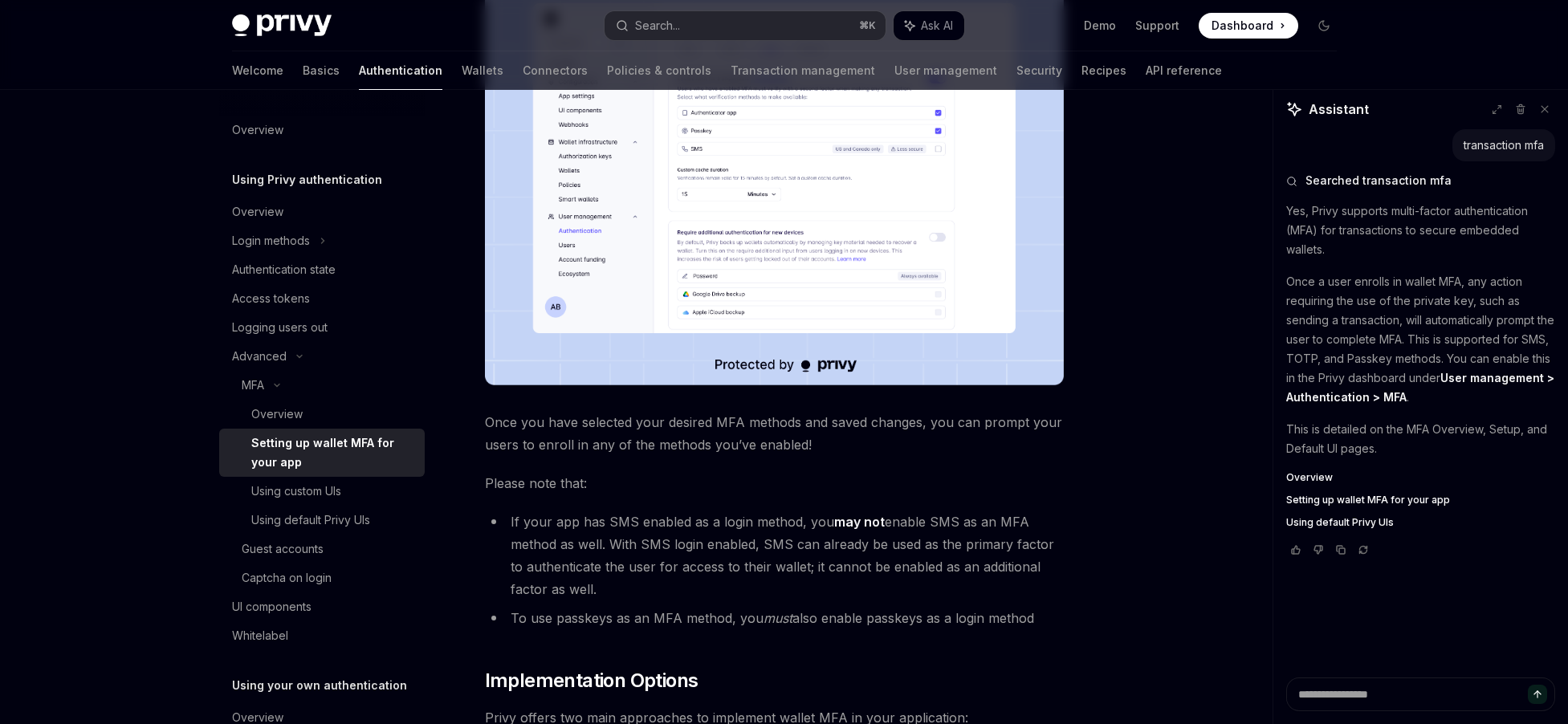
scroll to position [0, 0]
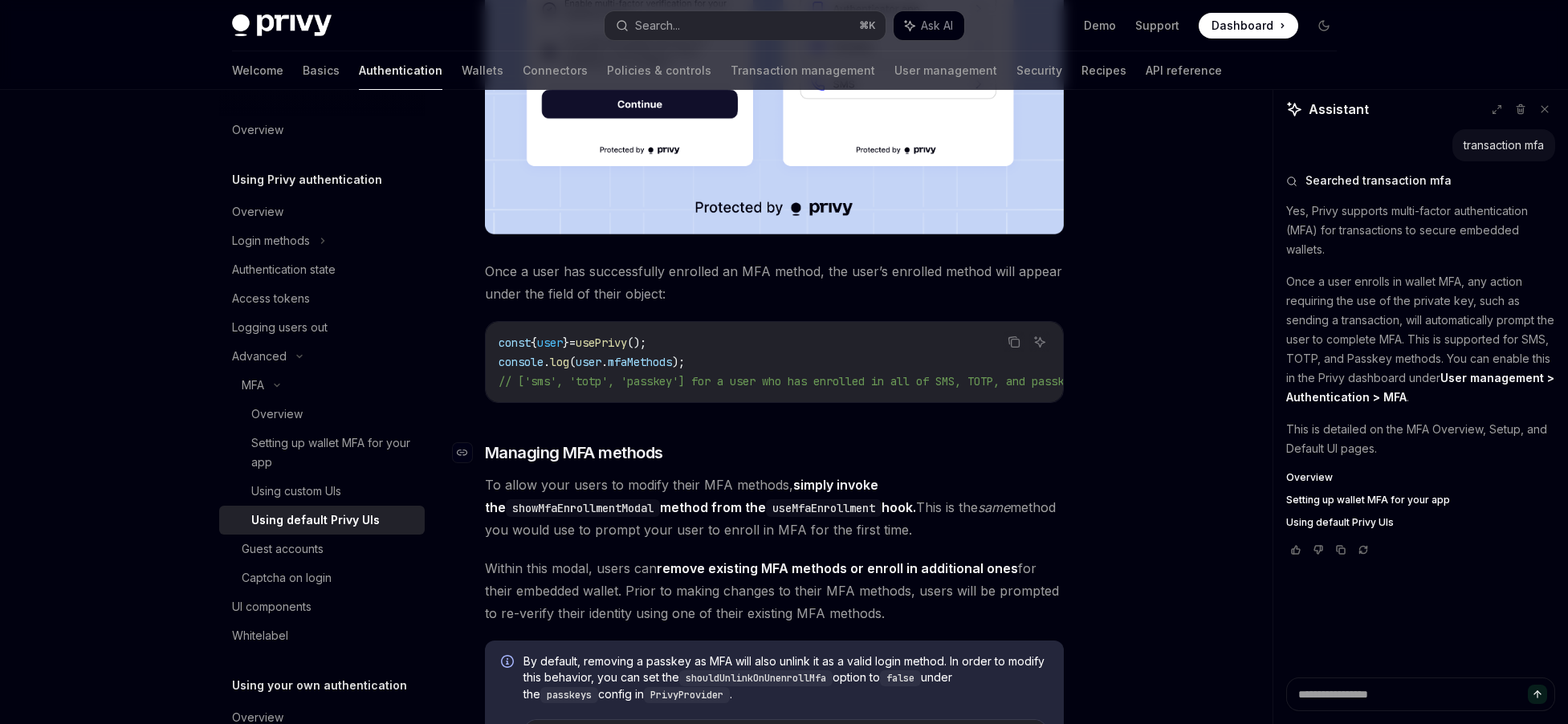
click at [541, 464] on span "Managing MFA methods" at bounding box center [573, 452] width 178 height 23
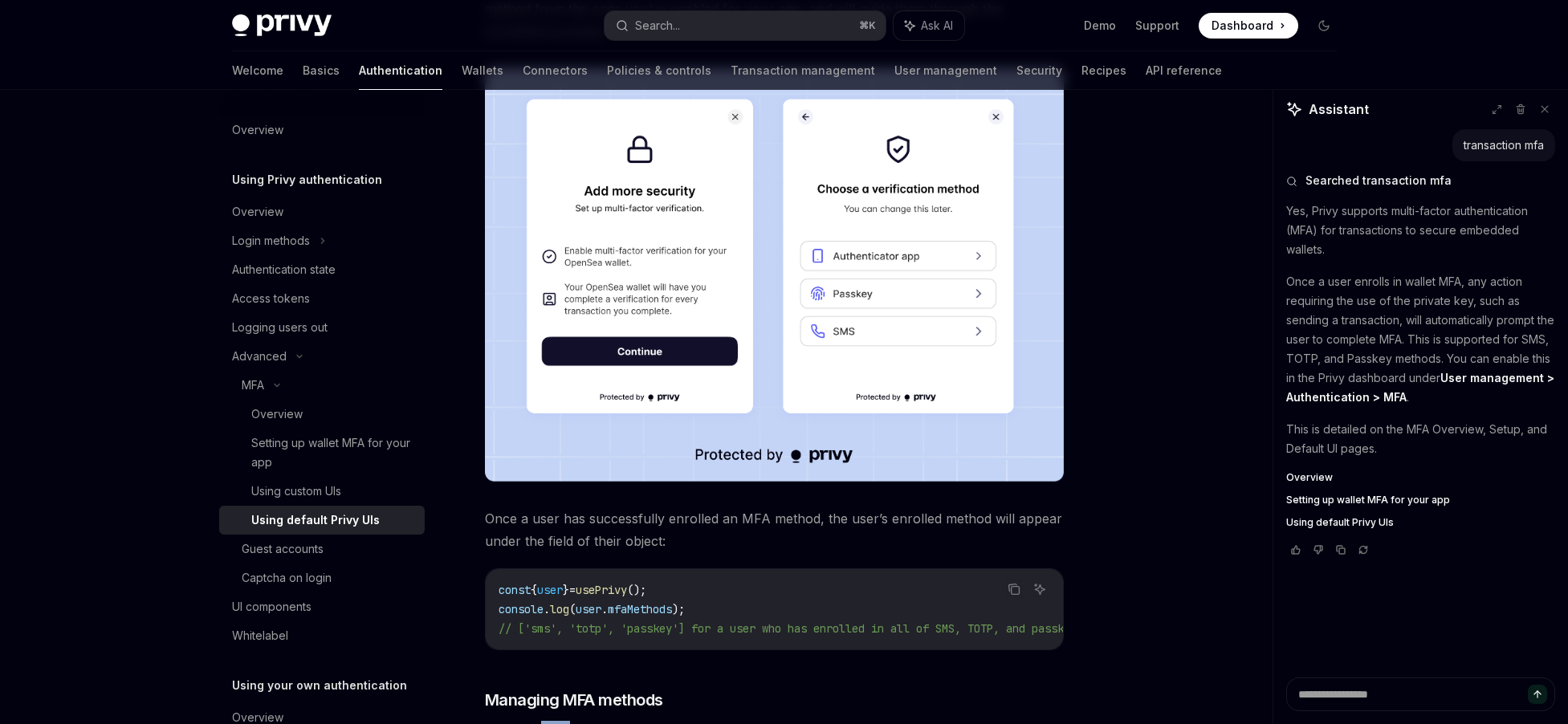
scroll to position [627, 0]
drag, startPoint x: 866, startPoint y: 678, endPoint x: 966, endPoint y: 682, distance: 100.1
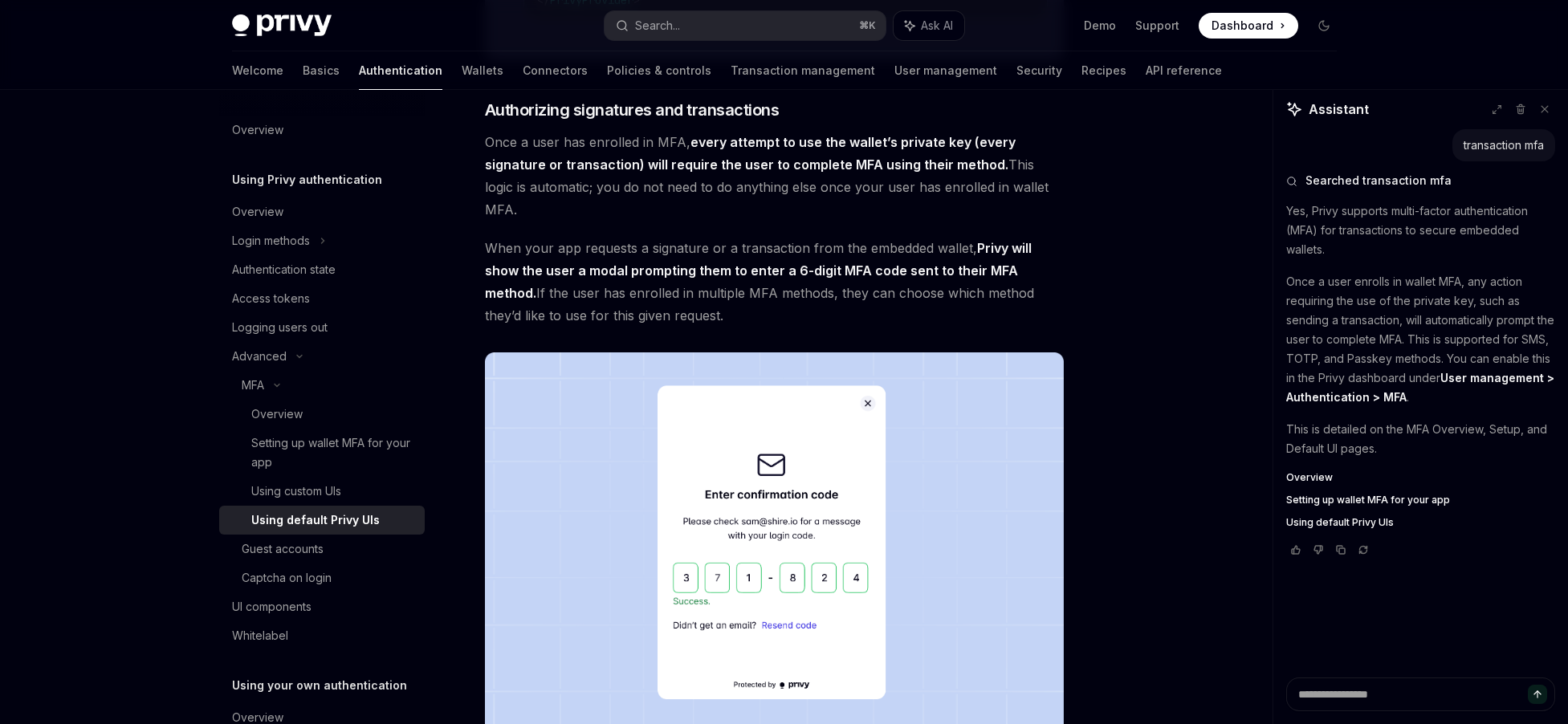
scroll to position [1837, 0]
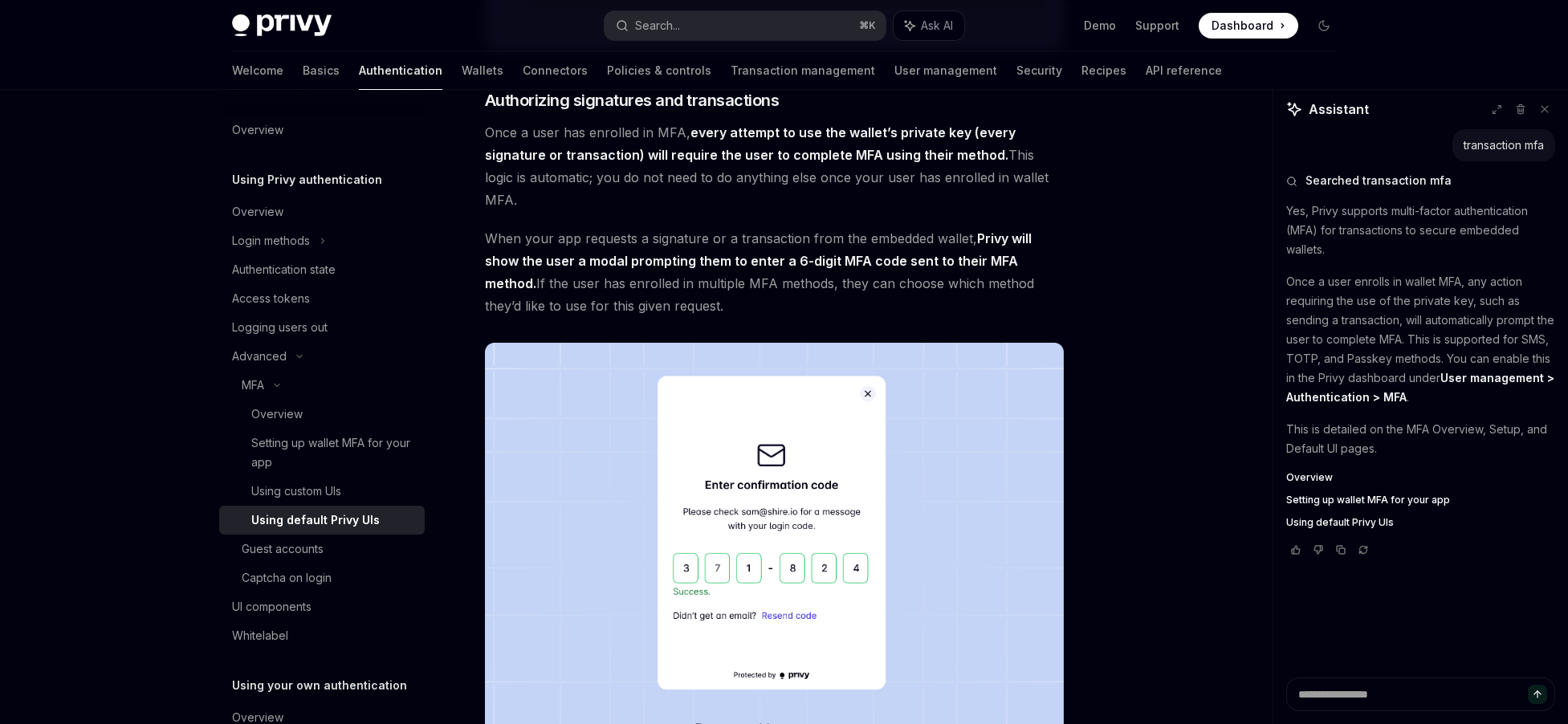
click at [675, 250] on span "When your app requests a signature or a transaction from the embedded wallet, P…" at bounding box center [774, 272] width 578 height 89
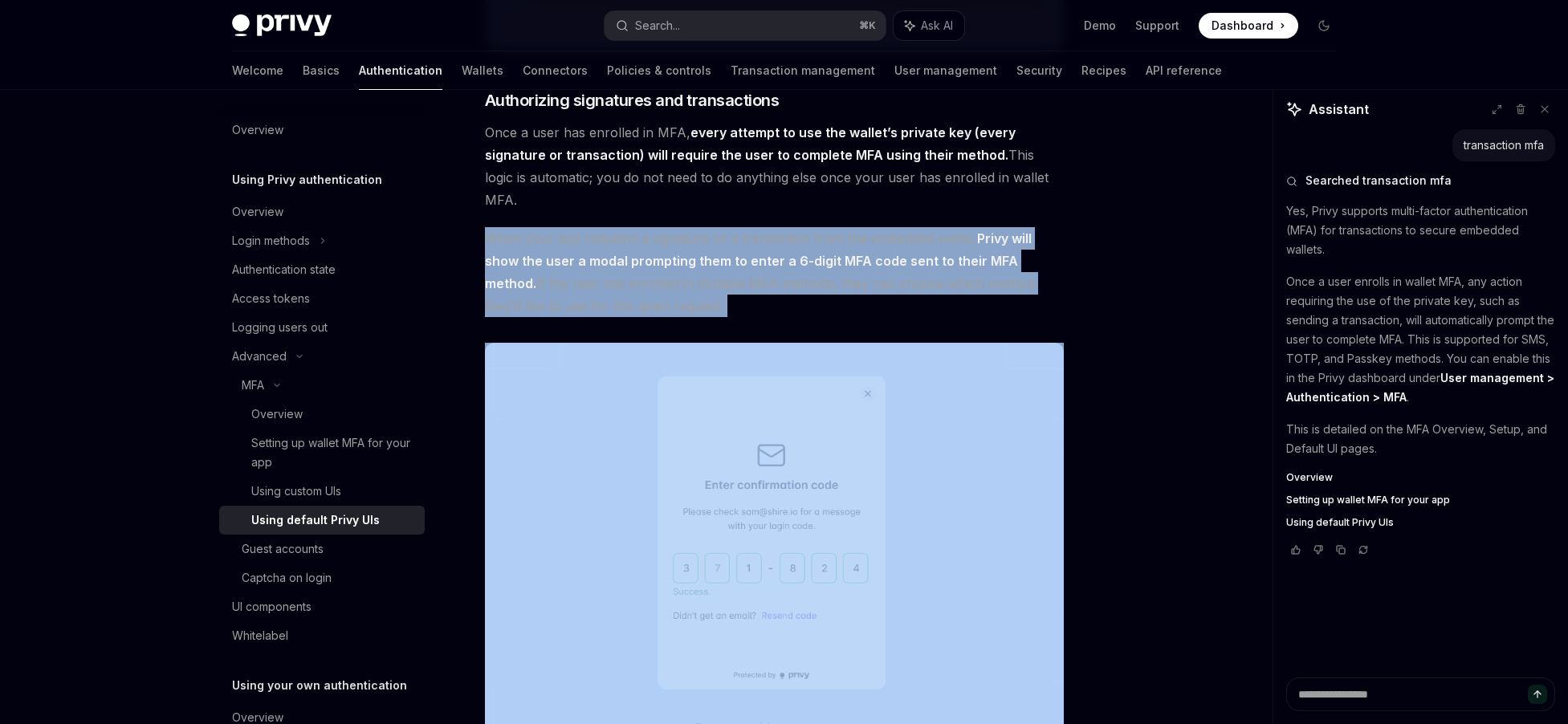
click at [675, 250] on span "When your app requests a signature or a transaction from the embedded wallet, P…" at bounding box center [774, 272] width 578 height 89
click at [917, 284] on span "When your app requests a signature or a transaction from the embedded wallet, P…" at bounding box center [774, 272] width 578 height 89
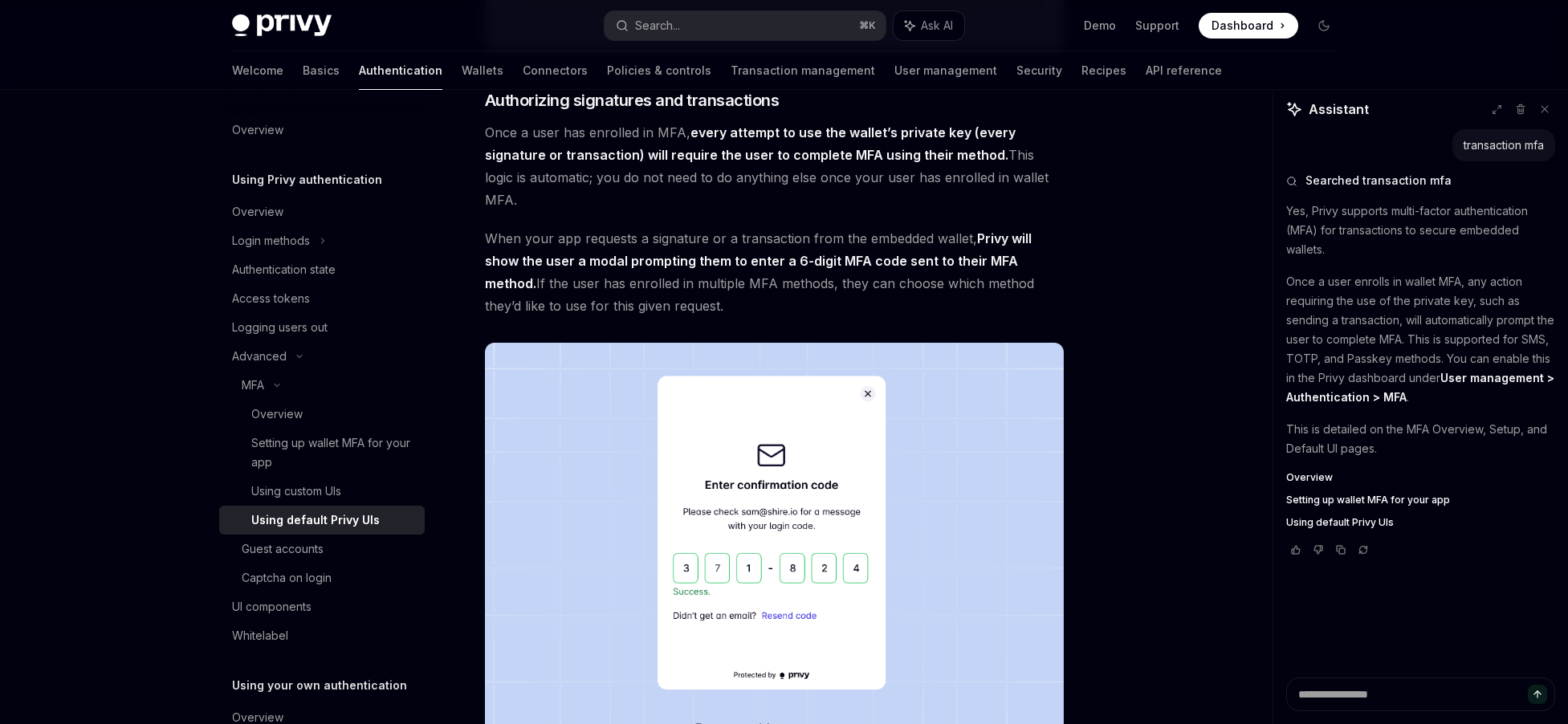
click at [963, 276] on strong "Privy will show the user a modal prompting them to enter a 6-digit MFA code sen…" at bounding box center [758, 260] width 547 height 61
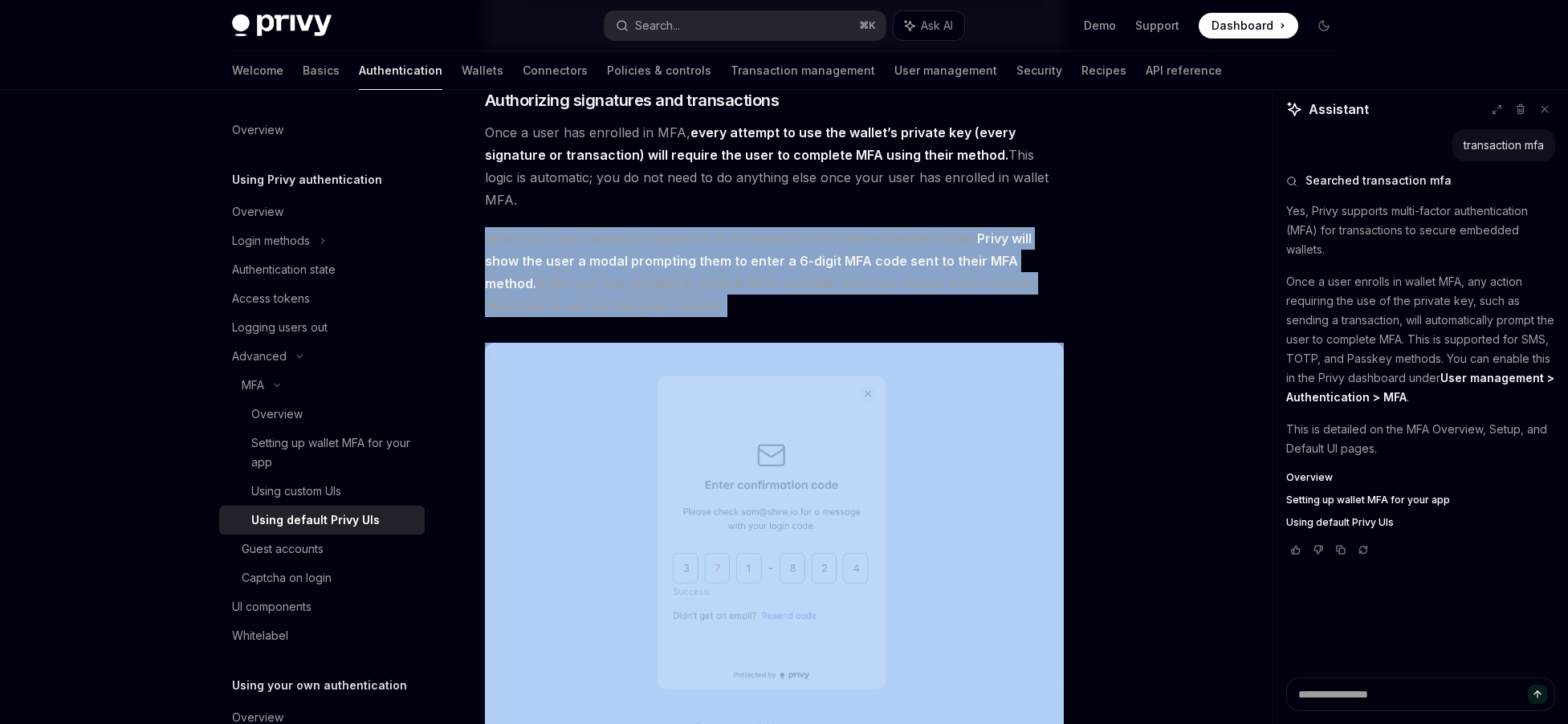
click at [963, 276] on strong "Privy will show the user a modal prompting them to enter a 6-digit MFA code sen…" at bounding box center [758, 260] width 547 height 61
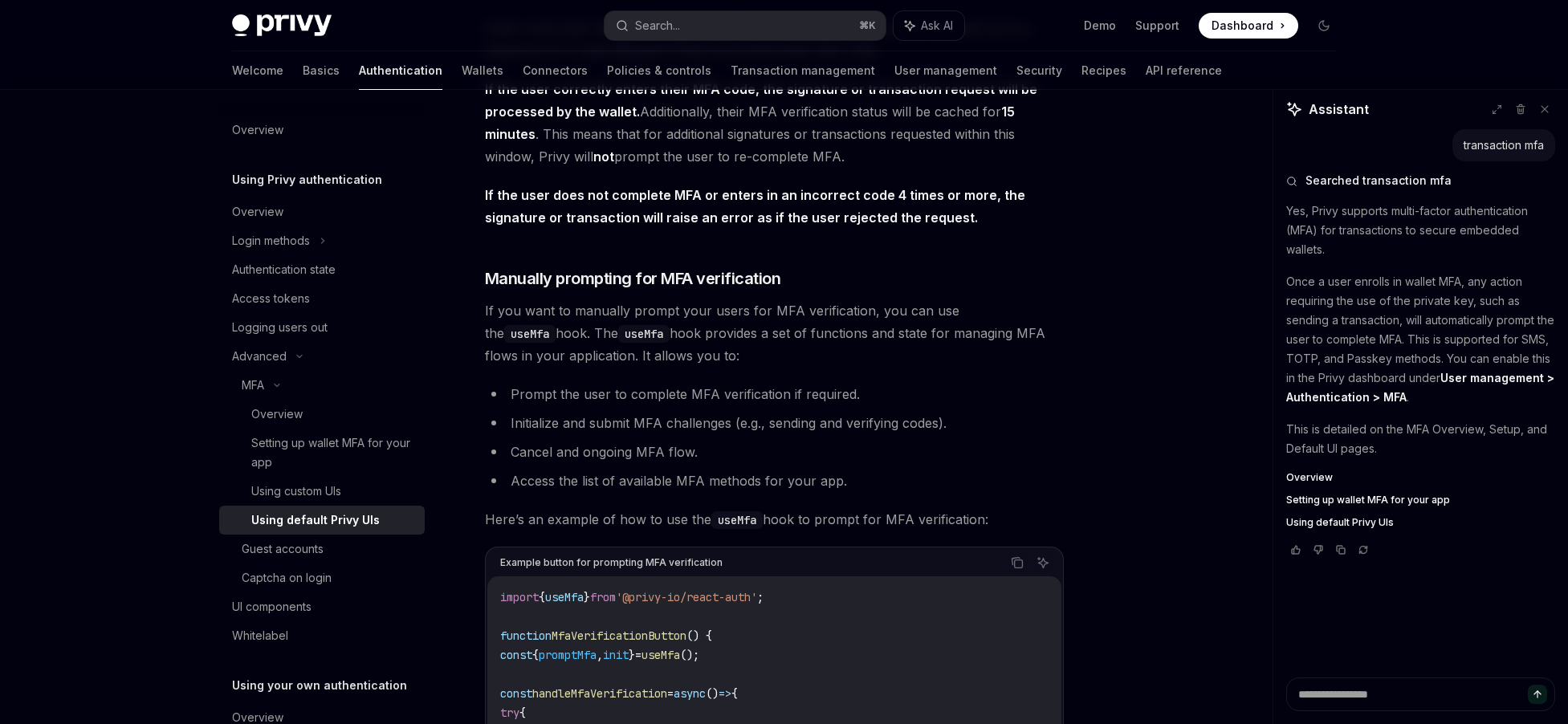
scroll to position [2607, 0]
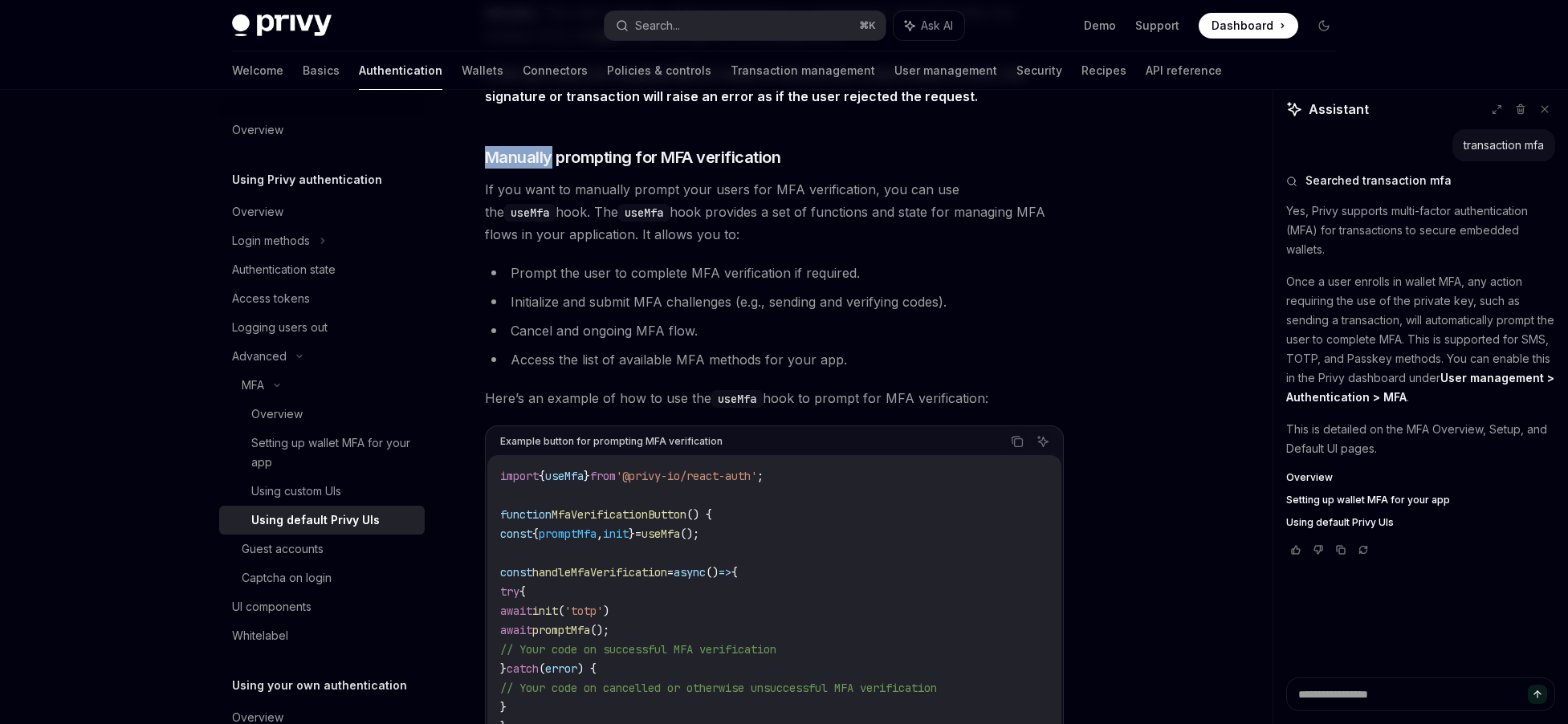
scroll to position [2712, 0]
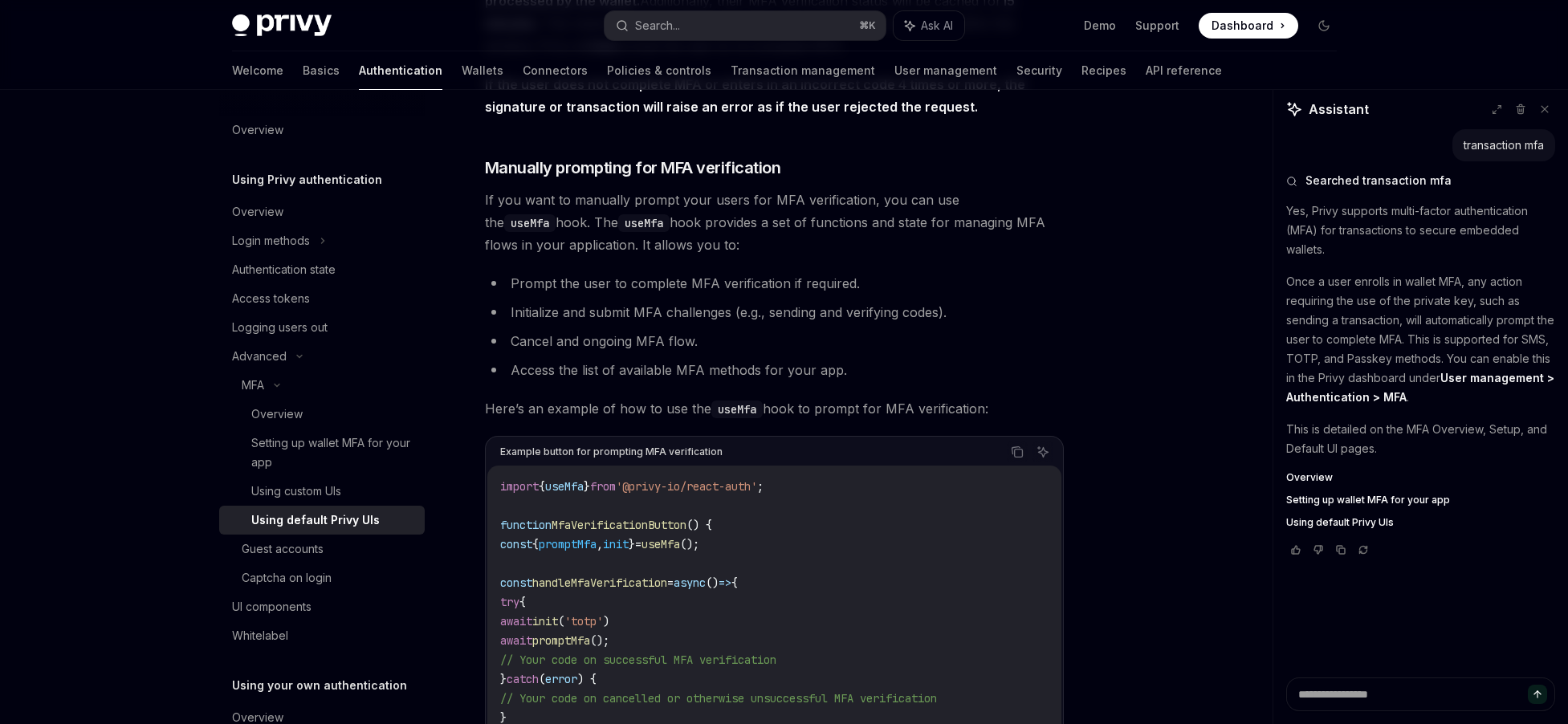
click at [765, 316] on li "Initialize and submit MFA challenges (e.g., sending and verifying codes)." at bounding box center [774, 312] width 578 height 23
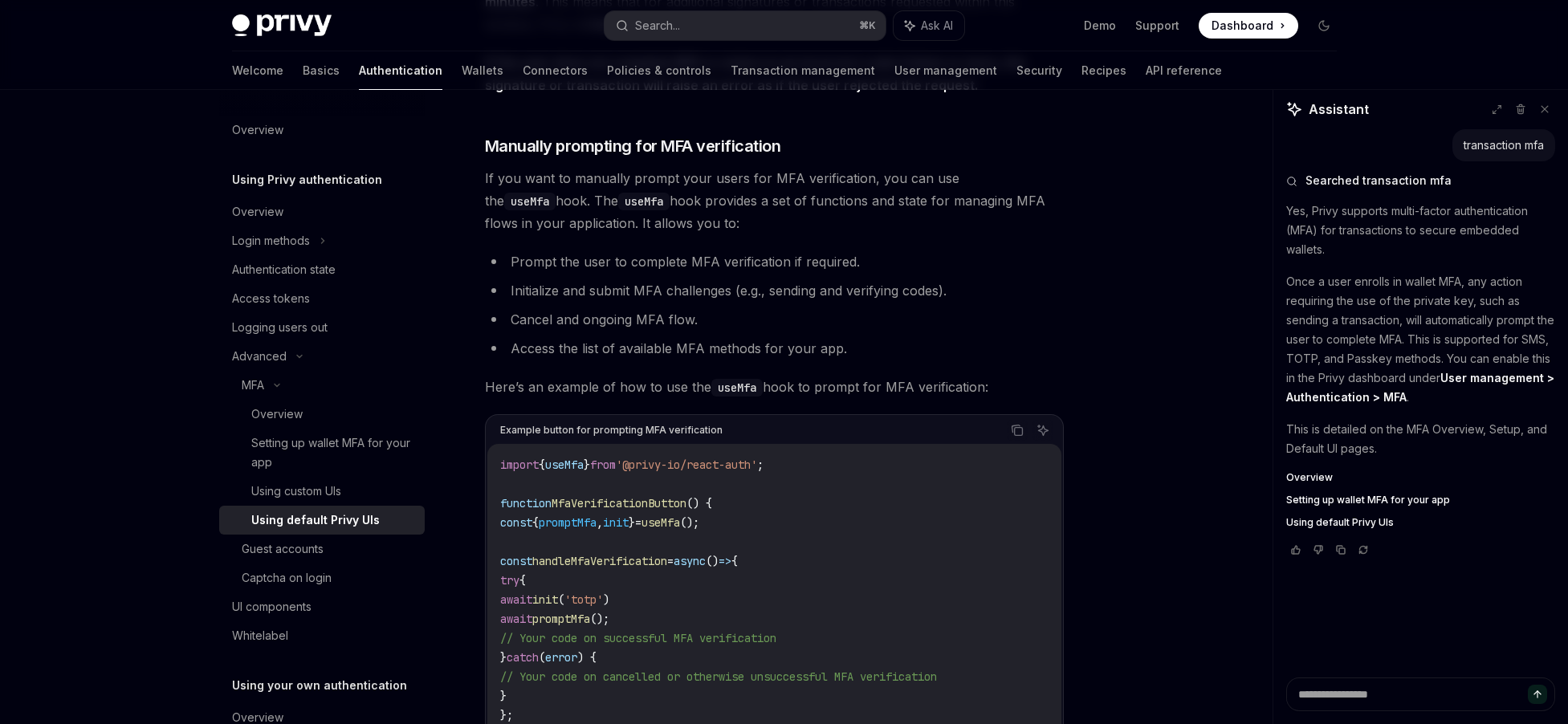
click at [596, 529] on span "promptMfa" at bounding box center [567, 522] width 58 height 15
copy span "promptMfa"
type textarea "*"
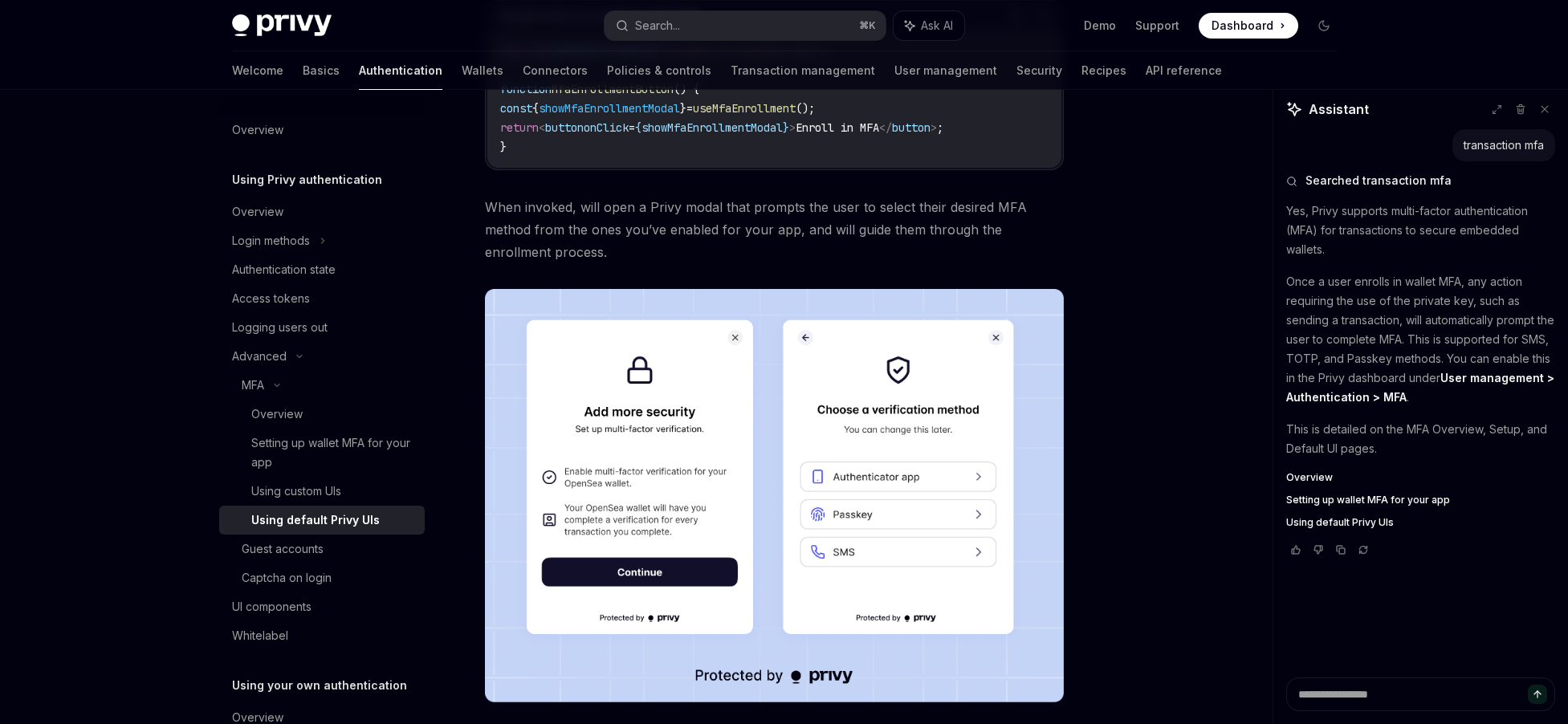
scroll to position [0, 0]
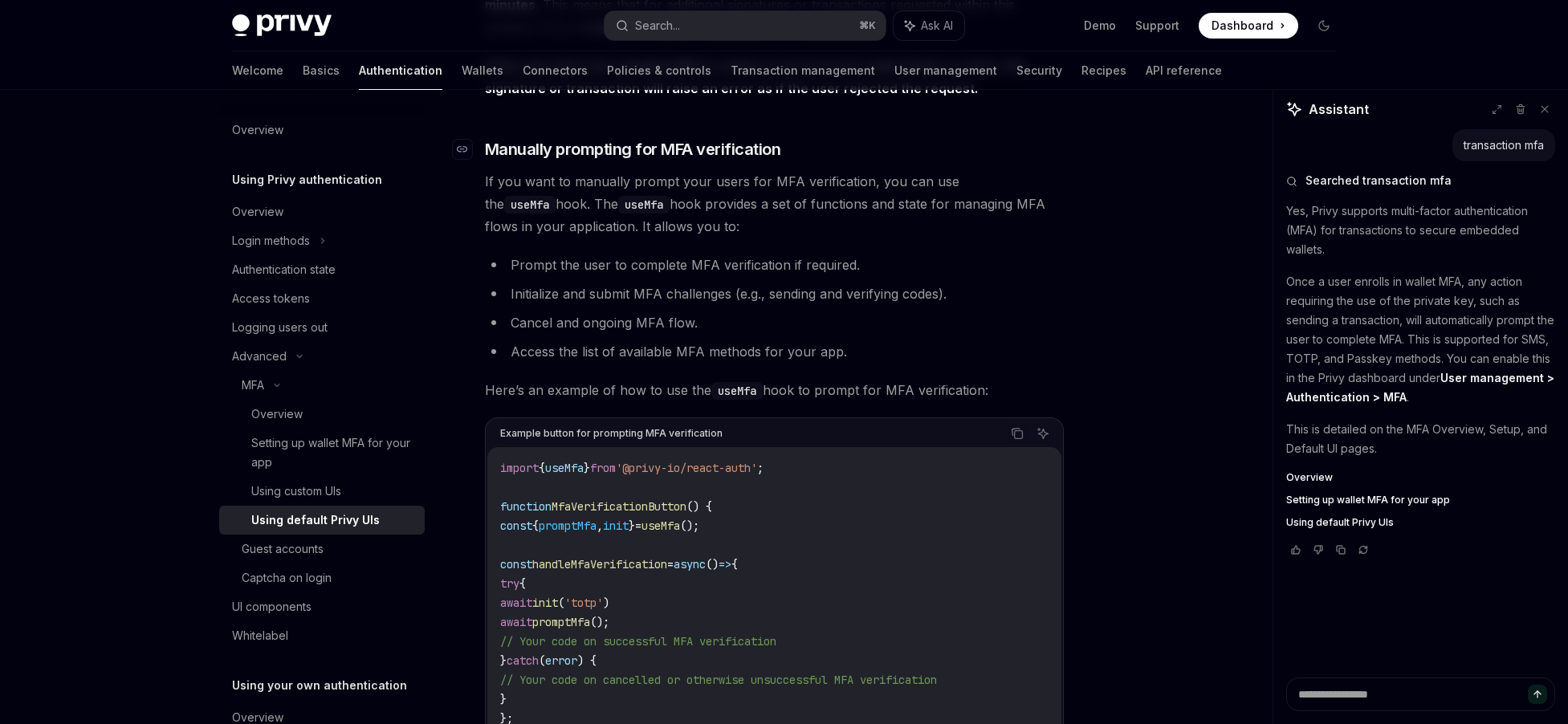
click at [634, 152] on span "Manually prompting for MFA verification" at bounding box center [633, 149] width 296 height 23
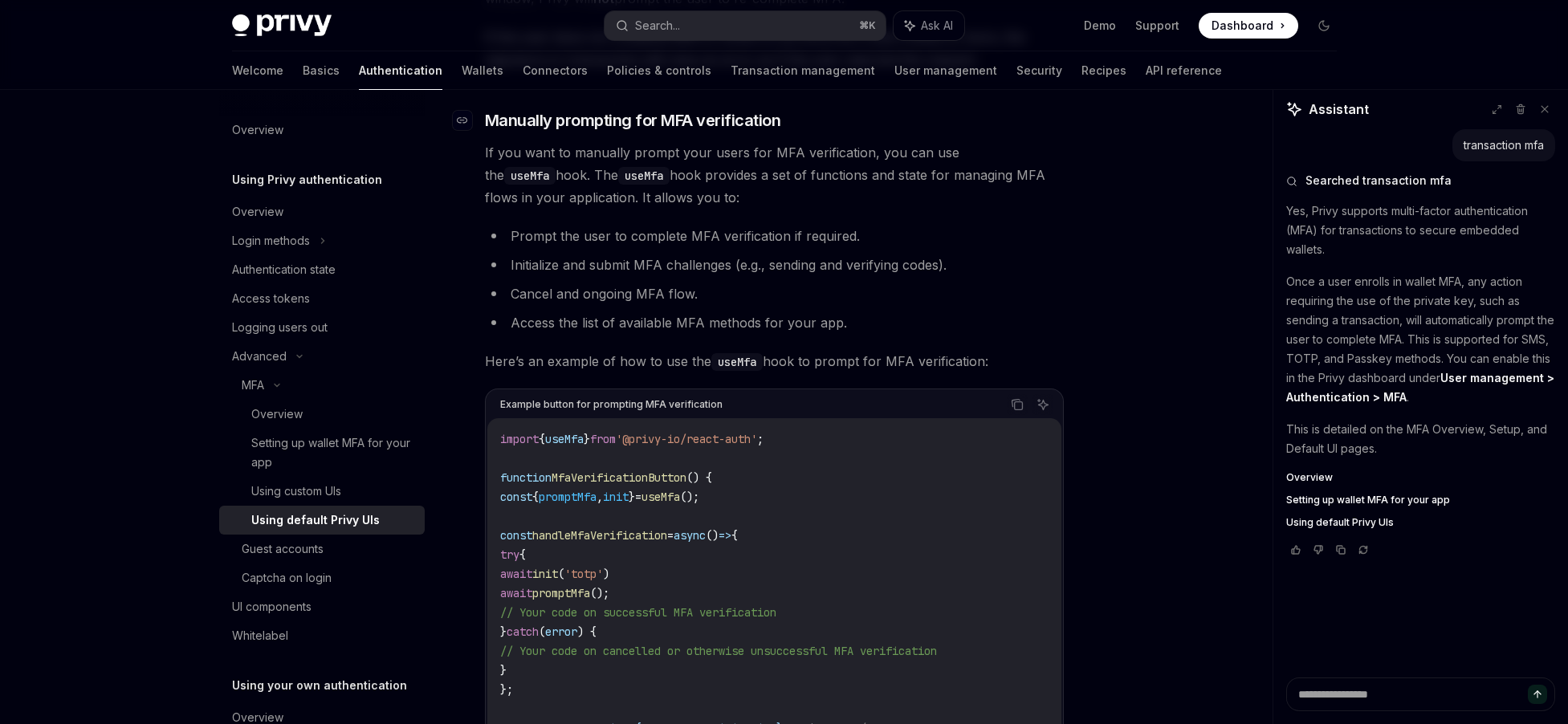
click at [716, 131] on span "Manually prompting for MFA verification" at bounding box center [633, 120] width 296 height 23
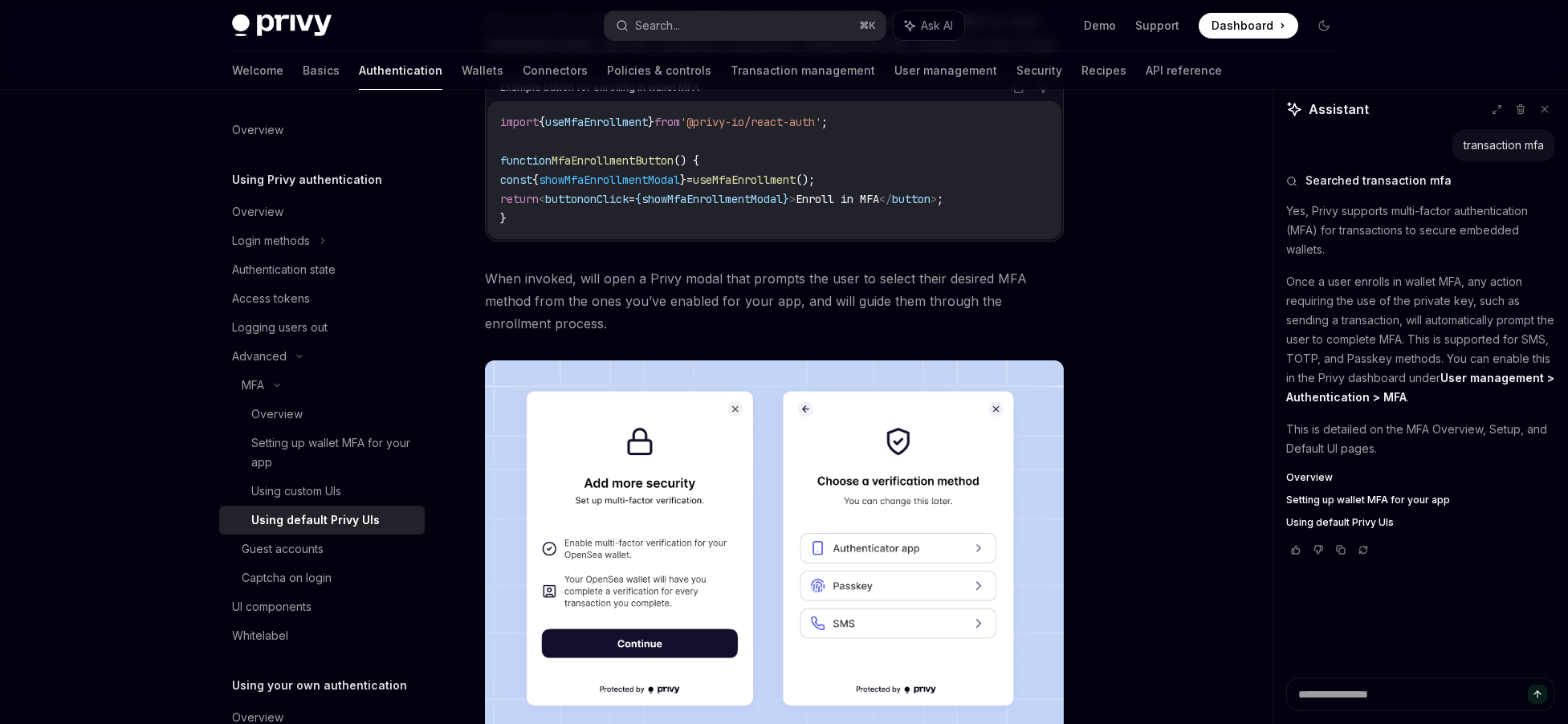
scroll to position [0, 0]
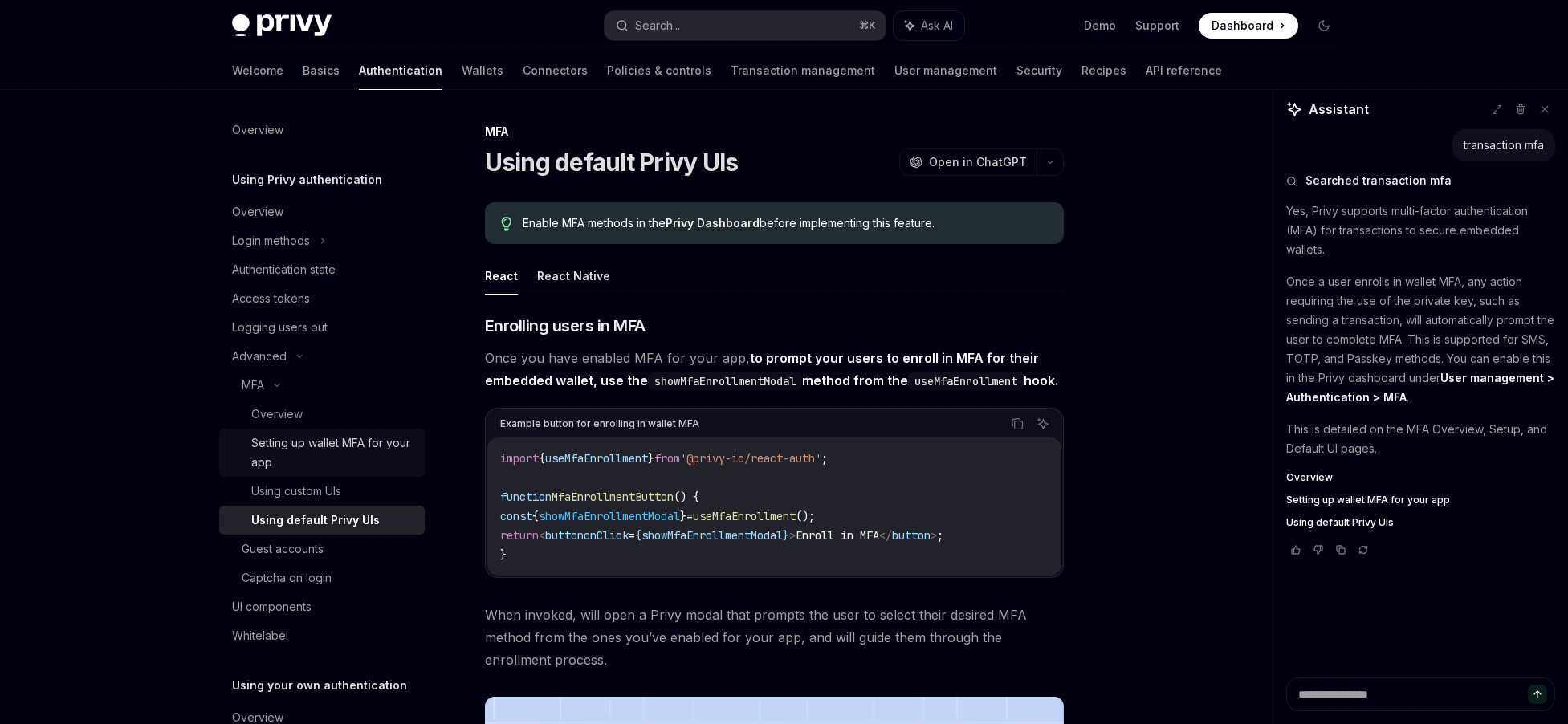
click at [279, 457] on div "Setting up wallet MFA for your app" at bounding box center [333, 452] width 164 height 39
click at [313, 435] on div "Setting up wallet MFA for your app" at bounding box center [333, 452] width 164 height 39
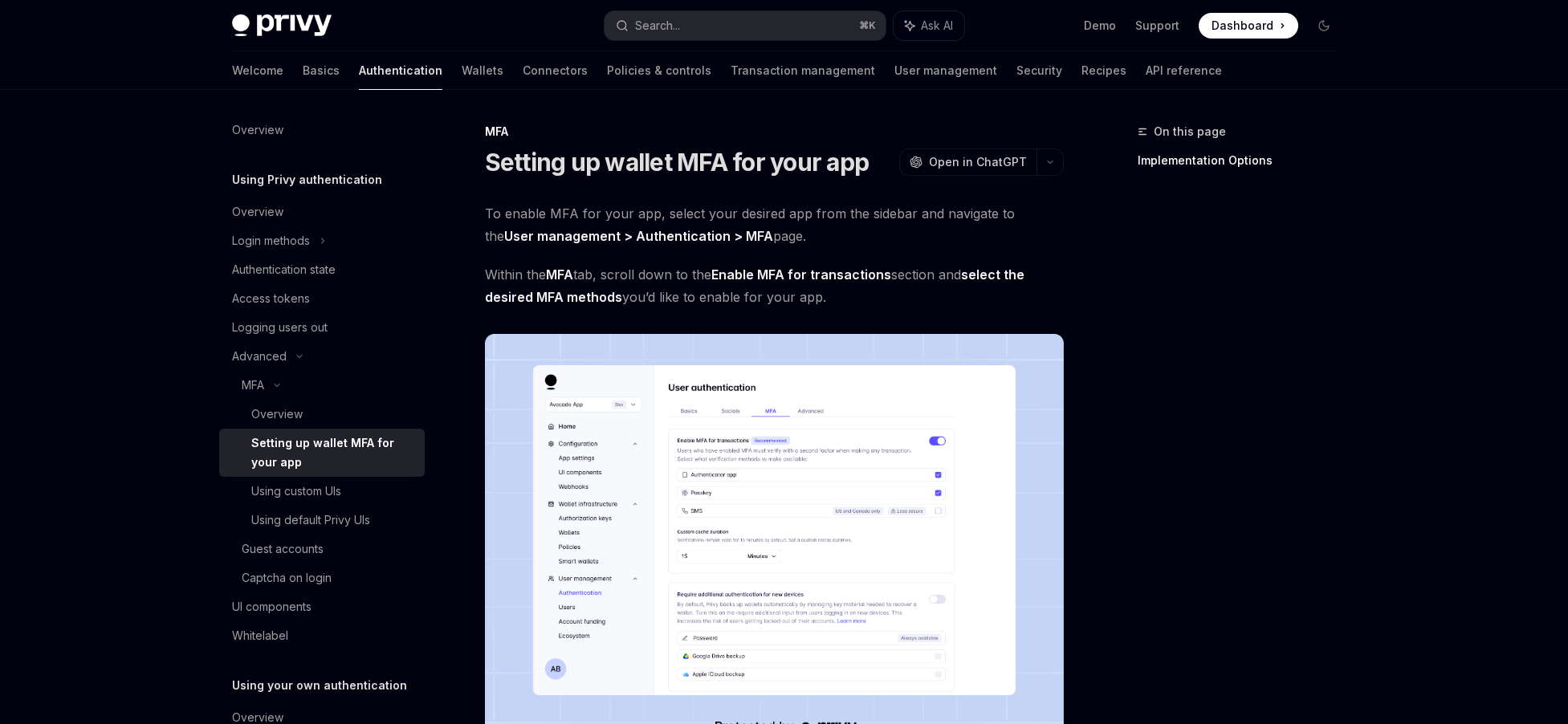
scroll to position [1, 0]
click at [666, 608] on img at bounding box center [774, 539] width 578 height 413
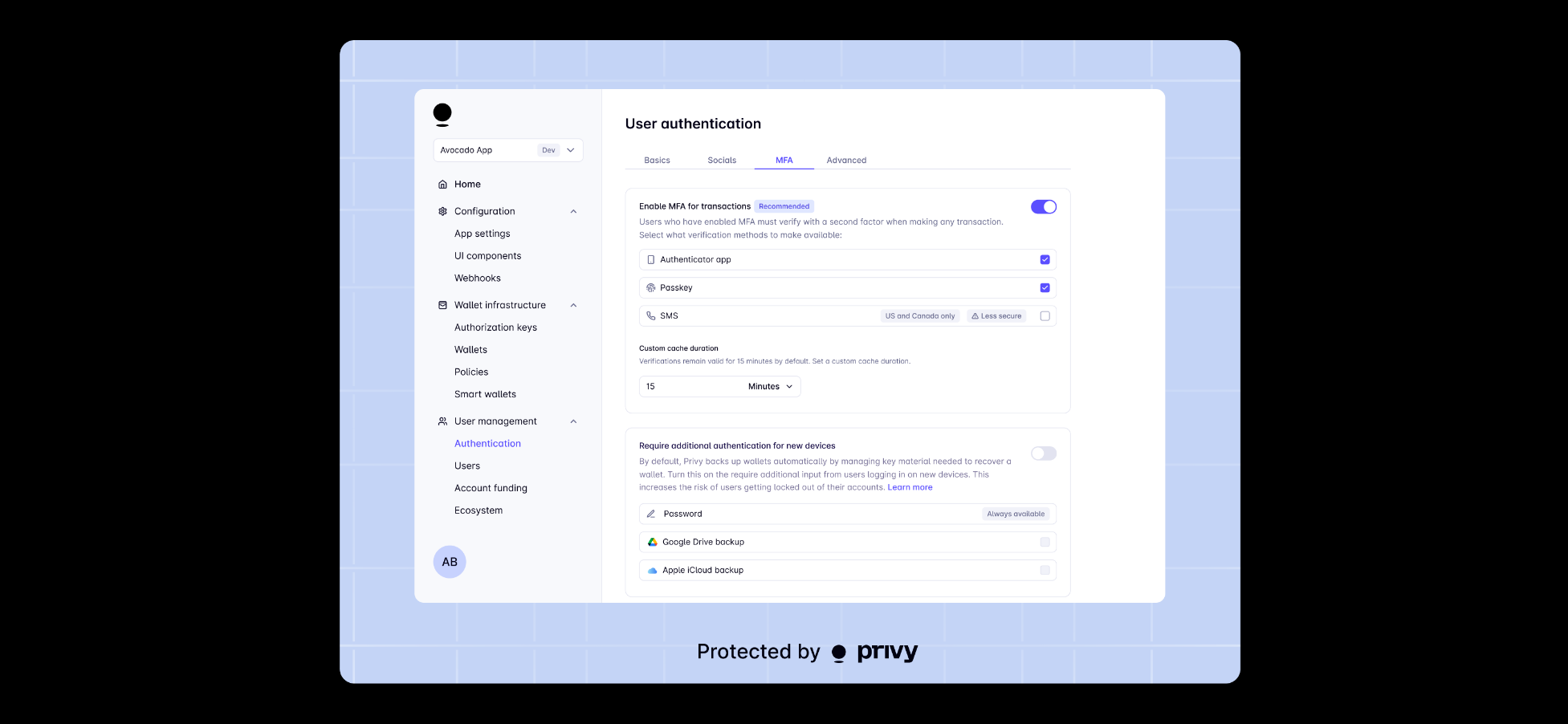
click at [1355, 557] on div at bounding box center [784, 362] width 1568 height 724
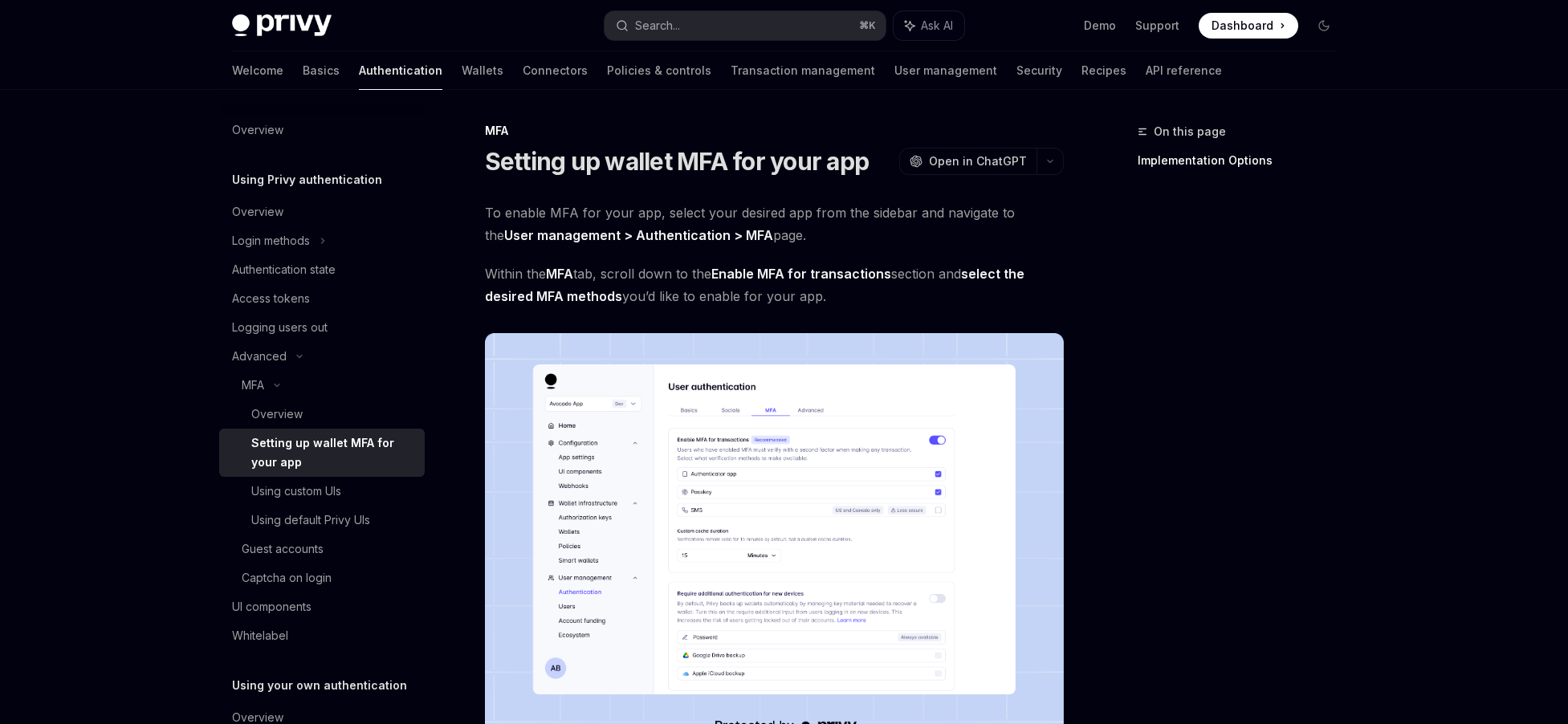
click at [804, 478] on img at bounding box center [774, 539] width 578 height 413
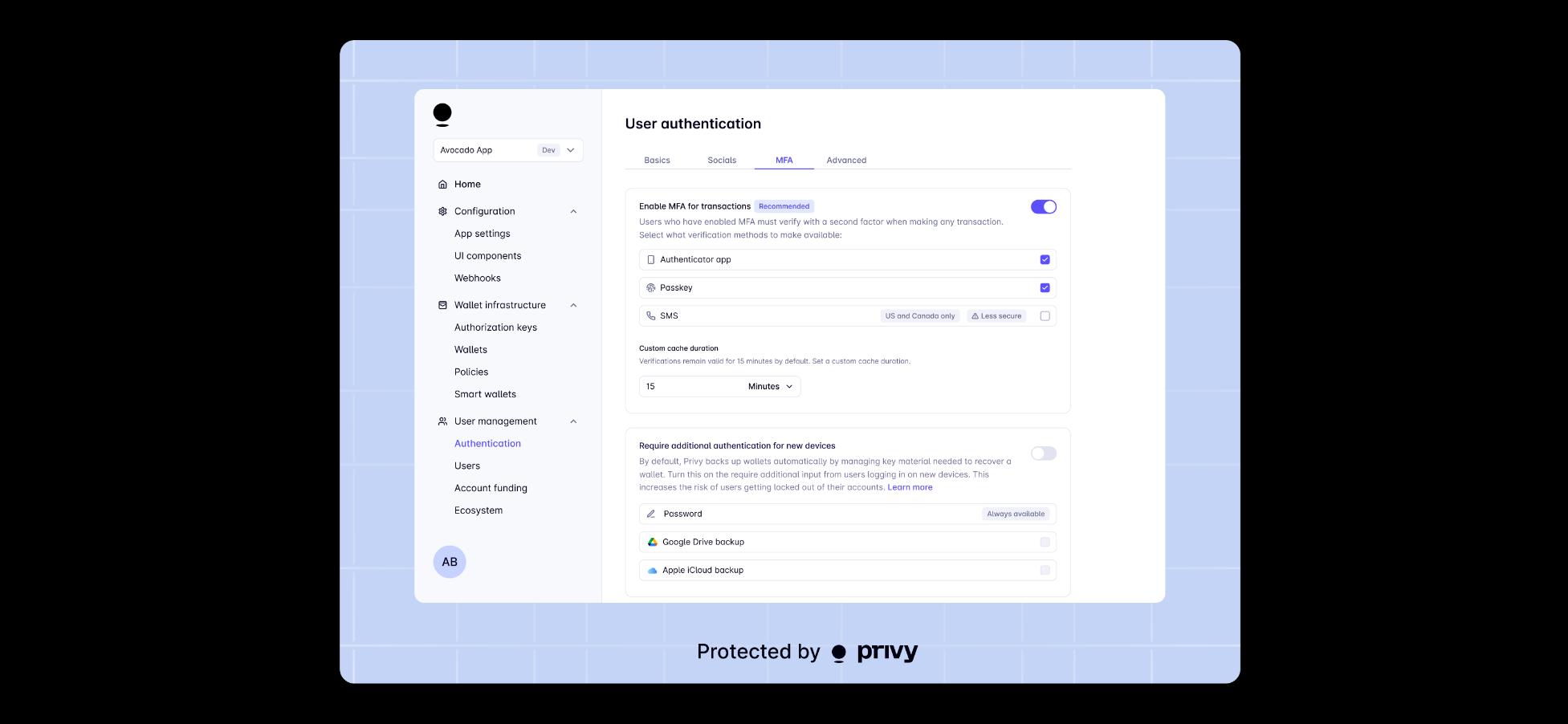
click at [1415, 415] on div at bounding box center [784, 362] width 1568 height 724
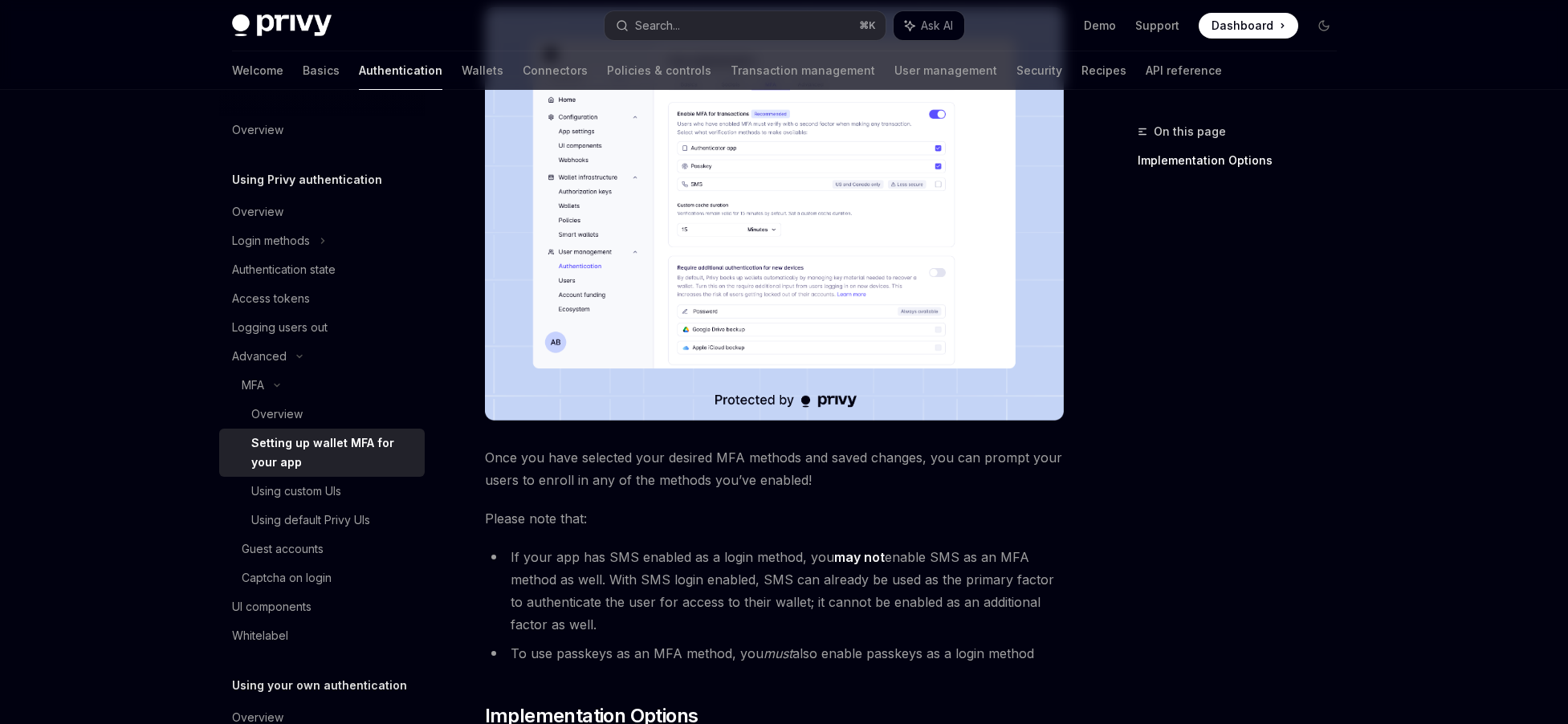
scroll to position [0, 0]
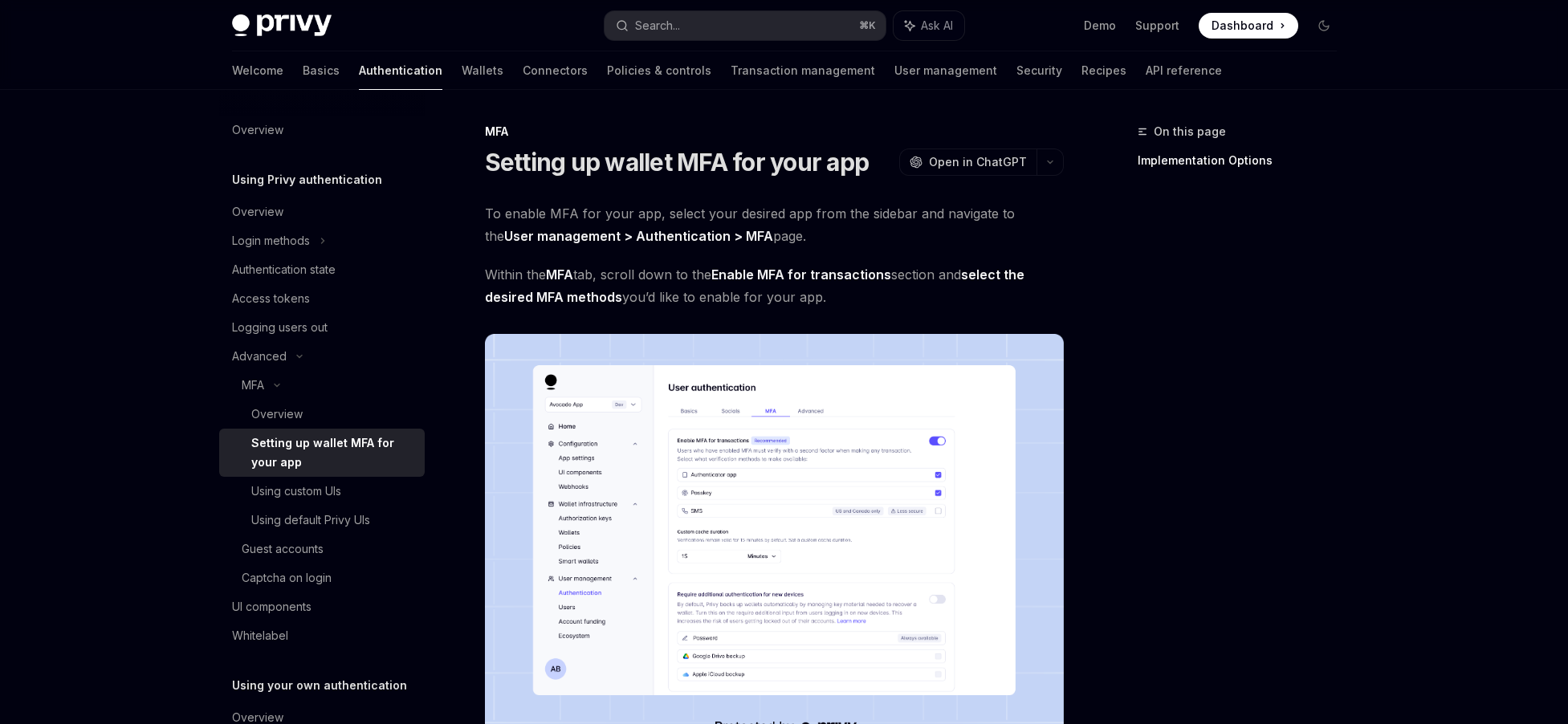
click at [637, 275] on span "Within the MFA tab, scroll down to the Enable MFA for transactions section and …" at bounding box center [774, 285] width 578 height 45
click at [784, 303] on span "Within the MFA tab, scroll down to the Enable MFA for transactions section and …" at bounding box center [774, 285] width 578 height 45
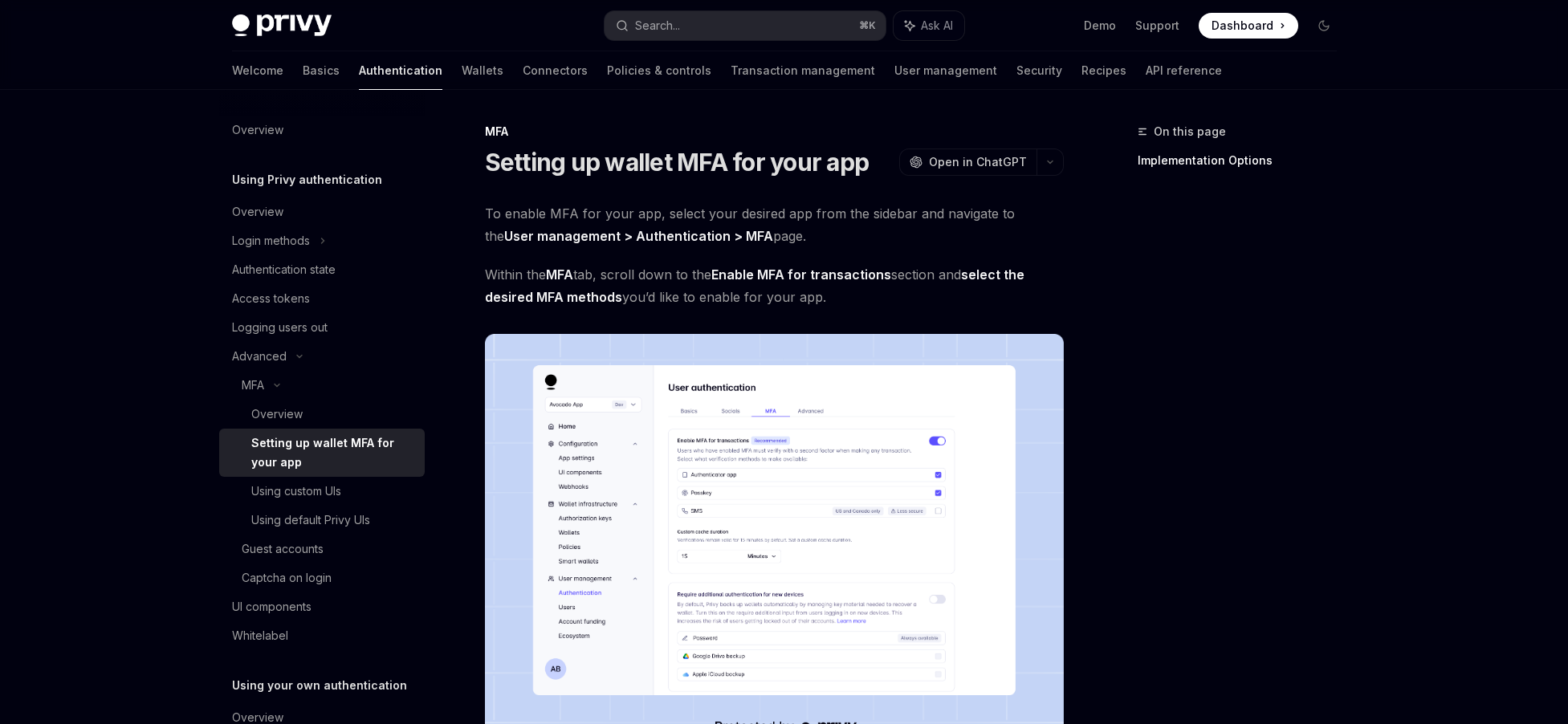
click at [784, 303] on span "Within the MFA tab, scroll down to the Enable MFA for transactions section and …" at bounding box center [774, 285] width 578 height 45
click at [744, 293] on span "Within the MFA tab, scroll down to the Enable MFA for transactions section and …" at bounding box center [774, 285] width 578 height 45
click at [743, 277] on strong "Enable MFA for transactions" at bounding box center [801, 274] width 180 height 16
click at [626, 289] on span "Within the MFA tab, scroll down to the Enable MFA for transactions section and …" at bounding box center [774, 285] width 578 height 45
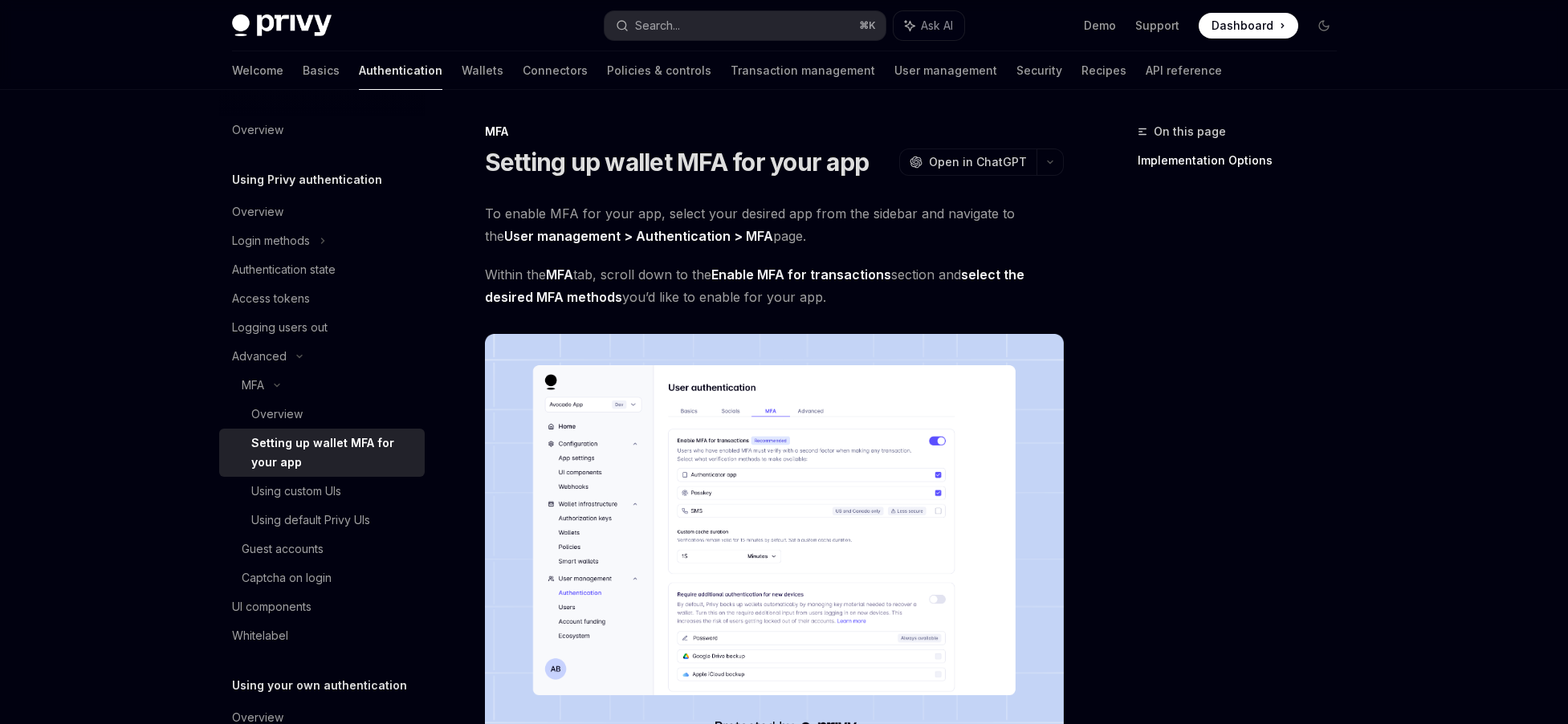
click at [626, 289] on span "Within the MFA tab, scroll down to the Enable MFA for transactions section and …" at bounding box center [774, 285] width 578 height 45
click at [867, 317] on div "To enable MFA for your app, select your desired app from the sidebar and naviga…" at bounding box center [774, 702] width 578 height 1000
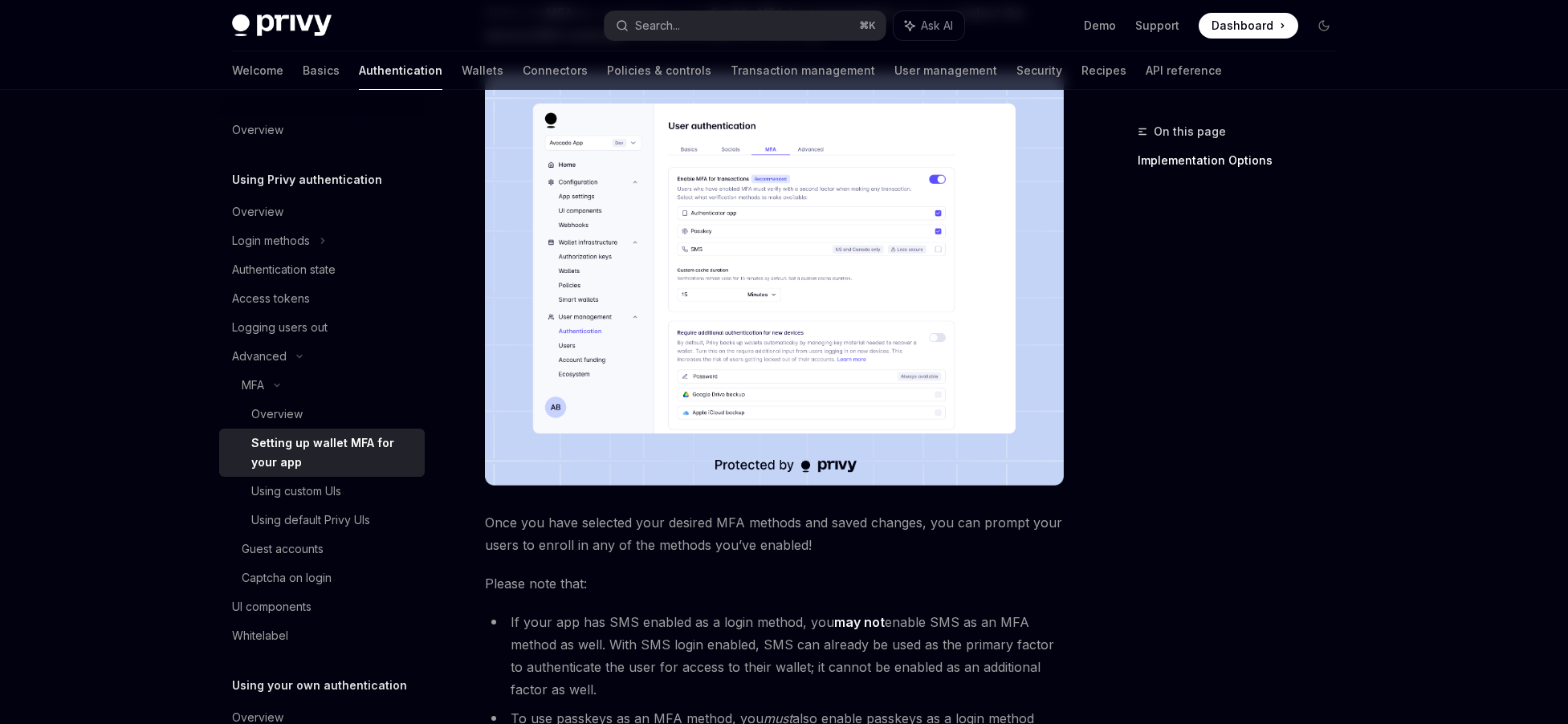
scroll to position [496, 0]
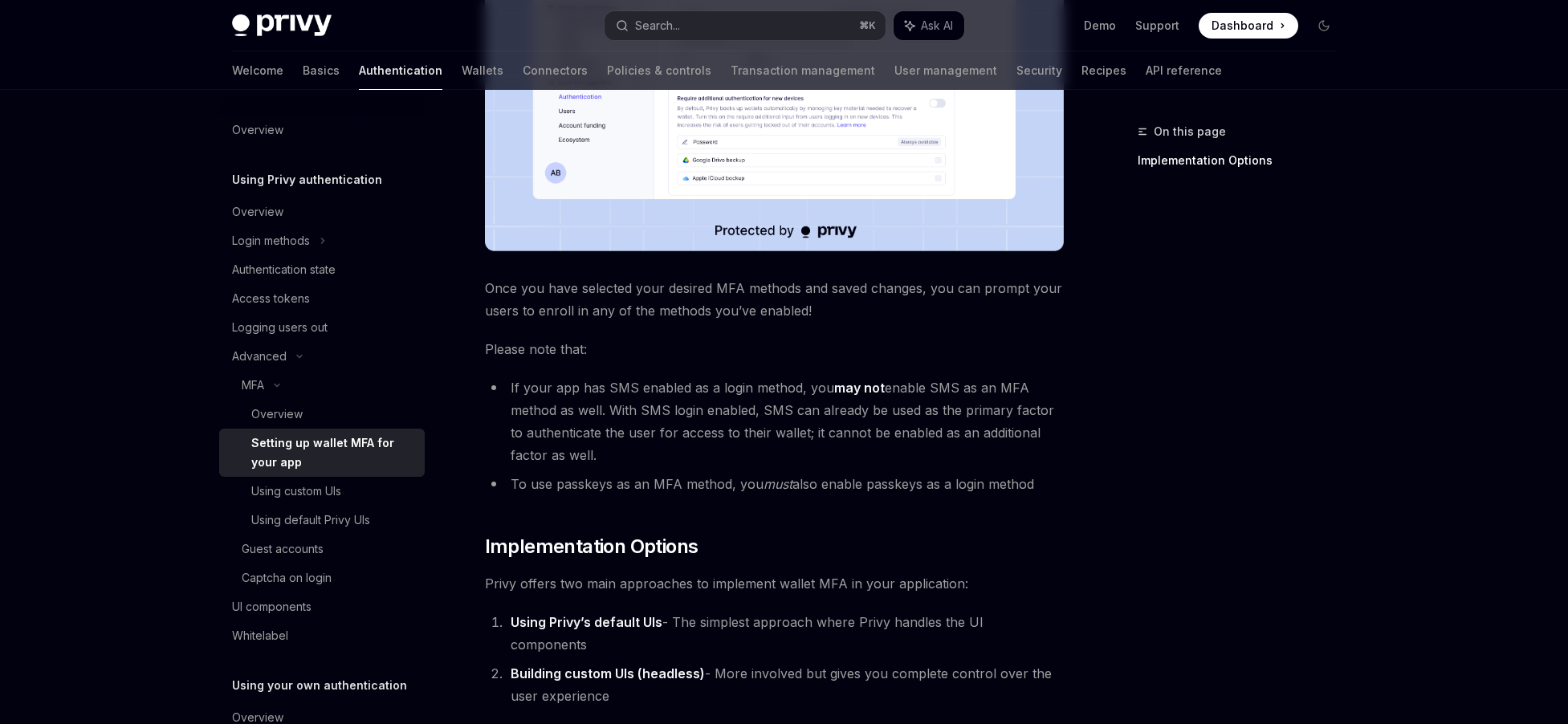
click at [599, 665] on strong "Building custom UIs (headless)" at bounding box center [607, 673] width 194 height 16
click at [598, 665] on strong "Building custom UIs (headless)" at bounding box center [607, 673] width 194 height 16
click at [612, 631] on li "Using Privy’s default UIs - The simplest approach where Privy handles the UI co…" at bounding box center [784, 633] width 557 height 45
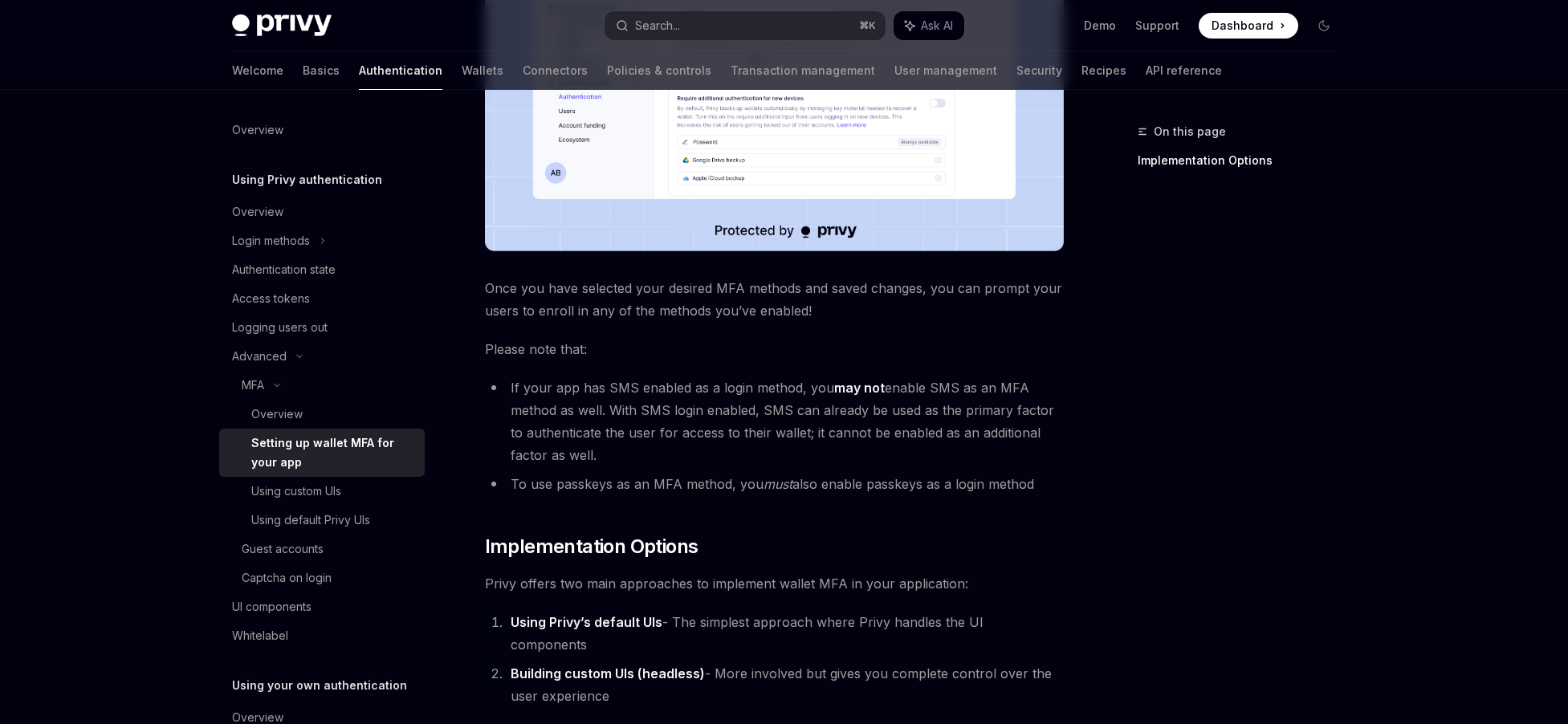
scroll to position [320, 0]
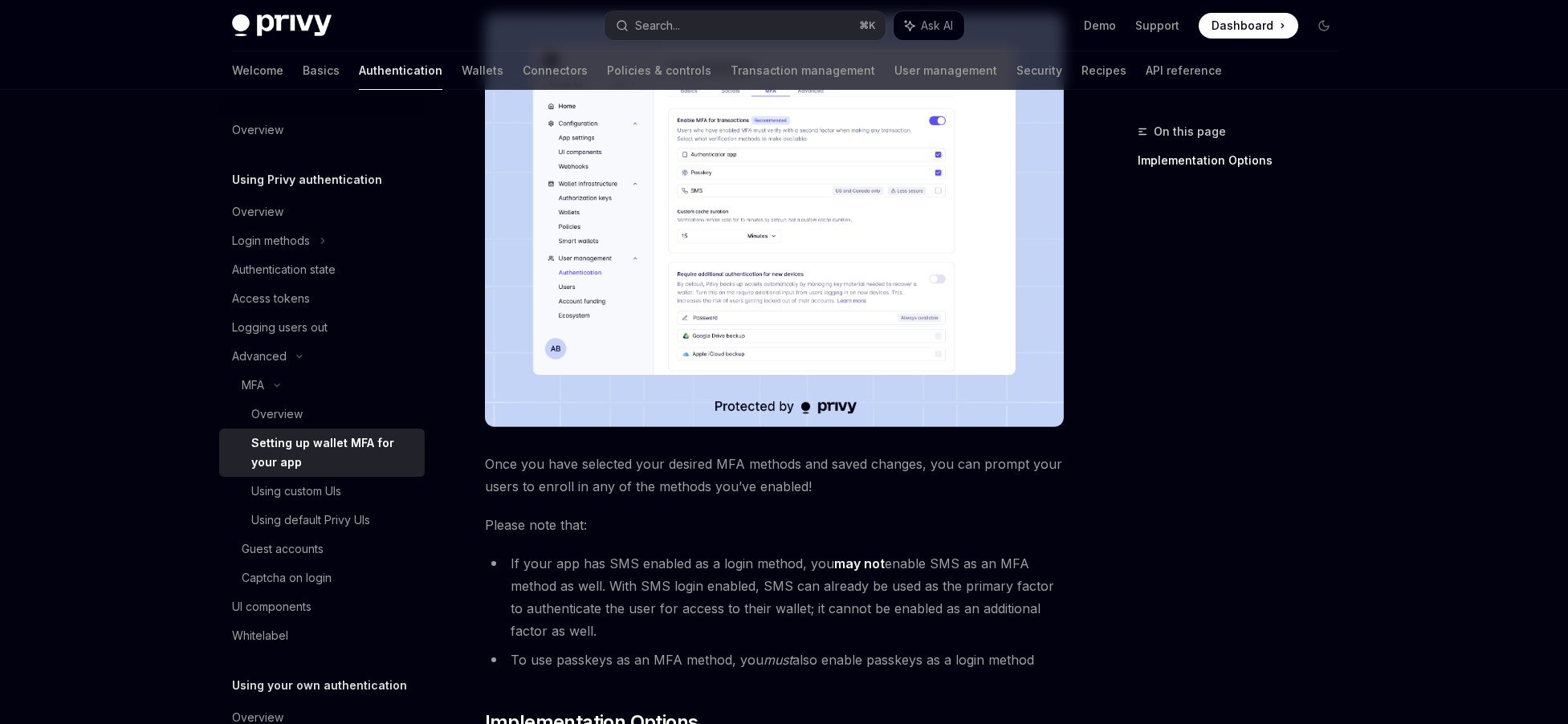
click at [641, 581] on li "If your app has SMS enabled as a login method, you may not enable SMS as an MFA…" at bounding box center [774, 597] width 578 height 89
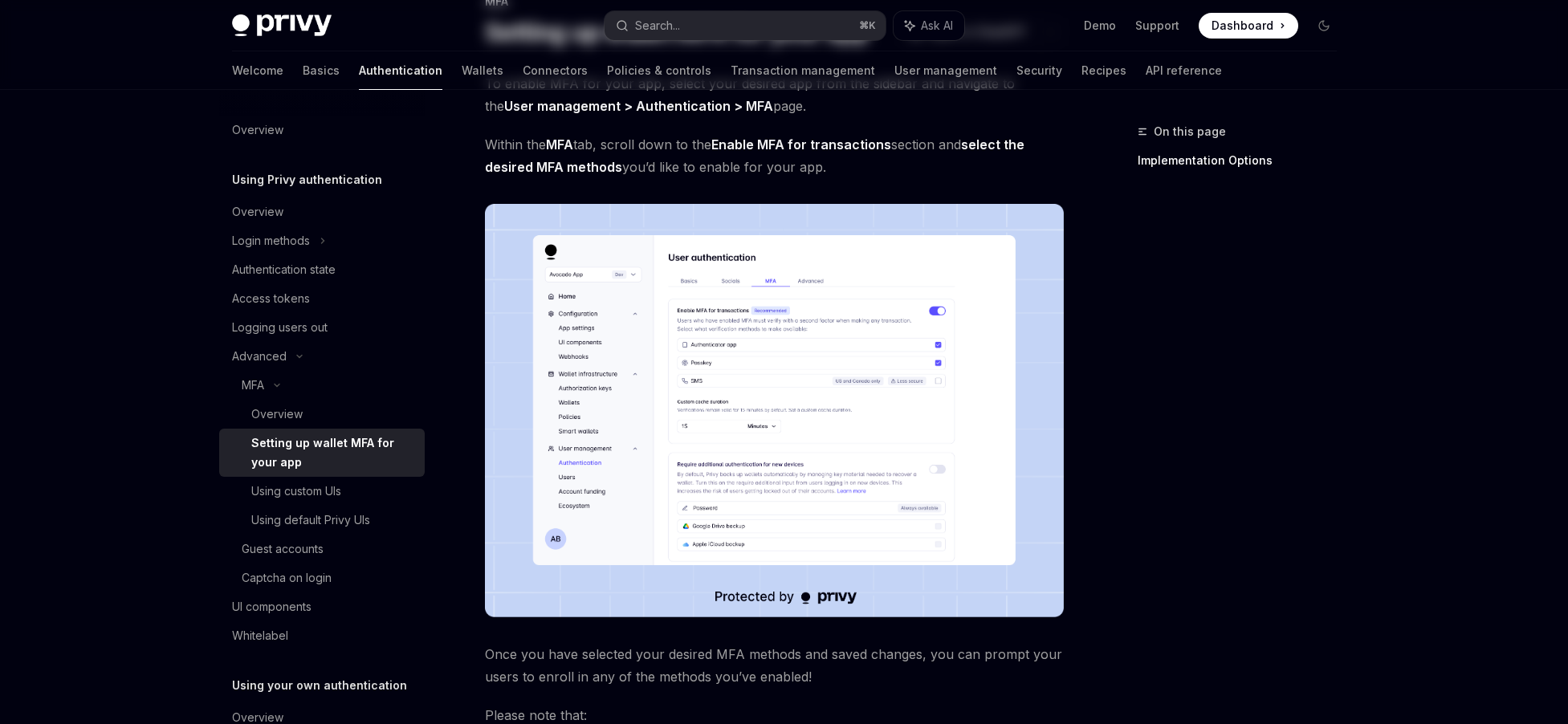
scroll to position [213, 0]
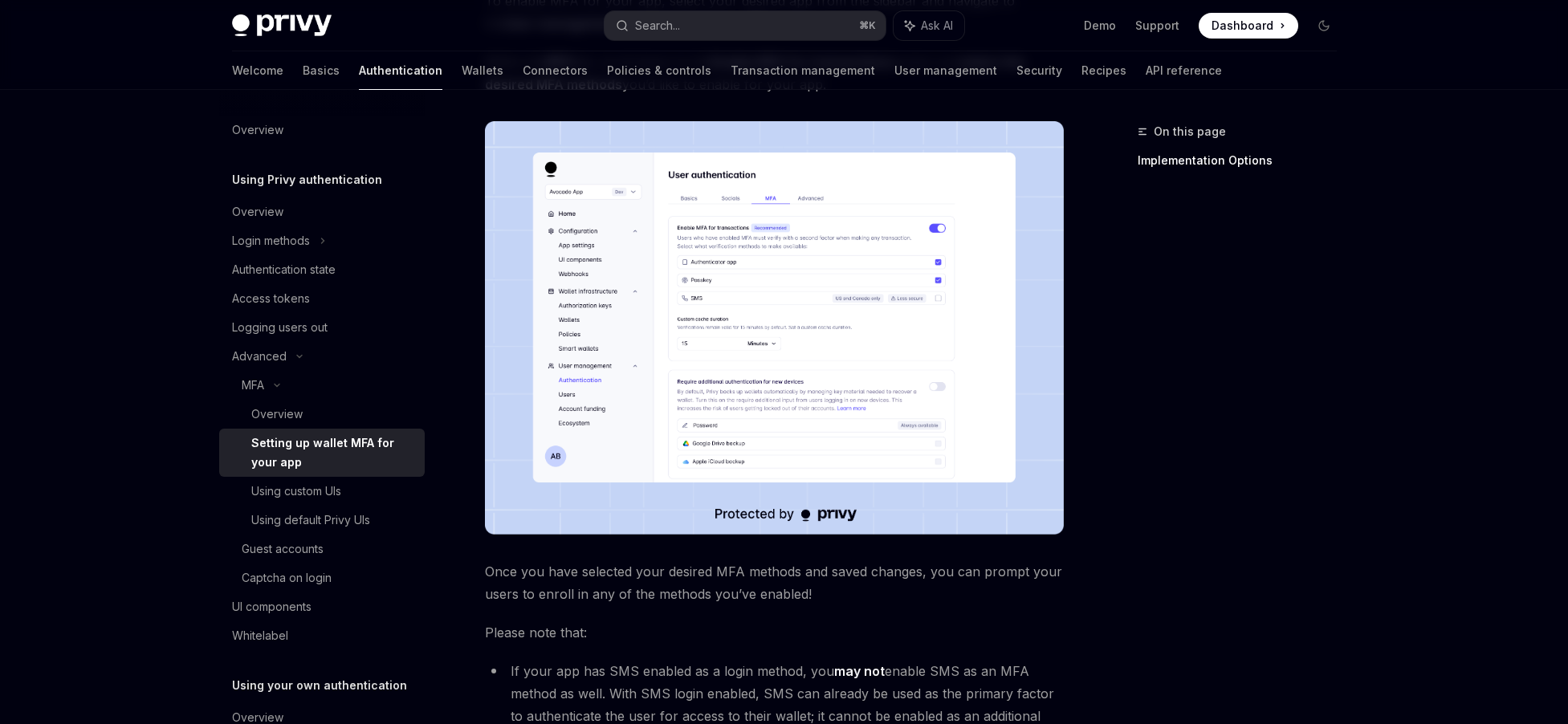
click at [845, 568] on span "Once you have selected your desired MFA methods and saved changes, you can prom…" at bounding box center [774, 582] width 578 height 45
click at [833, 594] on span "Once you have selected your desired MFA methods and saved changes, you can prom…" at bounding box center [774, 582] width 578 height 45
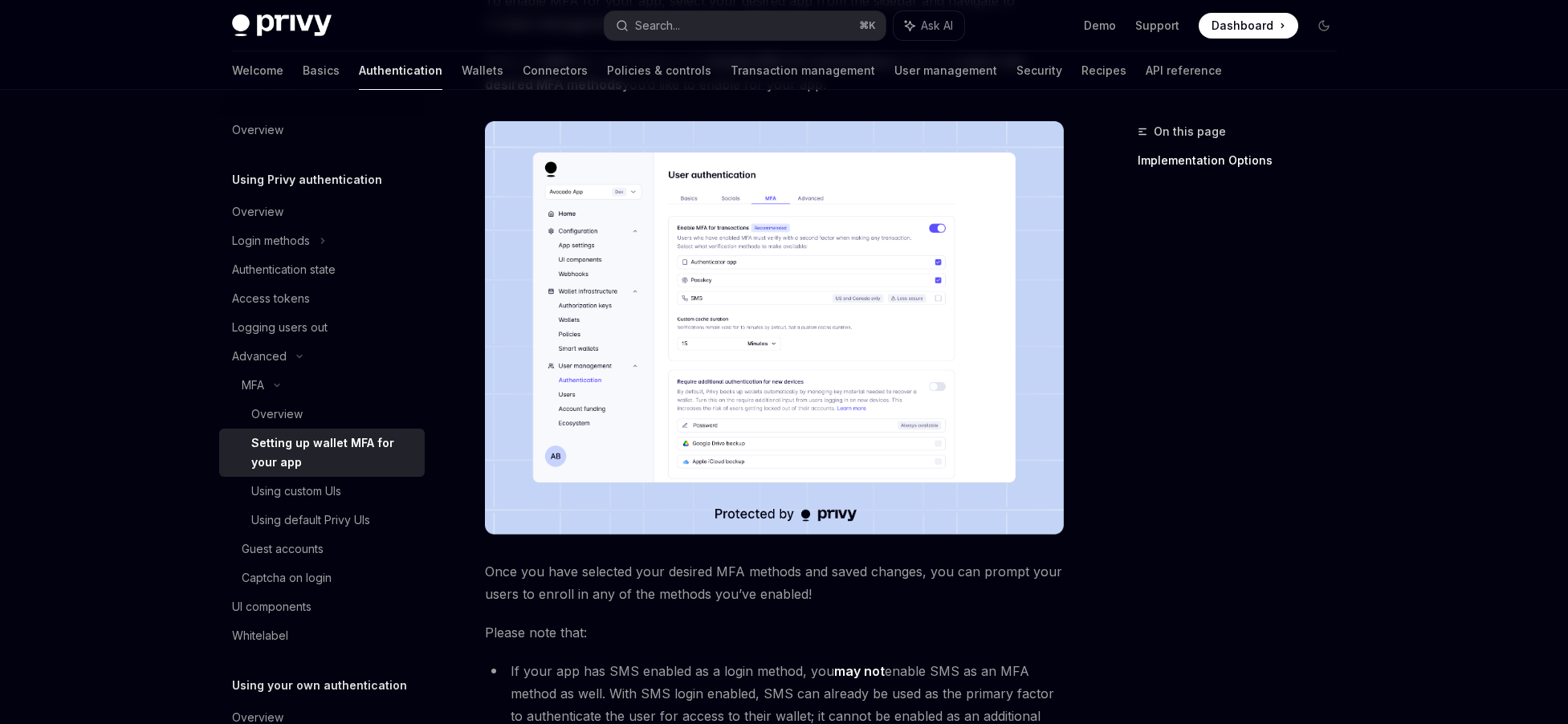
click at [833, 594] on span "Once you have selected your desired MFA methods and saved changes, you can prom…" at bounding box center [774, 582] width 578 height 45
click at [672, 591] on span "Once you have selected your desired MFA methods and saved changes, you can prom…" at bounding box center [774, 582] width 578 height 45
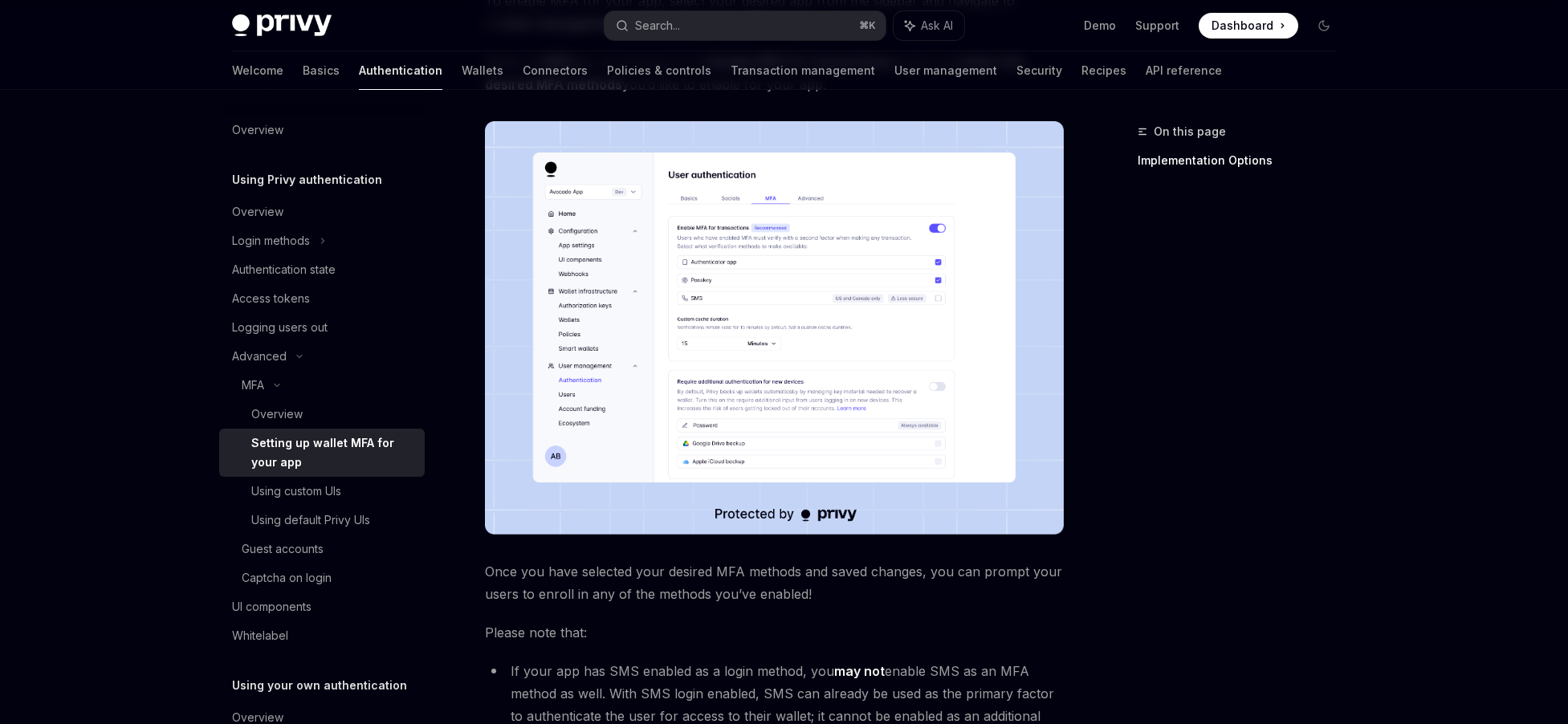
click at [638, 615] on div "To enable MFA for your app, select your desired app from the sidebar and naviga…" at bounding box center [774, 489] width 578 height 1000
click at [637, 587] on span "Once you have selected your desired MFA methods and saved changes, you can prom…" at bounding box center [774, 582] width 578 height 45
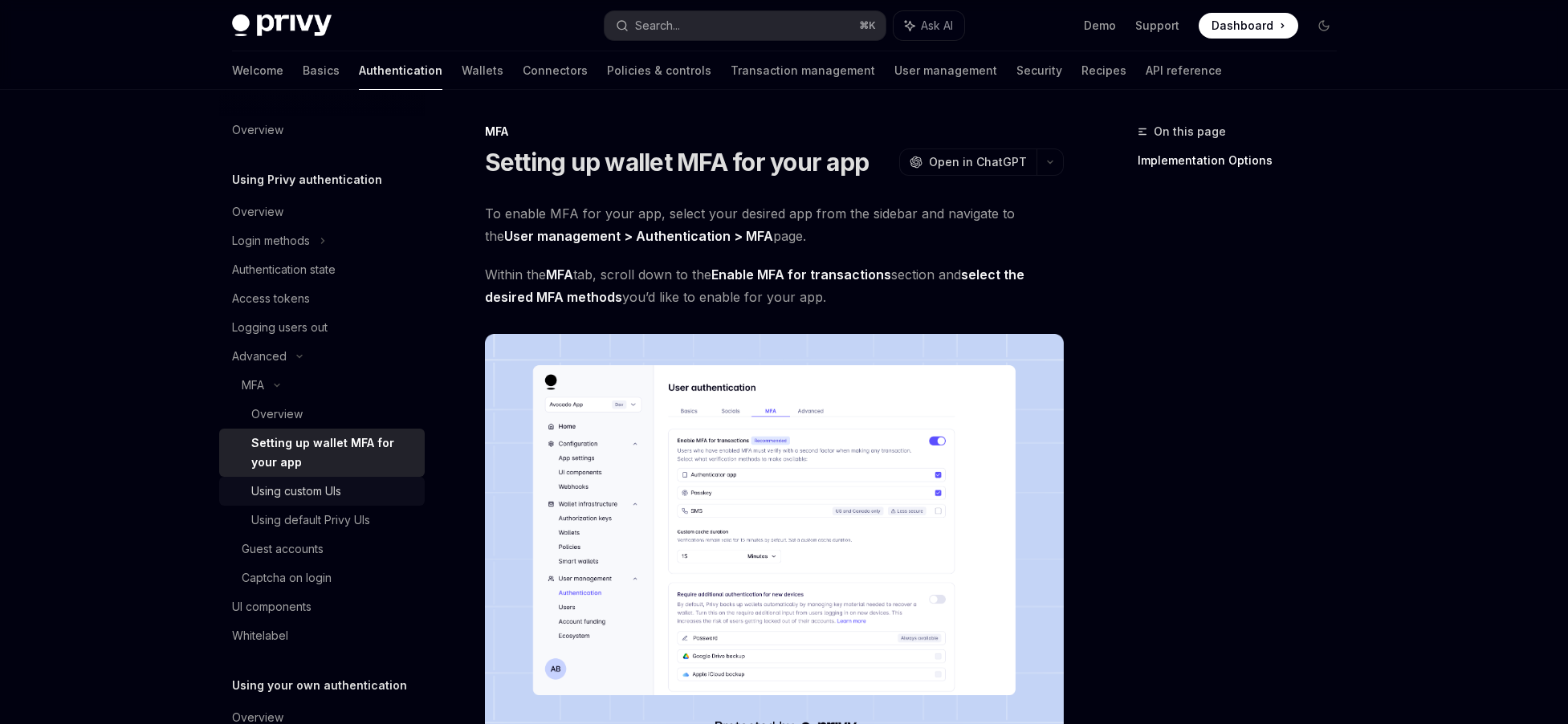
click at [303, 499] on div "Using custom UIs" at bounding box center [296, 491] width 89 height 19
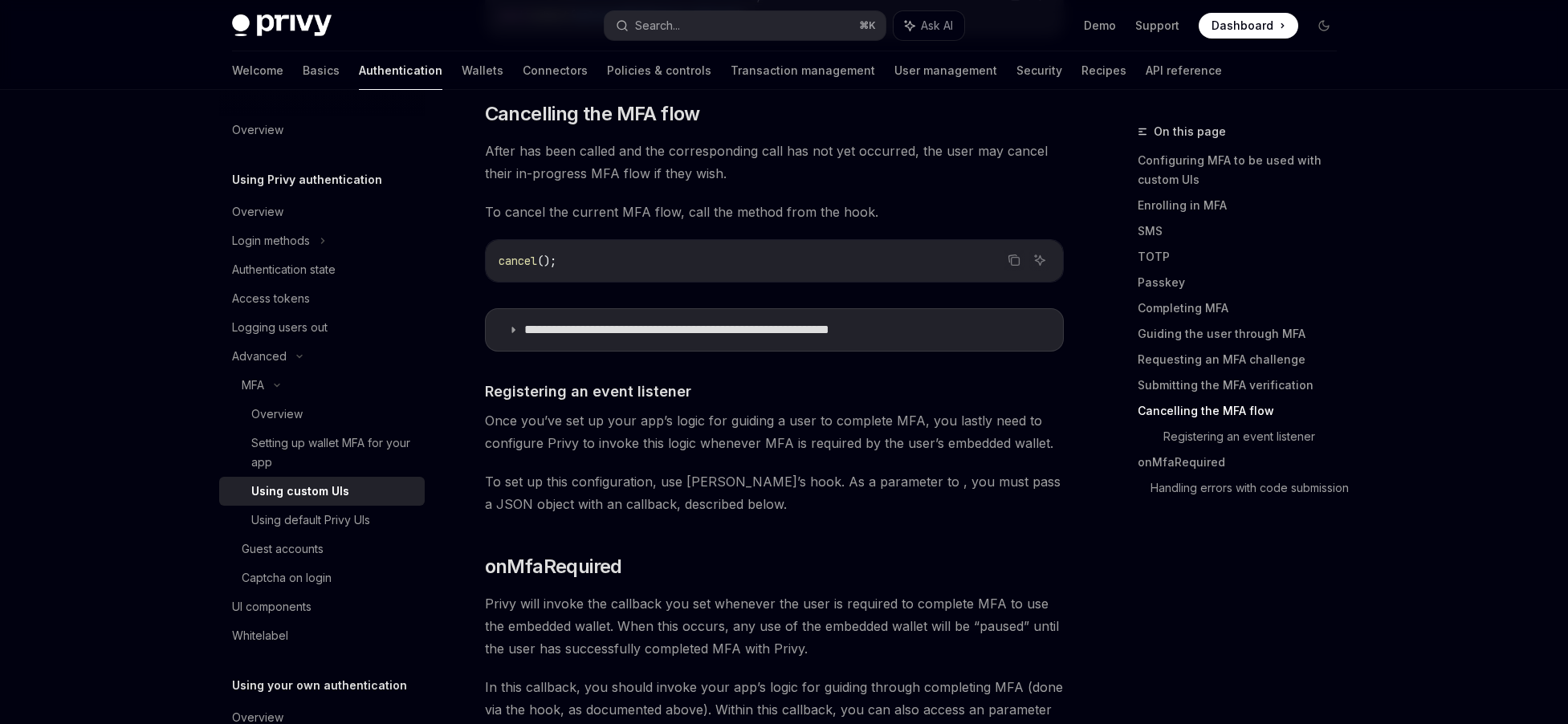
scroll to position [5025, 0]
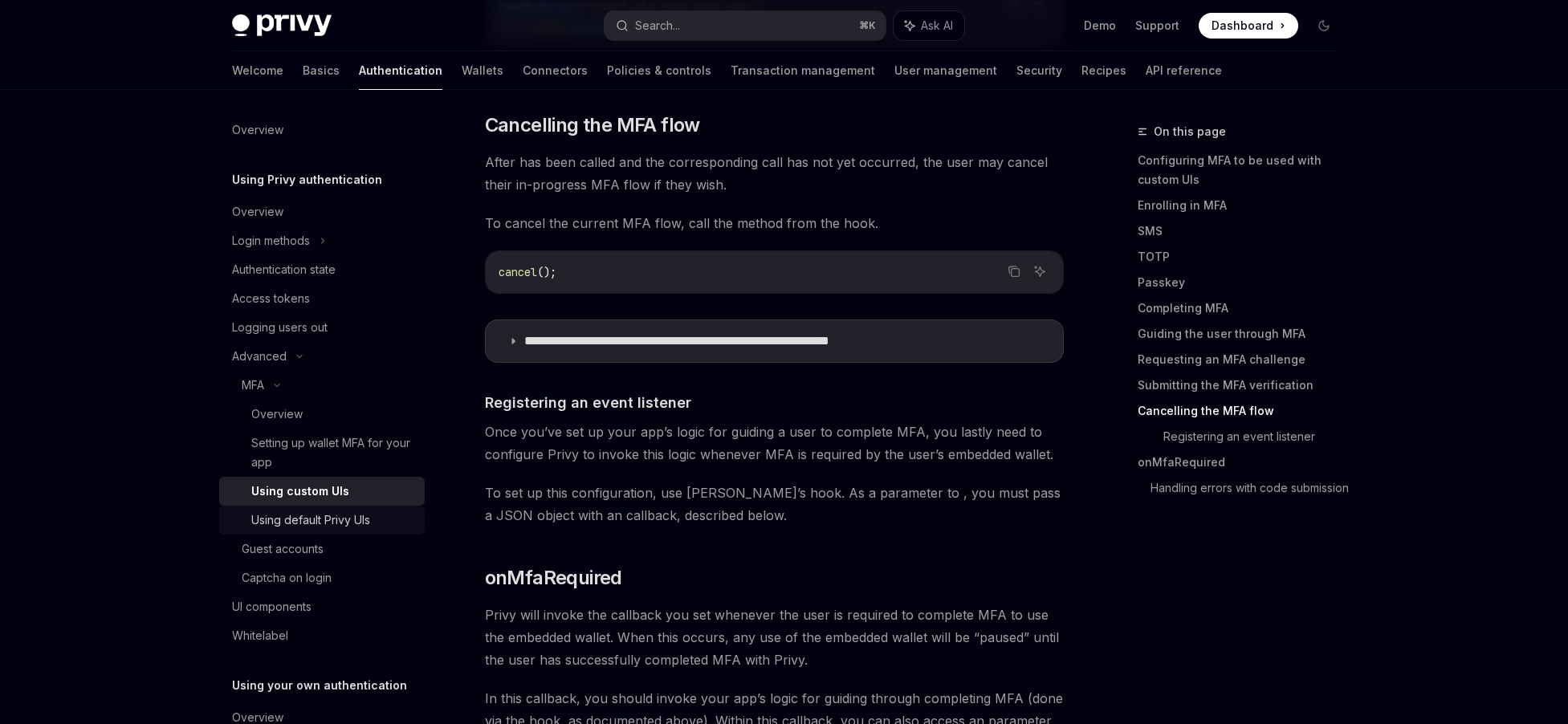
click at [284, 531] on link "Using default Privy UIs" at bounding box center [322, 519] width 206 height 29
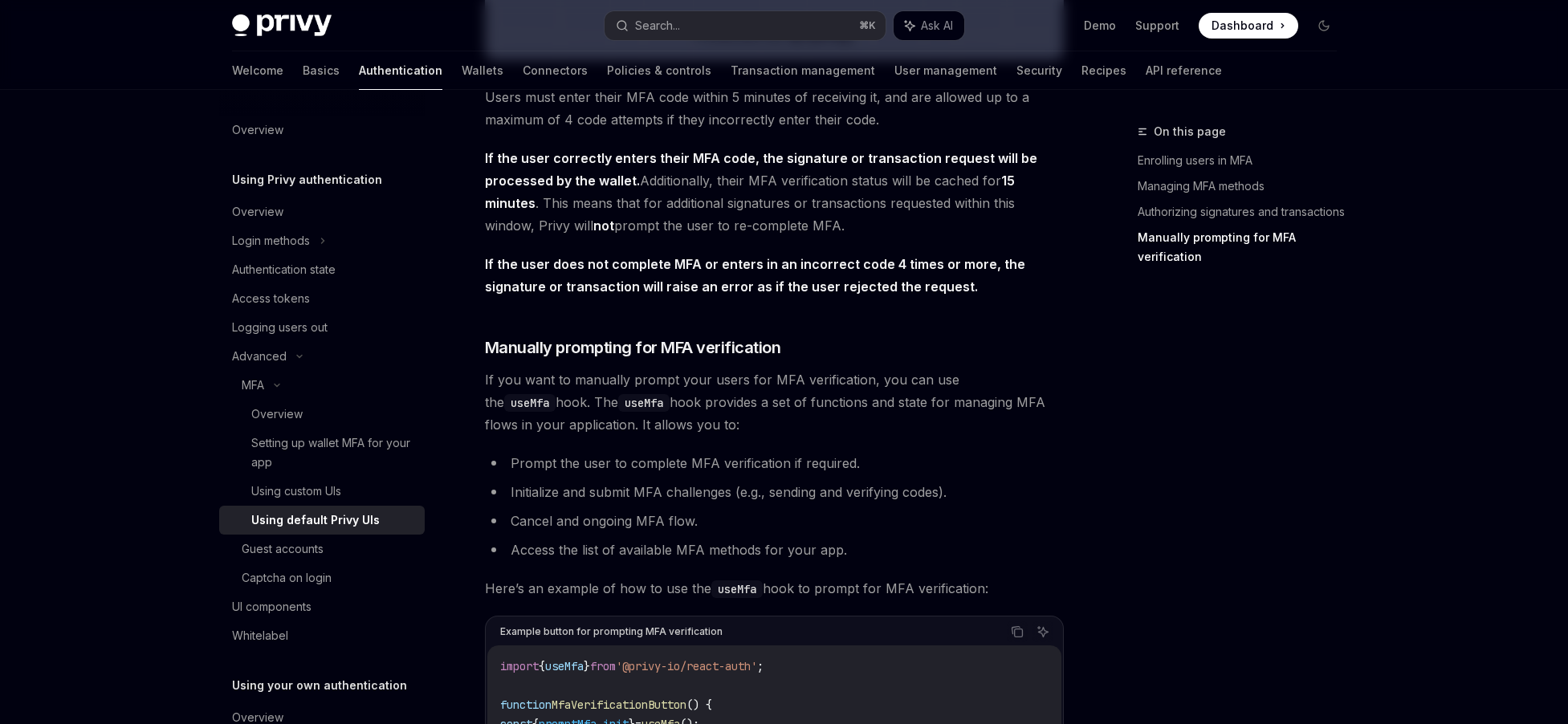
scroll to position [2506, 0]
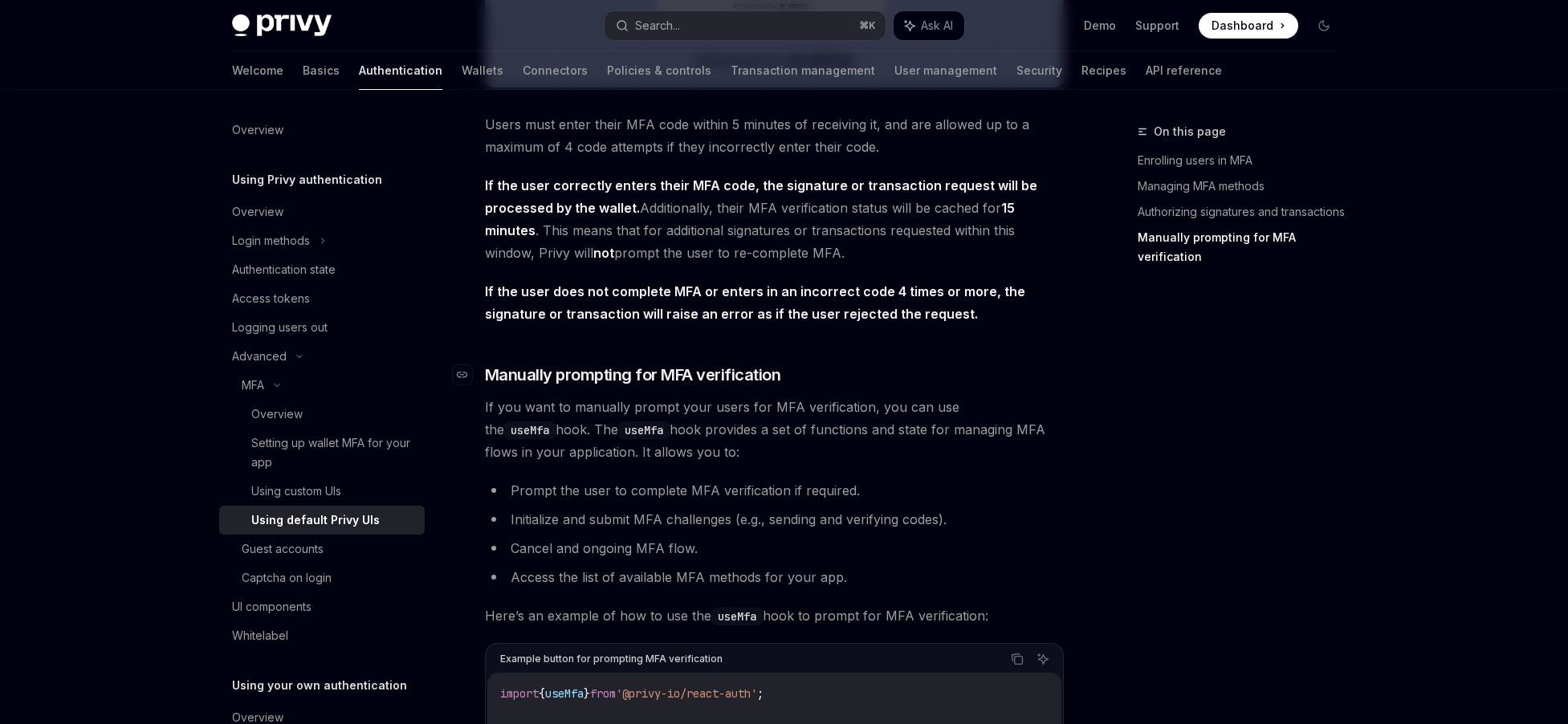
click at [726, 384] on span "Manually prompting for MFA verification" at bounding box center [633, 374] width 296 height 23
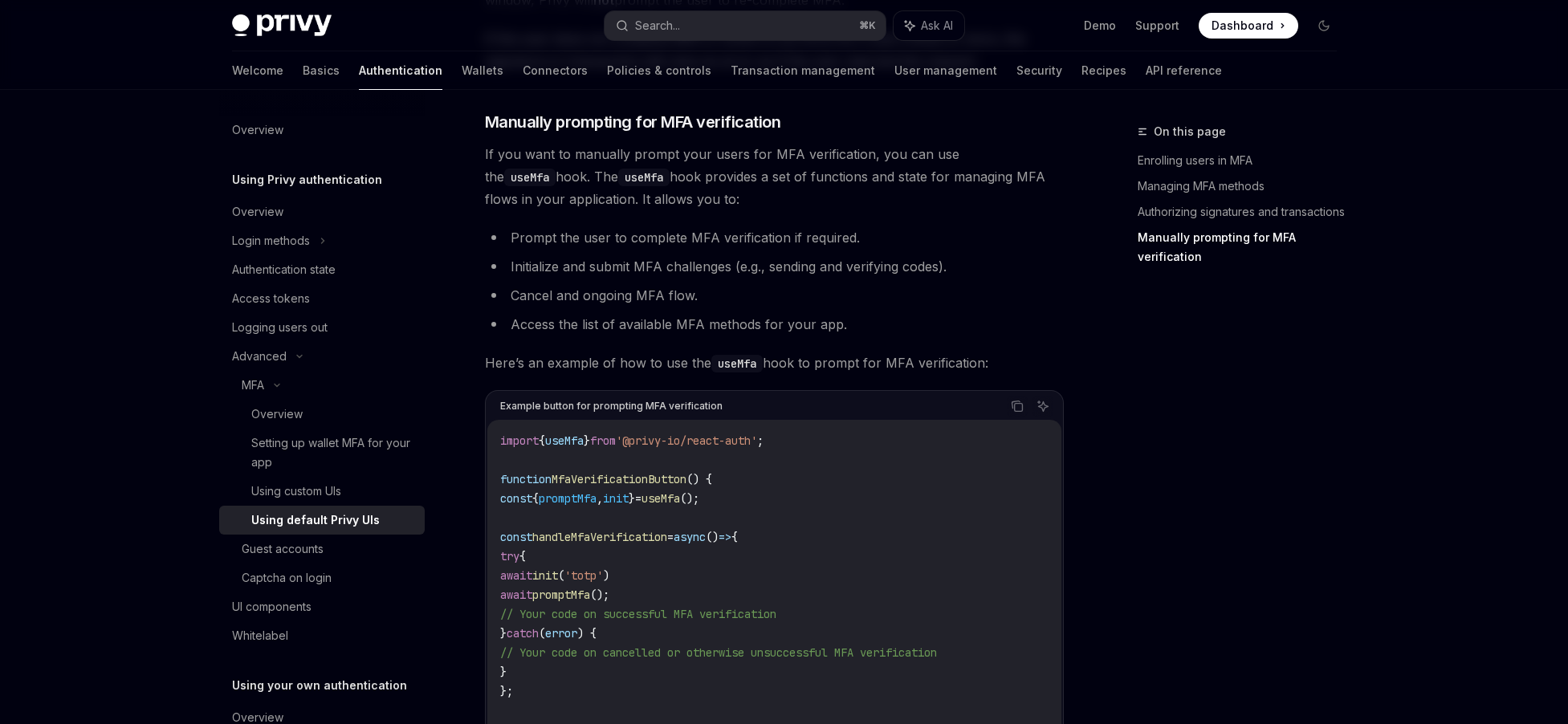
scroll to position [2760, 0]
type textarea "*"
